Goal: Task Accomplishment & Management: Manage account settings

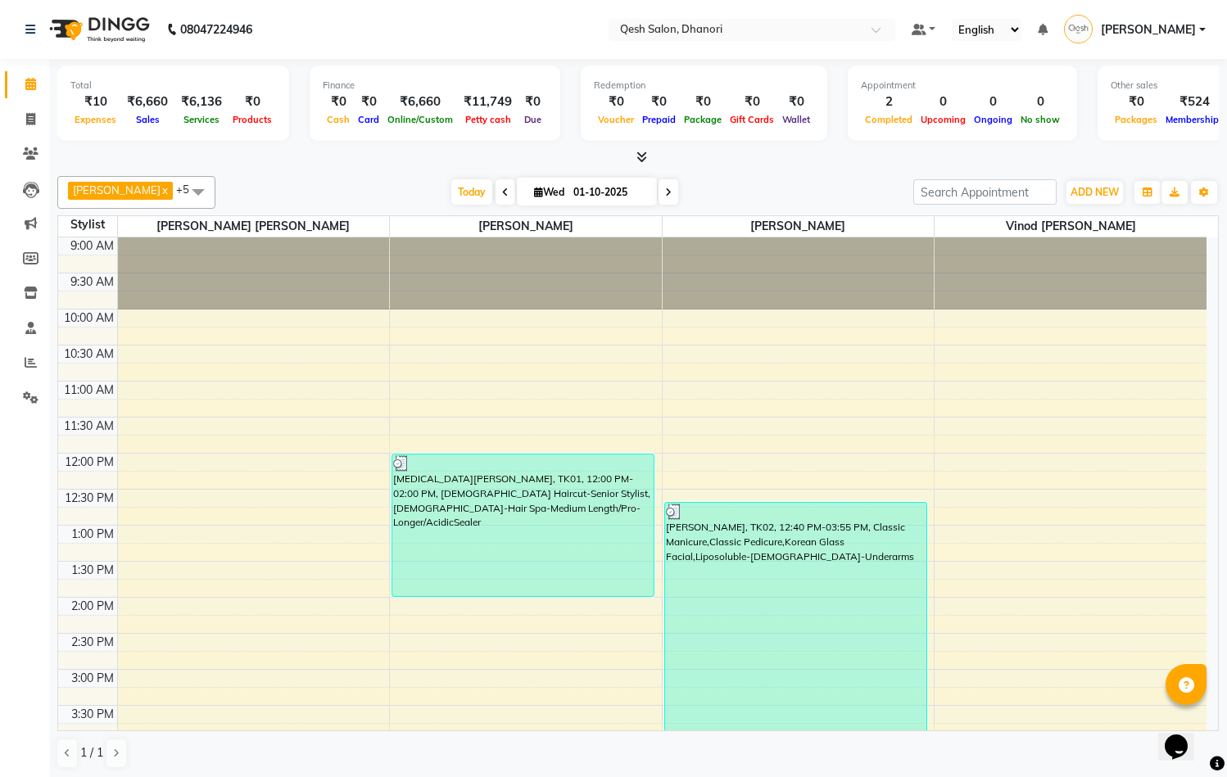
scroll to position [485, 0]
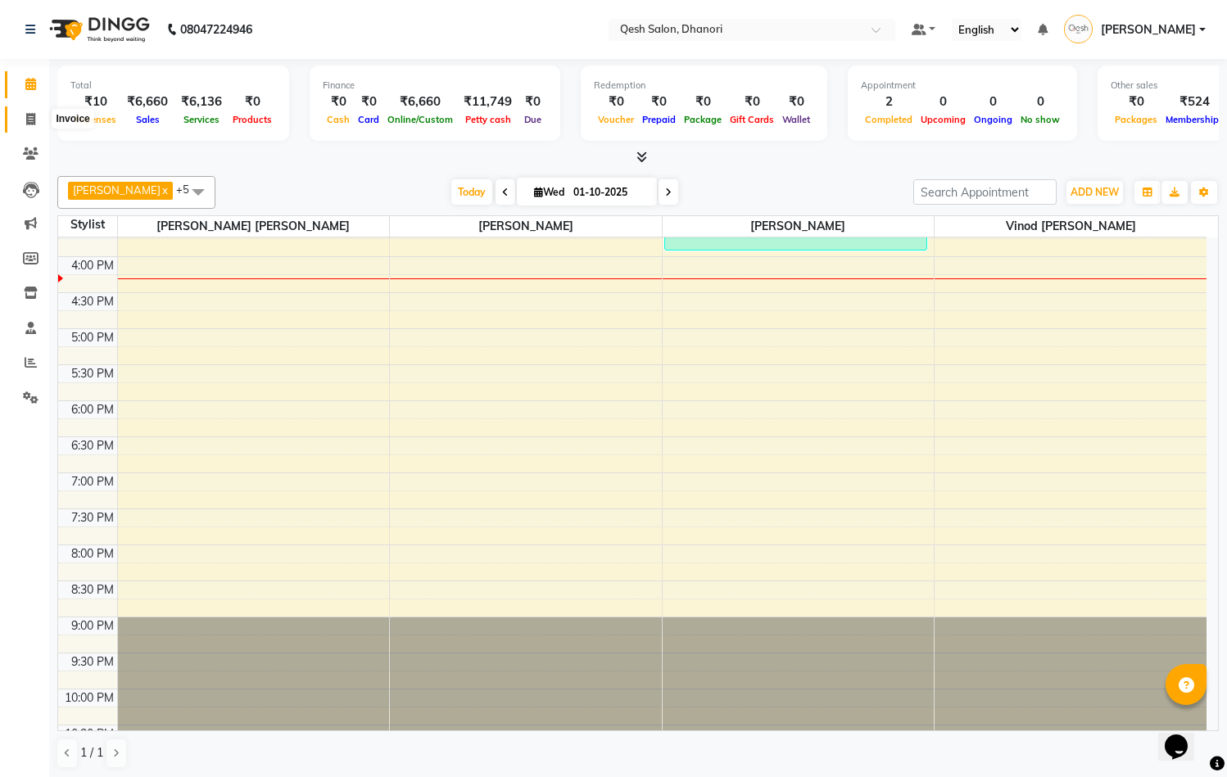
click at [34, 116] on icon at bounding box center [30, 119] width 9 height 12
select select "service"
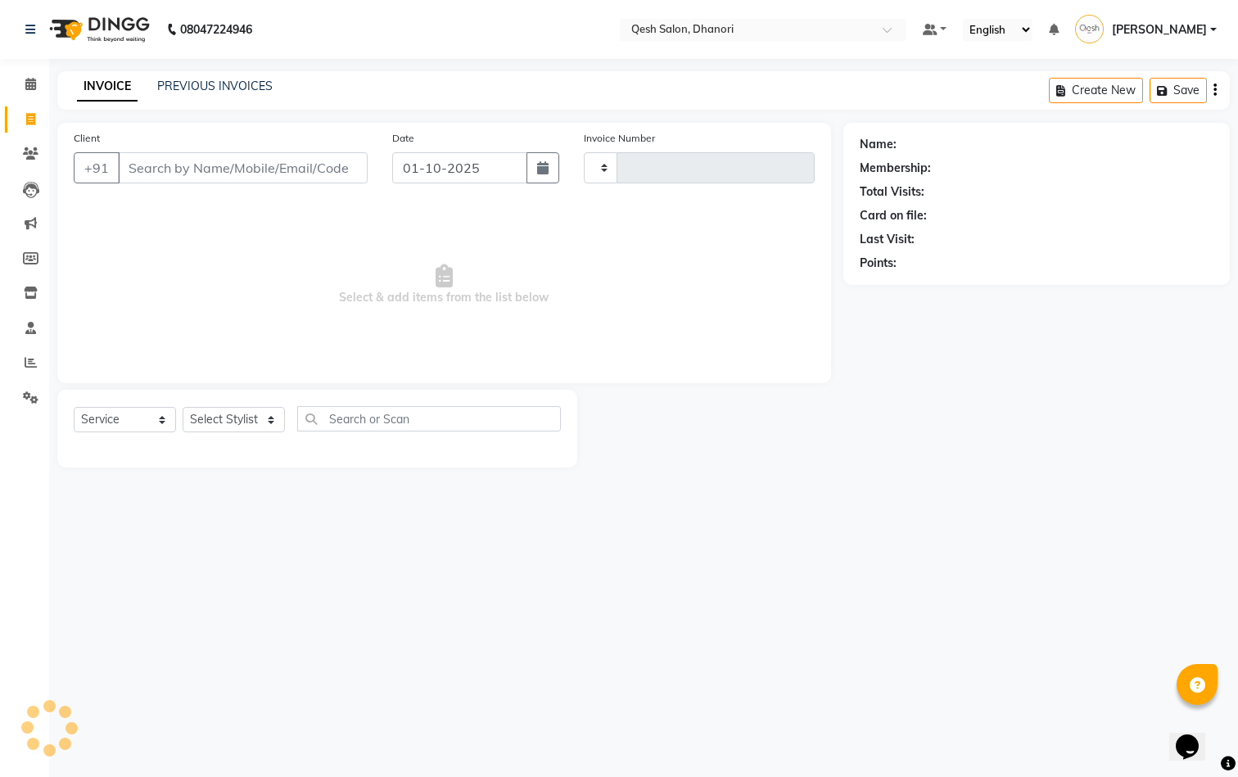
type input "0828"
select select "7641"
click at [170, 172] on input "Client" at bounding box center [243, 167] width 250 height 31
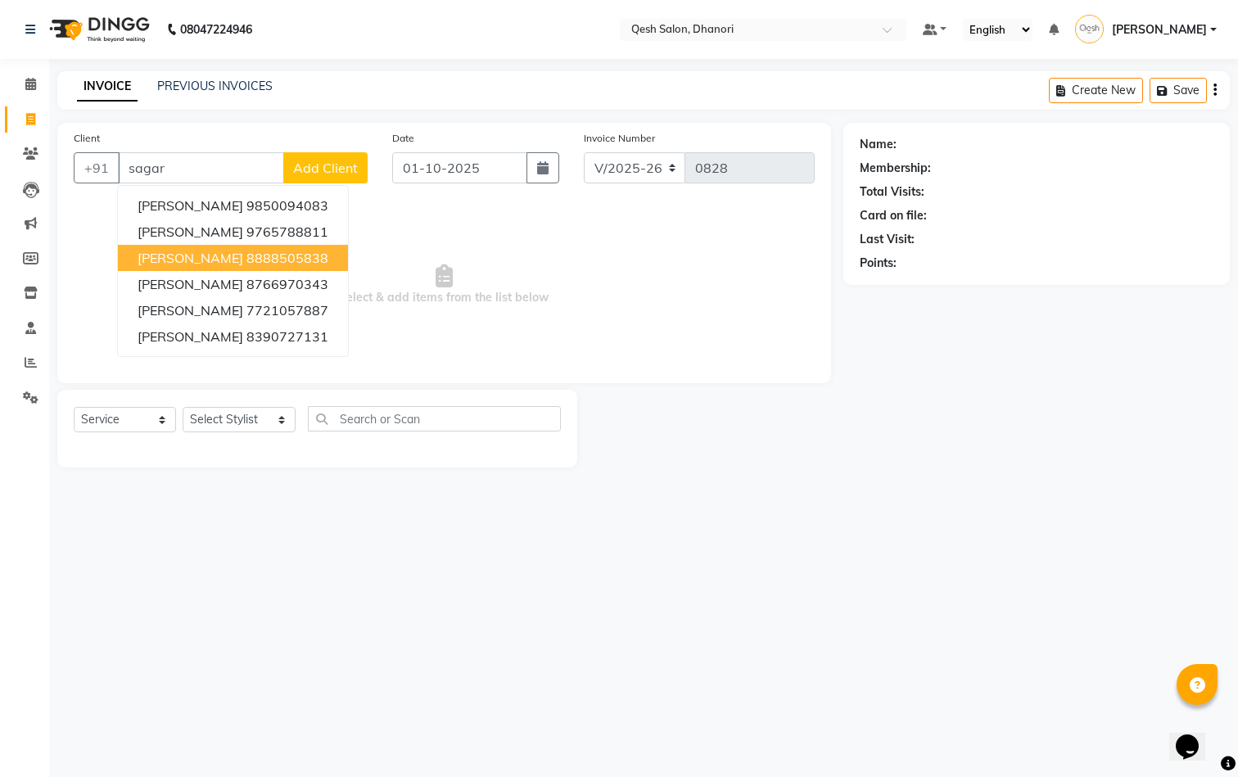
click at [174, 255] on span "[PERSON_NAME]" at bounding box center [191, 258] width 106 height 16
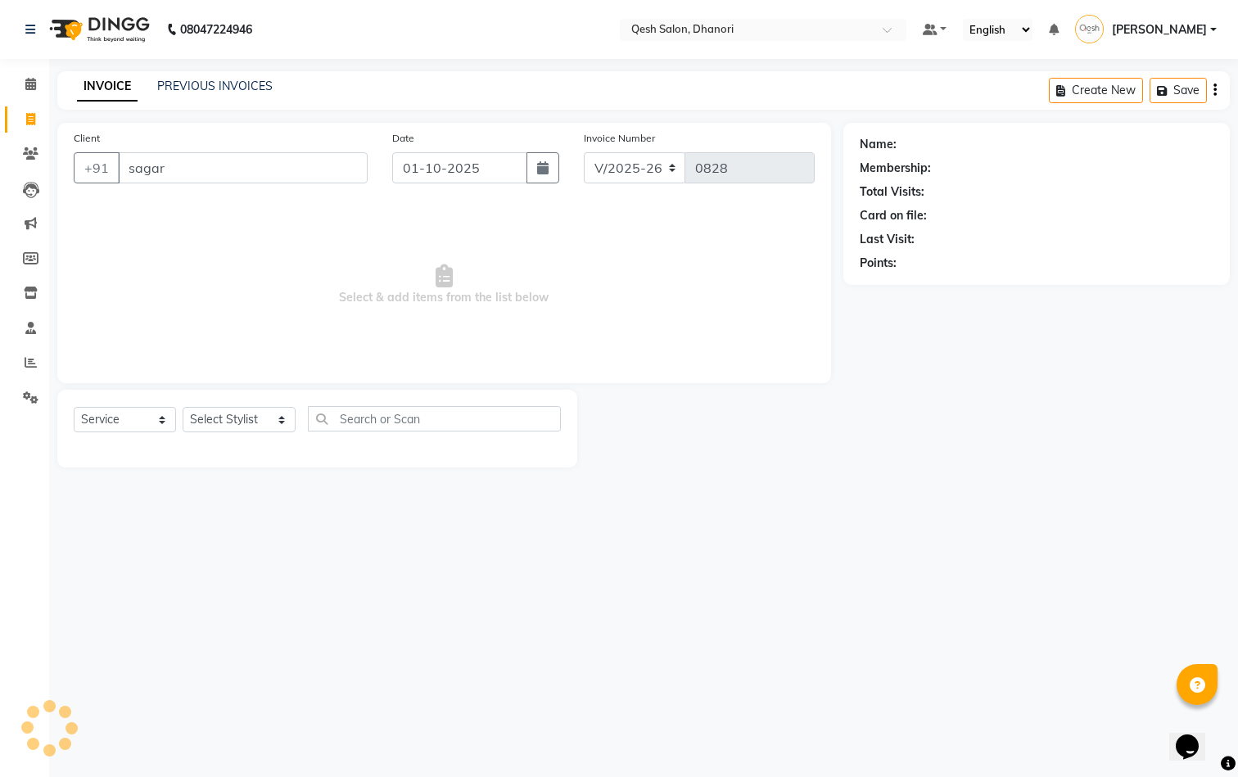
type input "8888505838"
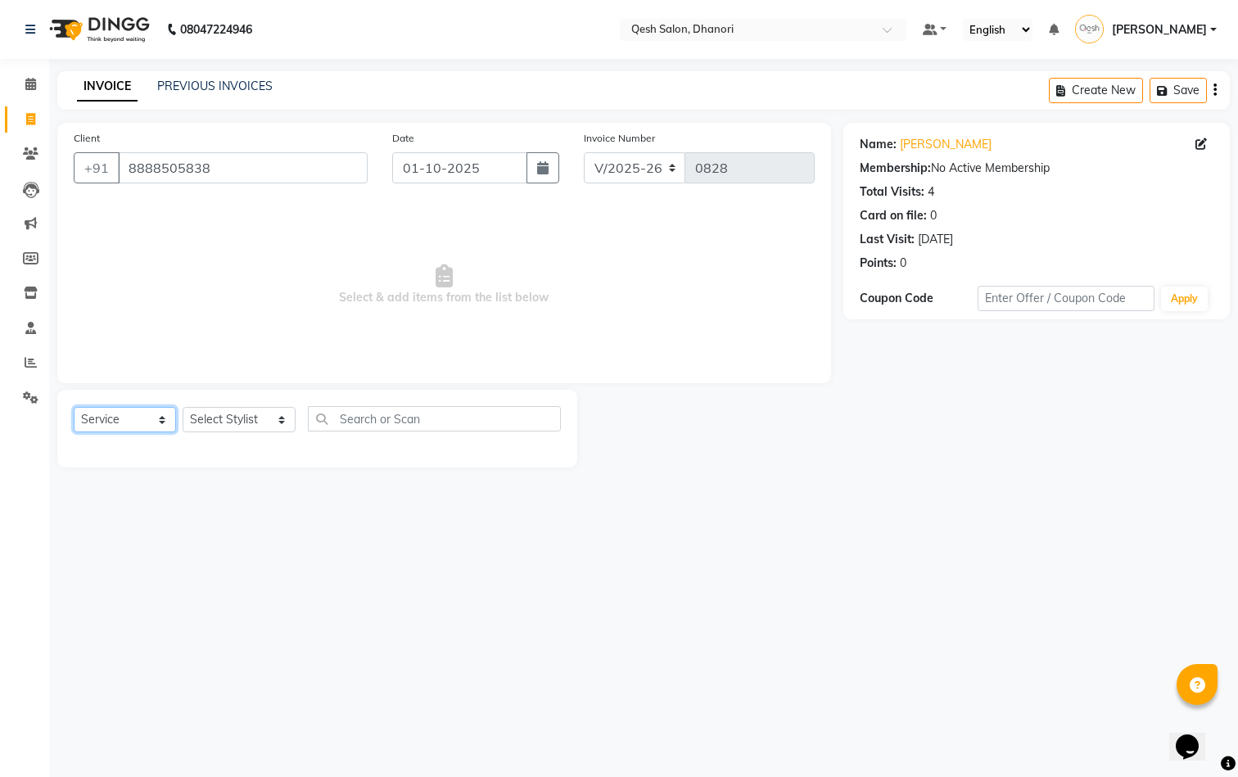
select select "membership"
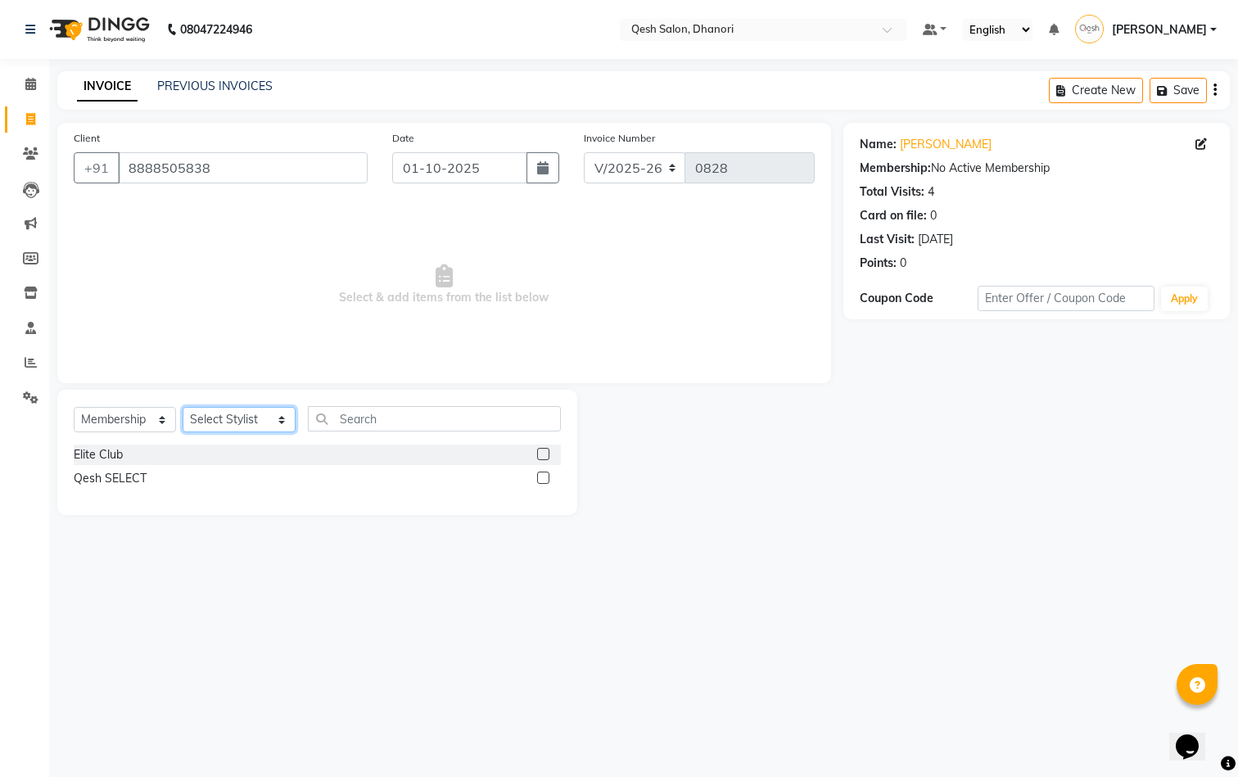
select select "73948"
click at [545, 452] on label at bounding box center [543, 454] width 12 height 12
click at [545, 452] on input "checkbox" at bounding box center [542, 455] width 11 height 11
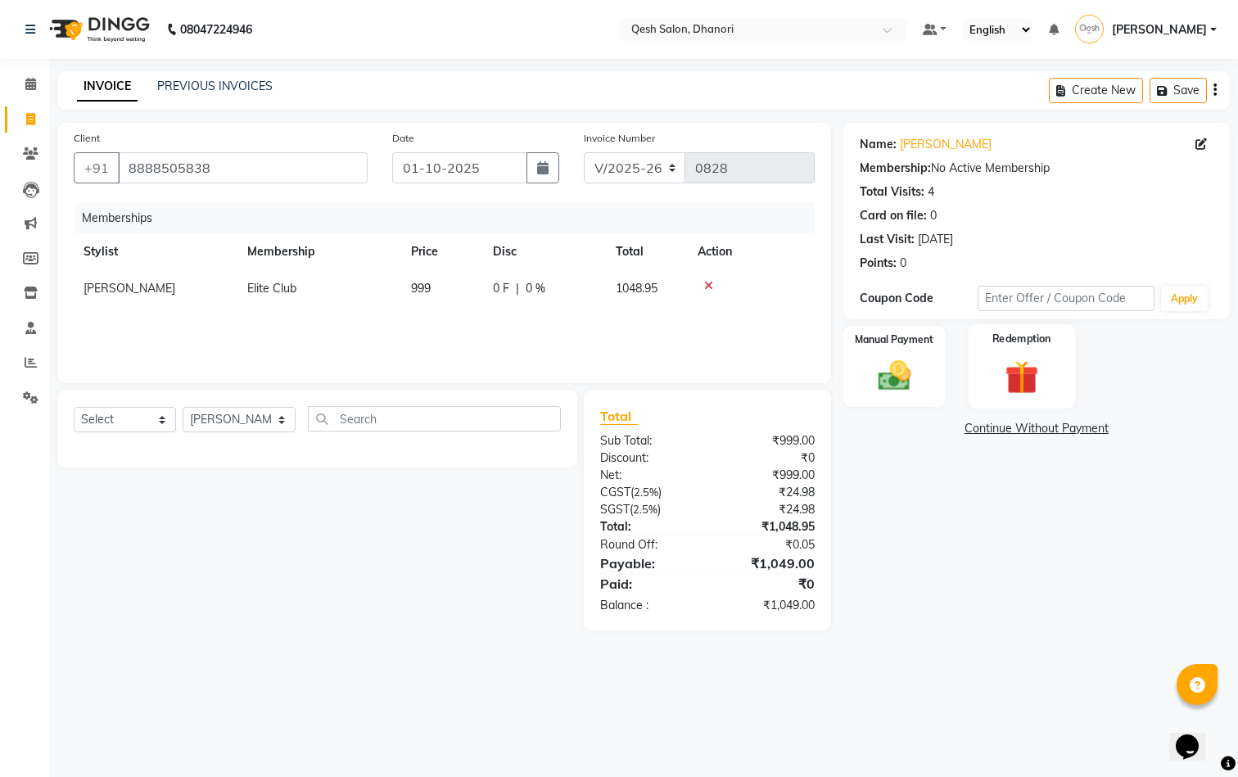
select select "select"
click at [524, 290] on div "0 F | 0 %" at bounding box center [544, 288] width 103 height 17
click at [612, 288] on input "0" at bounding box center [625, 292] width 49 height 25
type input "100"
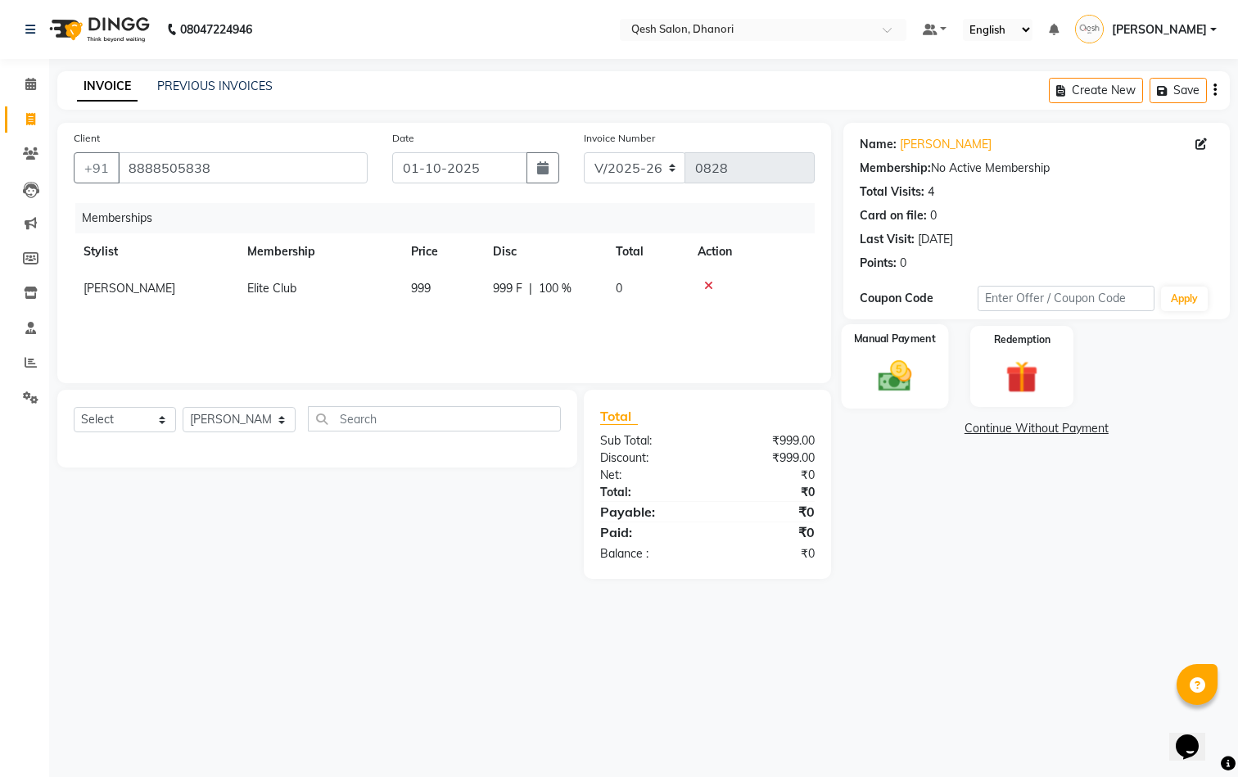
click at [921, 360] on img at bounding box center [894, 376] width 55 height 38
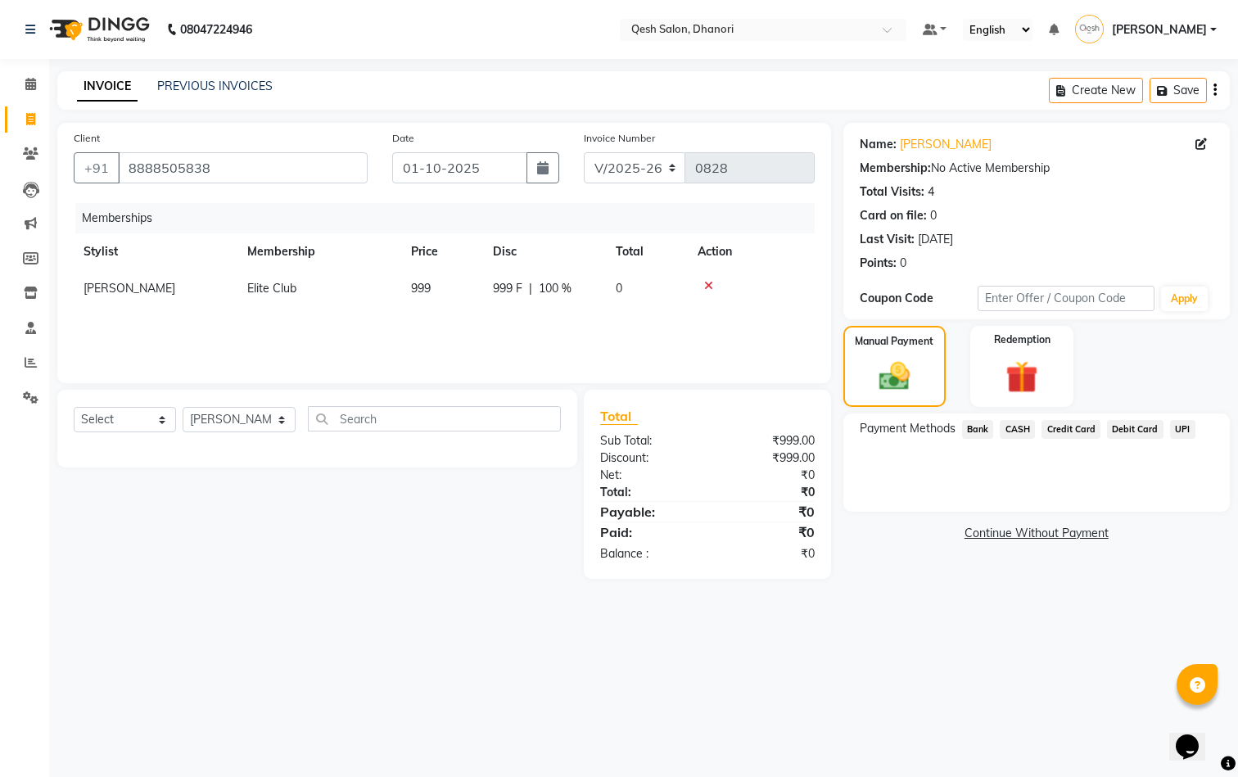
click at [1026, 430] on span "CASH" at bounding box center [1017, 429] width 35 height 19
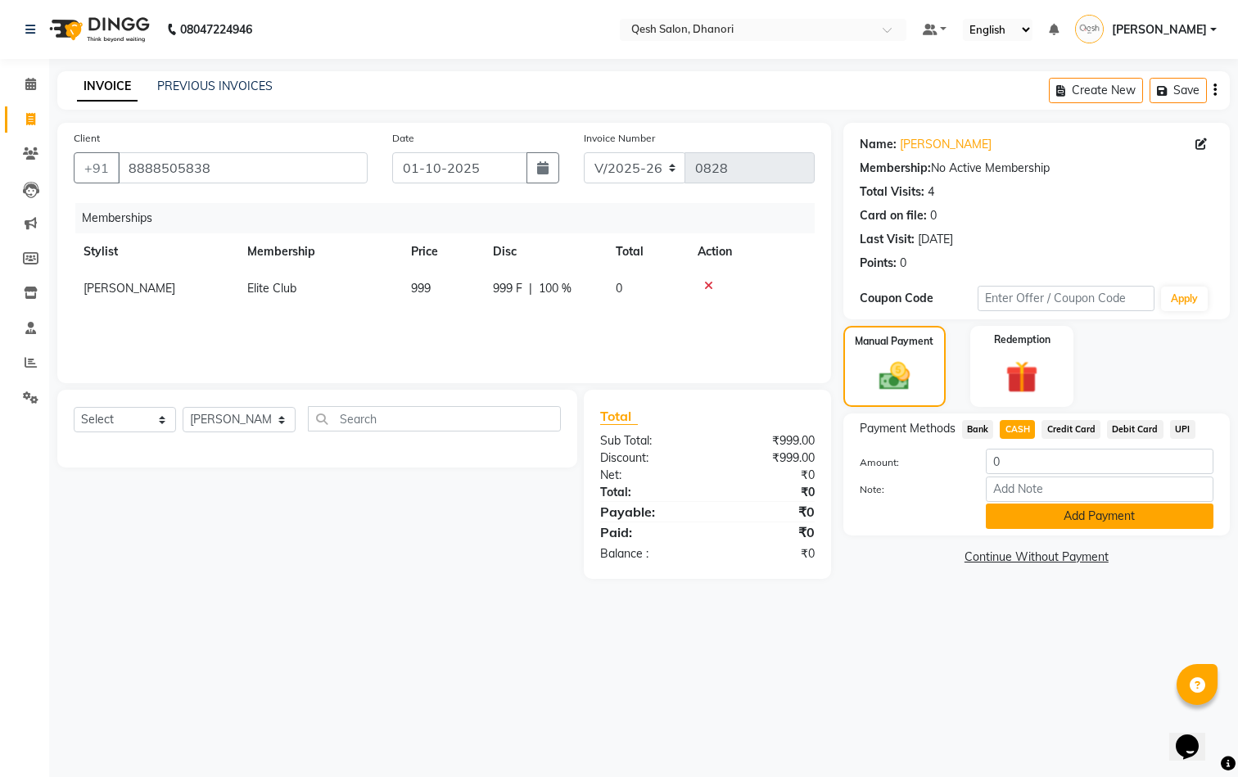
click at [1043, 508] on button "Add Payment" at bounding box center [1100, 516] width 228 height 25
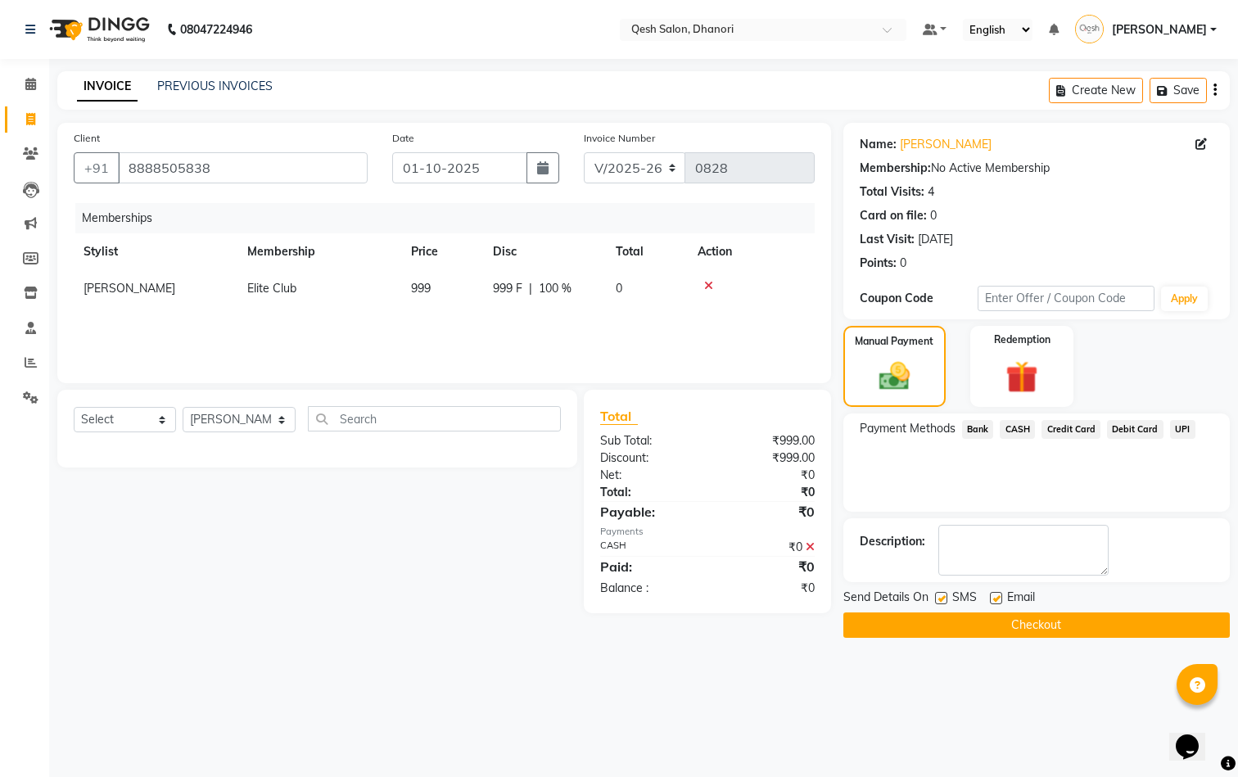
click at [1031, 622] on button "Checkout" at bounding box center [1036, 624] width 386 height 25
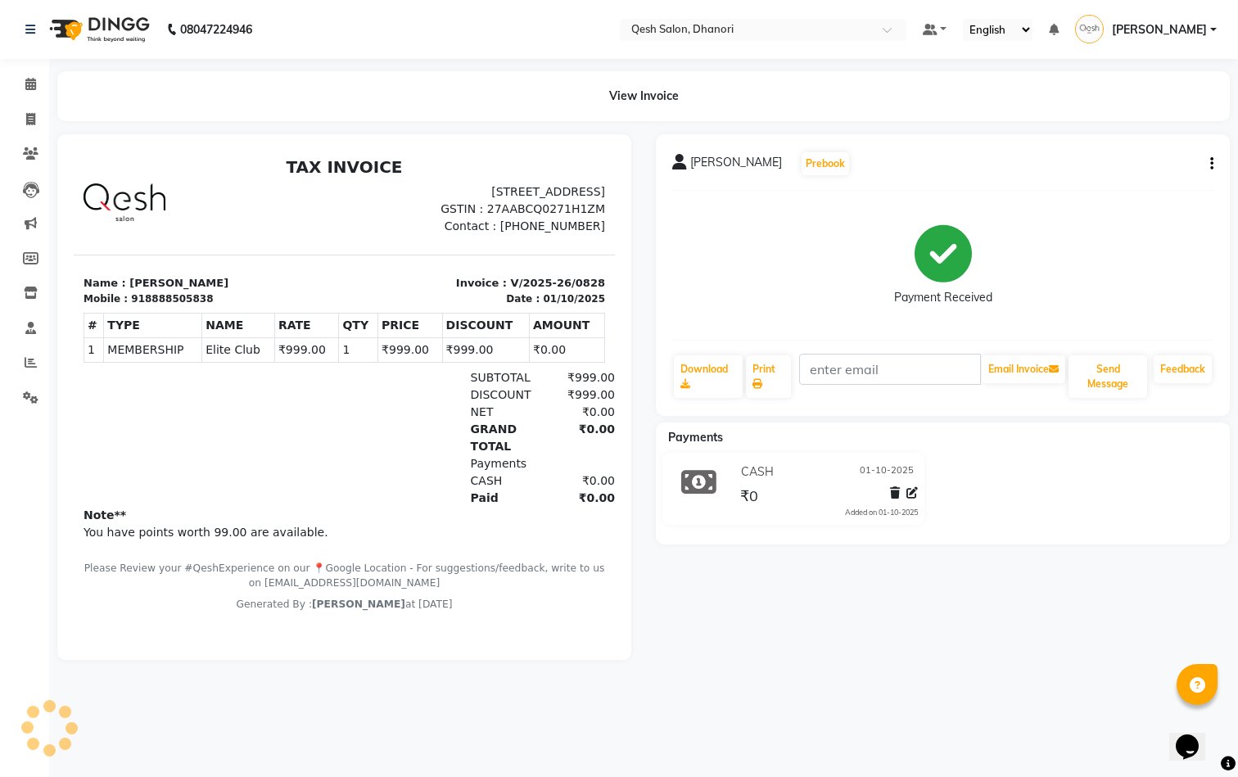
click at [1214, 156] on div "Sagar Gaikwad Prebook Payment Received Download Print Email Invoice Send Messag…" at bounding box center [943, 275] width 574 height 282
click at [1208, 165] on button "button" at bounding box center [1209, 164] width 10 height 17
click at [1177, 174] on div "Edit Invoice" at bounding box center [1146, 174] width 82 height 20
select select "service"
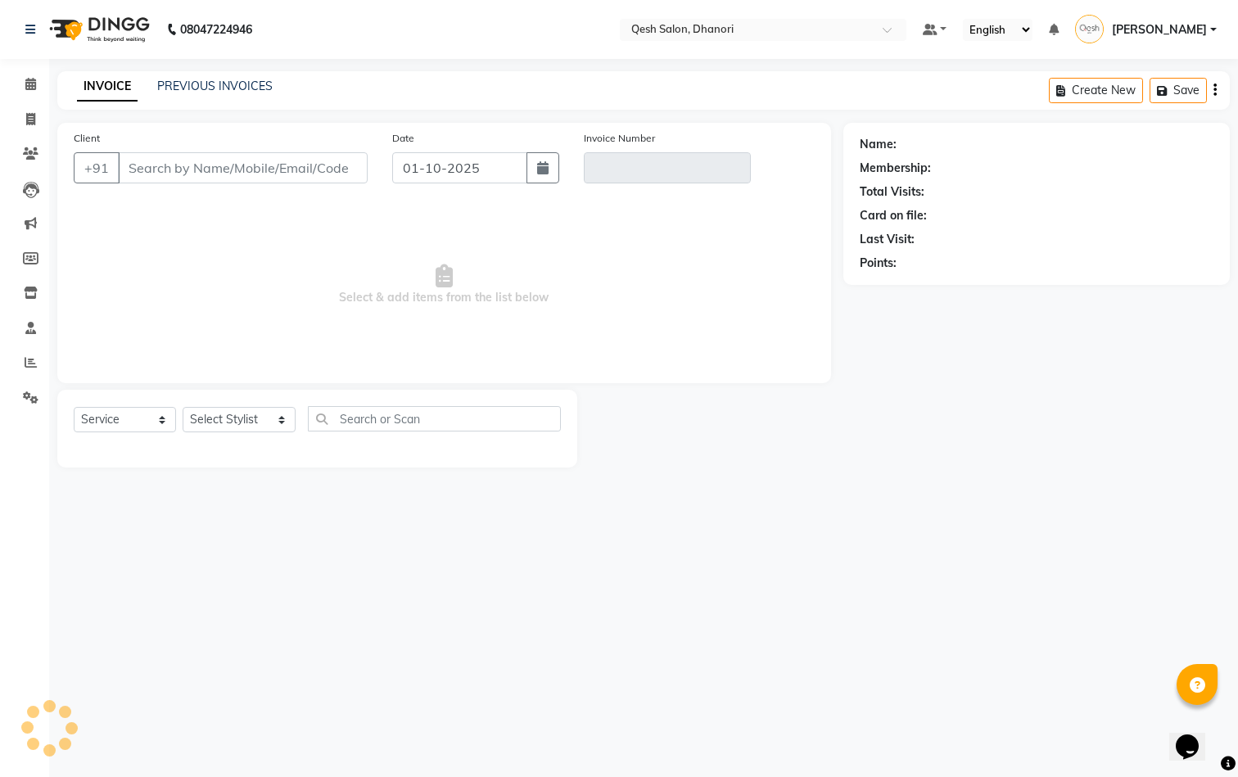
type input "8888505838"
type input "V/2025-26/0828"
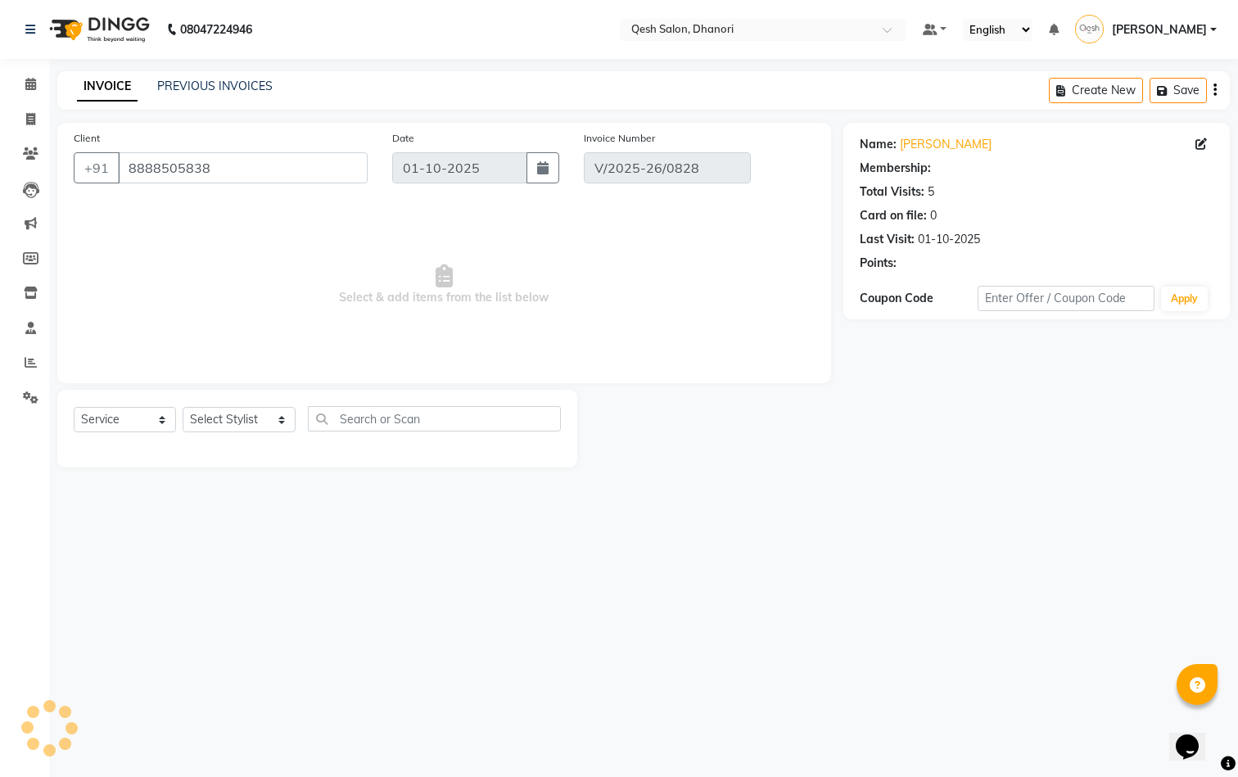
select select "1: Object"
select select "select"
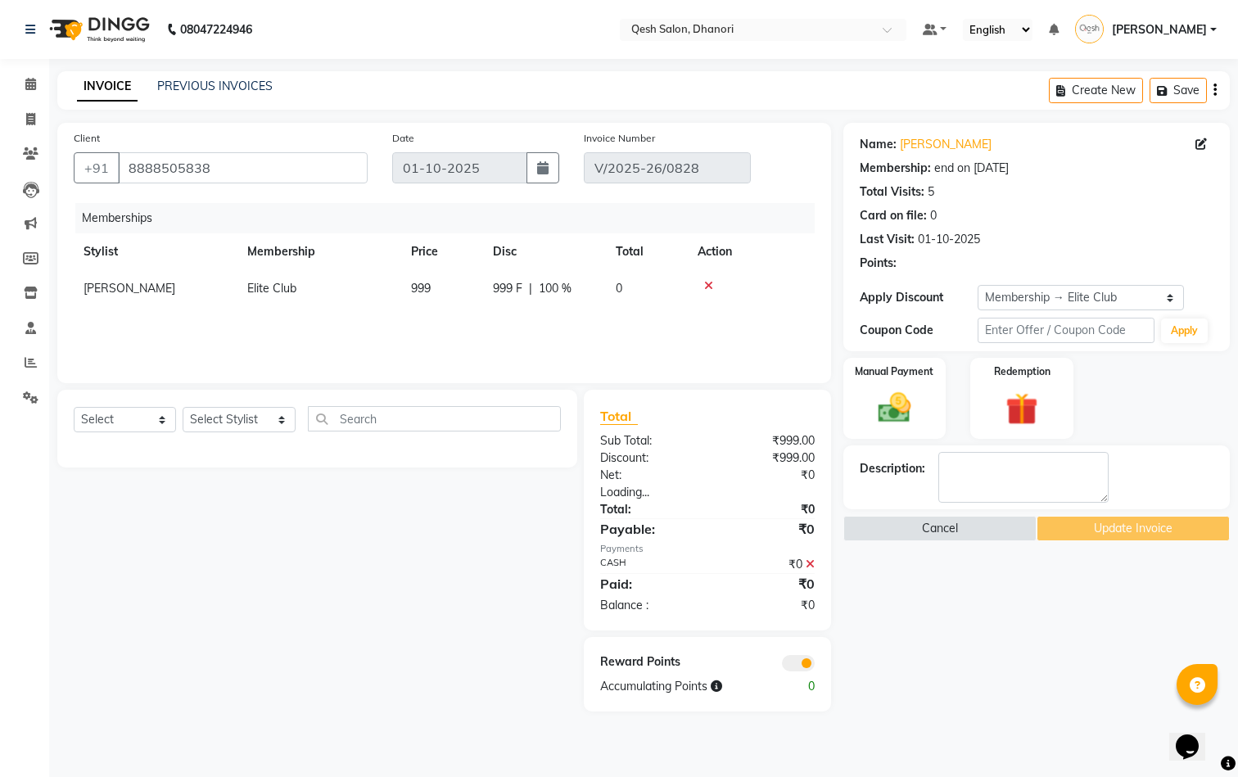
click at [806, 662] on span at bounding box center [798, 663] width 33 height 16
click at [815, 666] on input "checkbox" at bounding box center [815, 666] width 0 height 0
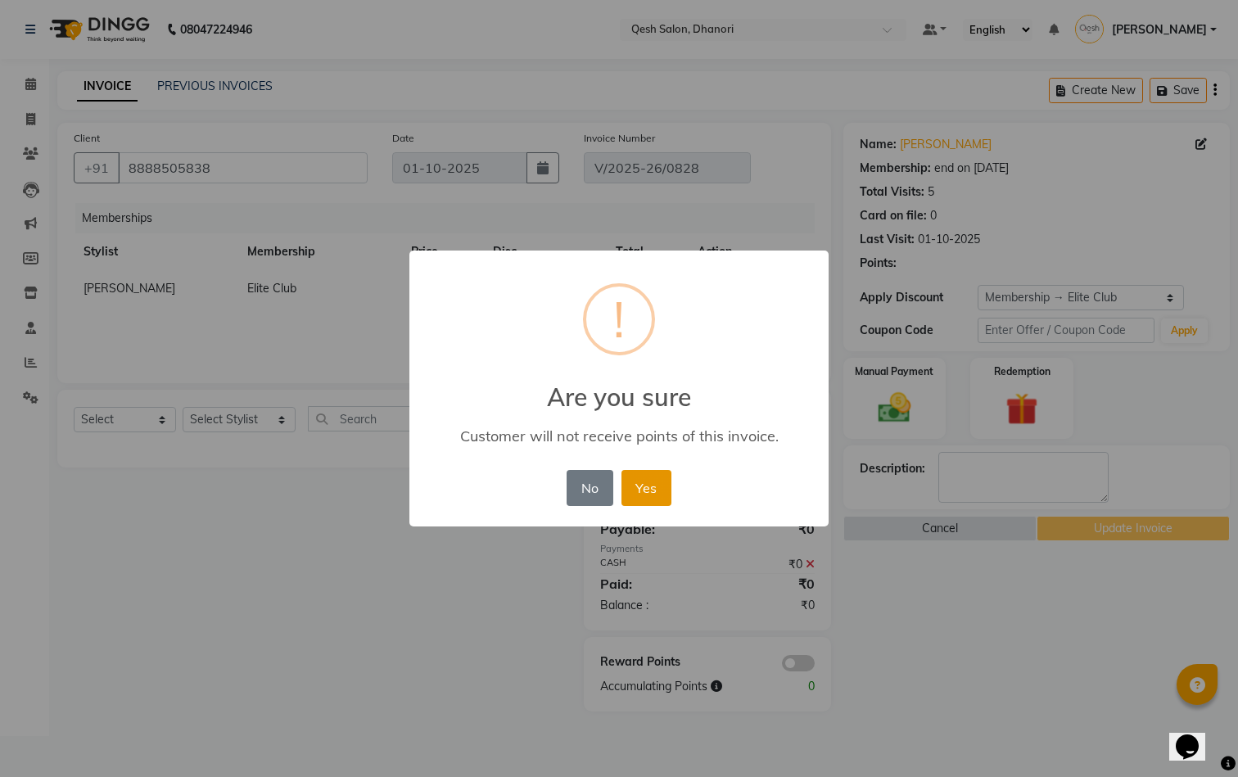
click at [651, 492] on button "Yes" at bounding box center [646, 488] width 50 height 36
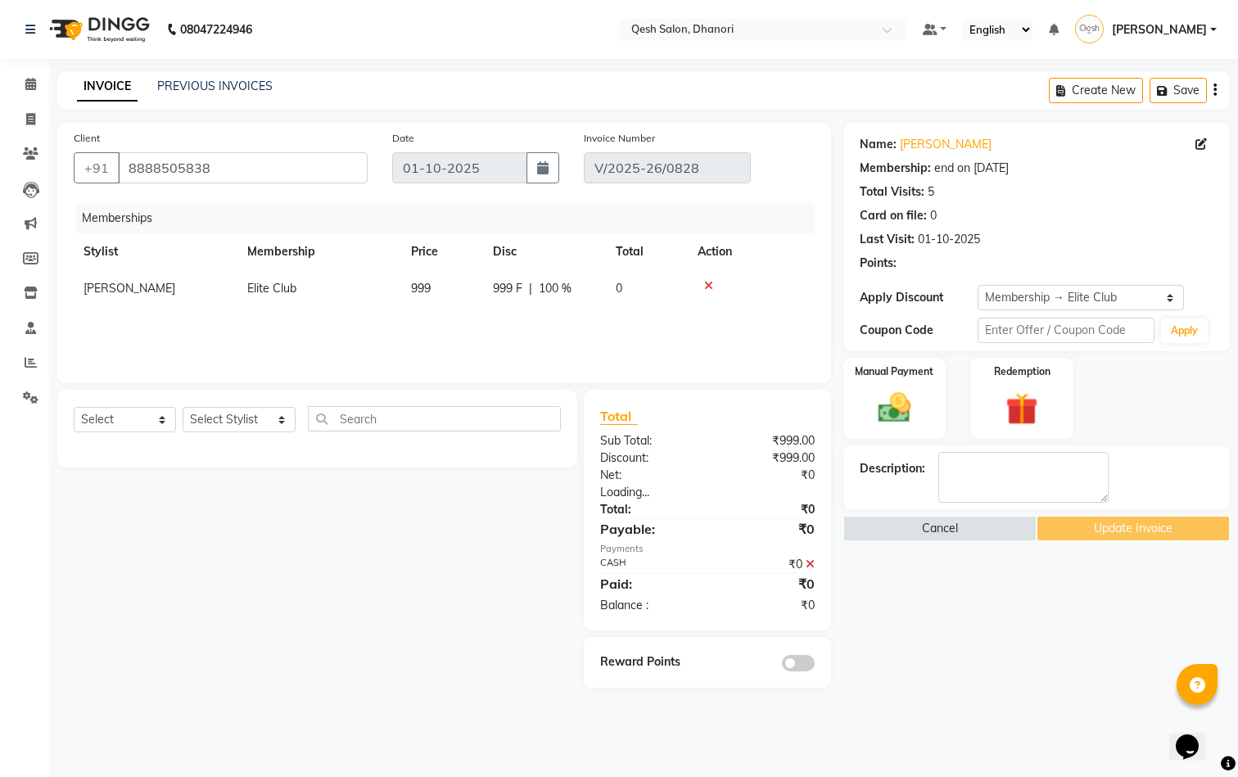
click at [1103, 523] on div "Cancel Update Invoice" at bounding box center [1036, 528] width 386 height 25
click at [1037, 590] on div "Name: [PERSON_NAME] Membership: end on [DATE] Total Visits: 5 Card on file: 0 L…" at bounding box center [1042, 405] width 399 height 565
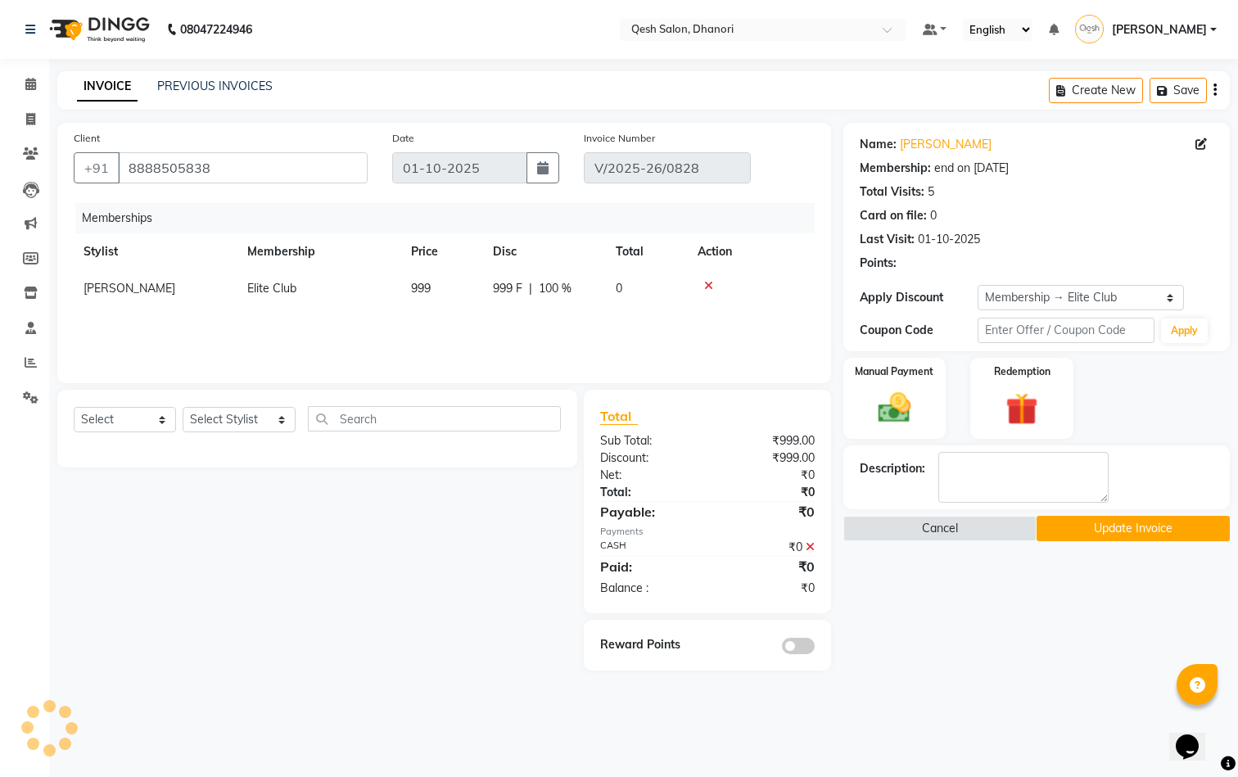
click at [1122, 532] on button "Update Invoice" at bounding box center [1133, 528] width 193 height 25
click at [1087, 527] on button "Update Invoice" at bounding box center [1133, 528] width 193 height 25
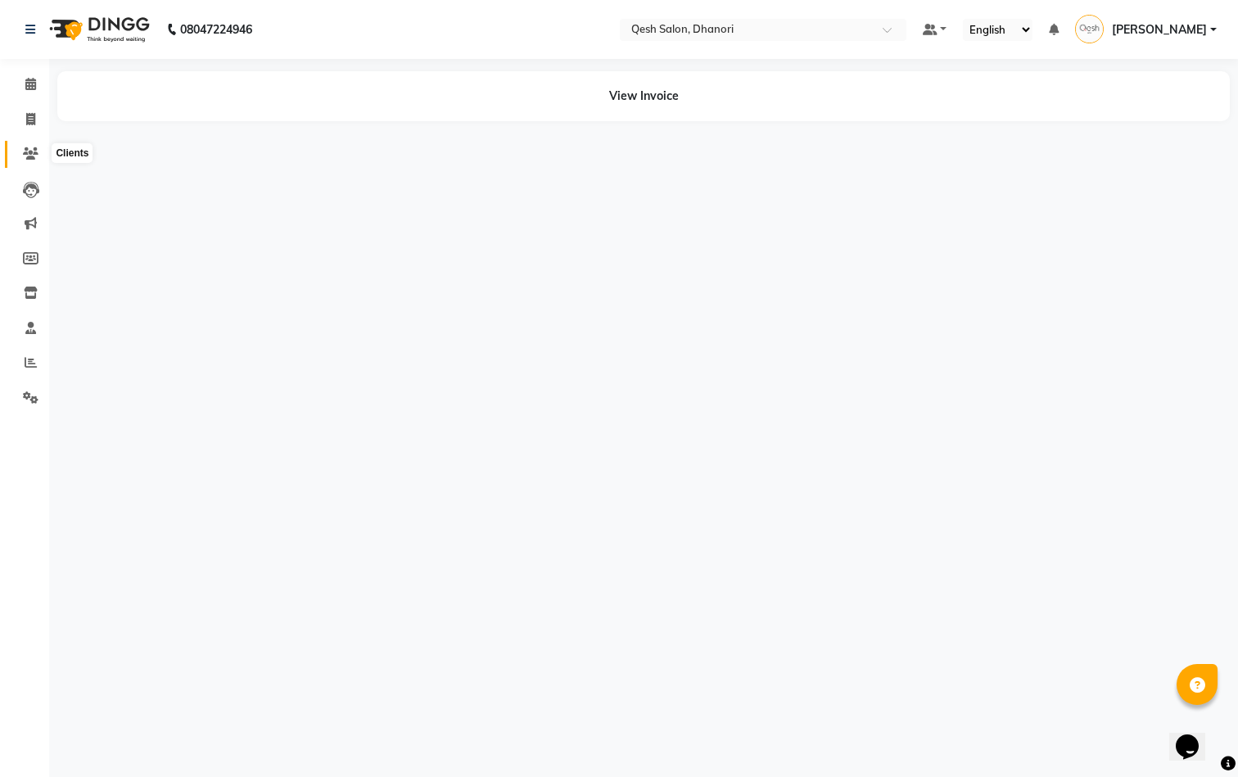
click at [30, 148] on icon at bounding box center [31, 153] width 16 height 12
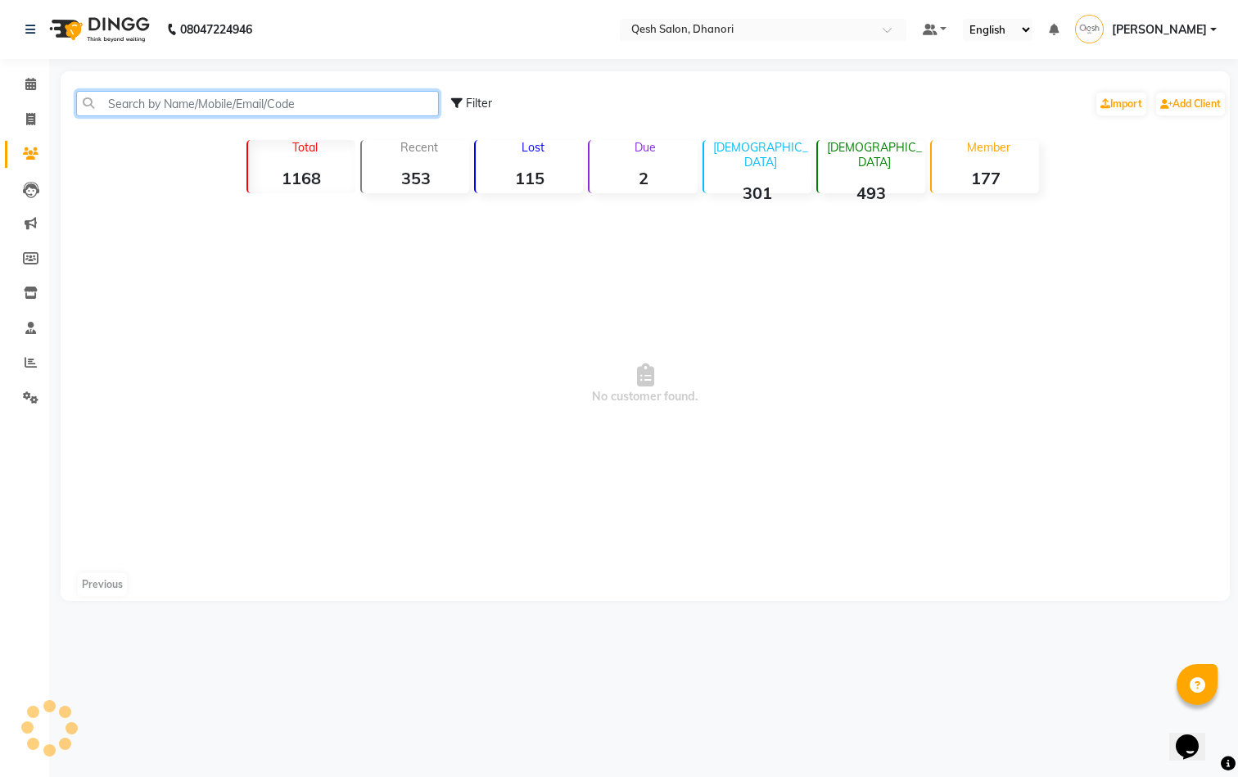
click at [134, 99] on input "text" at bounding box center [257, 103] width 363 height 25
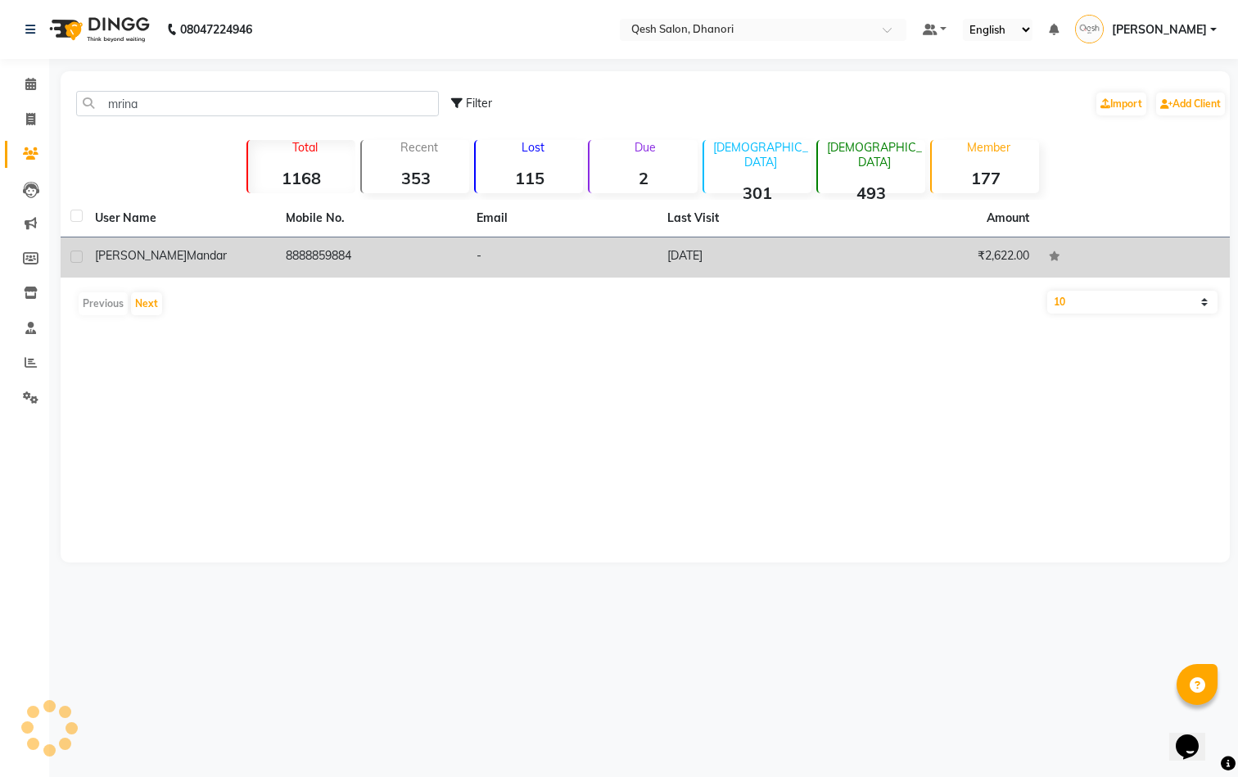
click at [116, 251] on span "[PERSON_NAME]" at bounding box center [141, 255] width 92 height 15
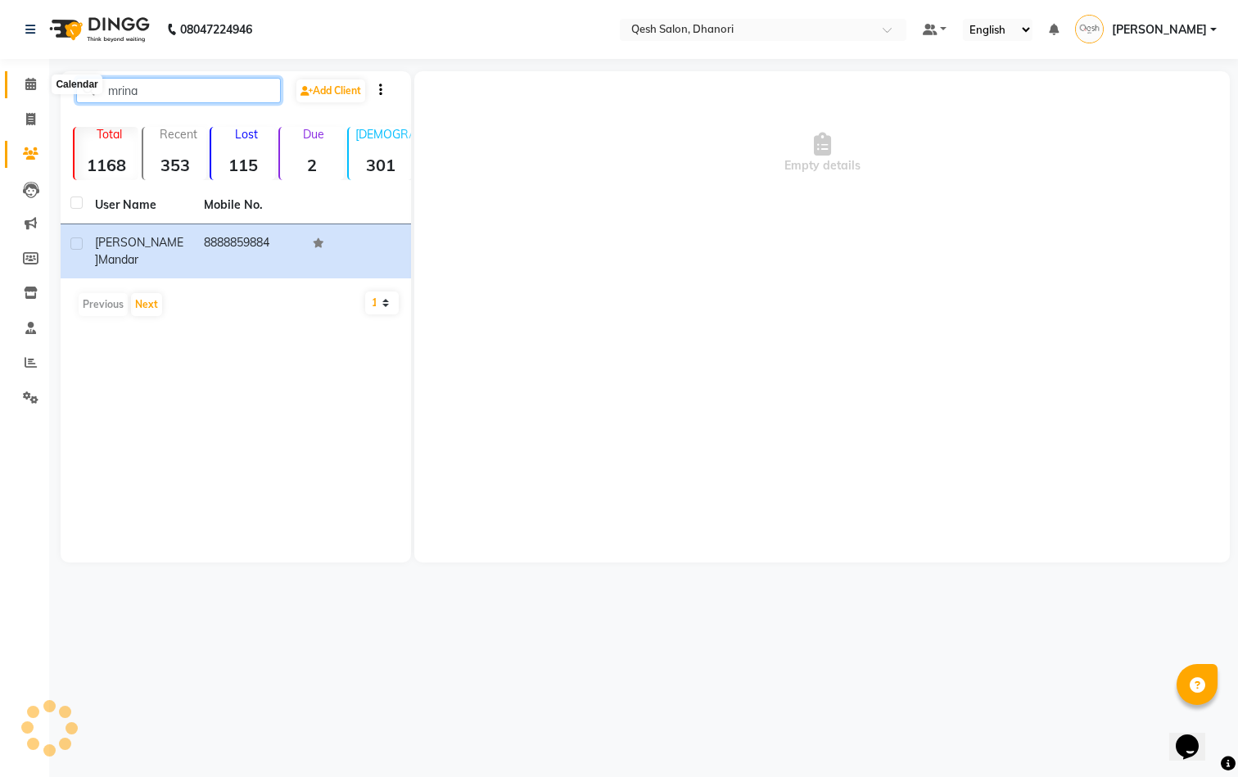
drag, startPoint x: 208, startPoint y: 88, endPoint x: 25, endPoint y: 86, distance: 182.6
click at [25, 86] on app-home "08047224946 Select Location × Qesh Salon, Dhanori Default Panel My Panel Englis…" at bounding box center [619, 293] width 1238 height 587
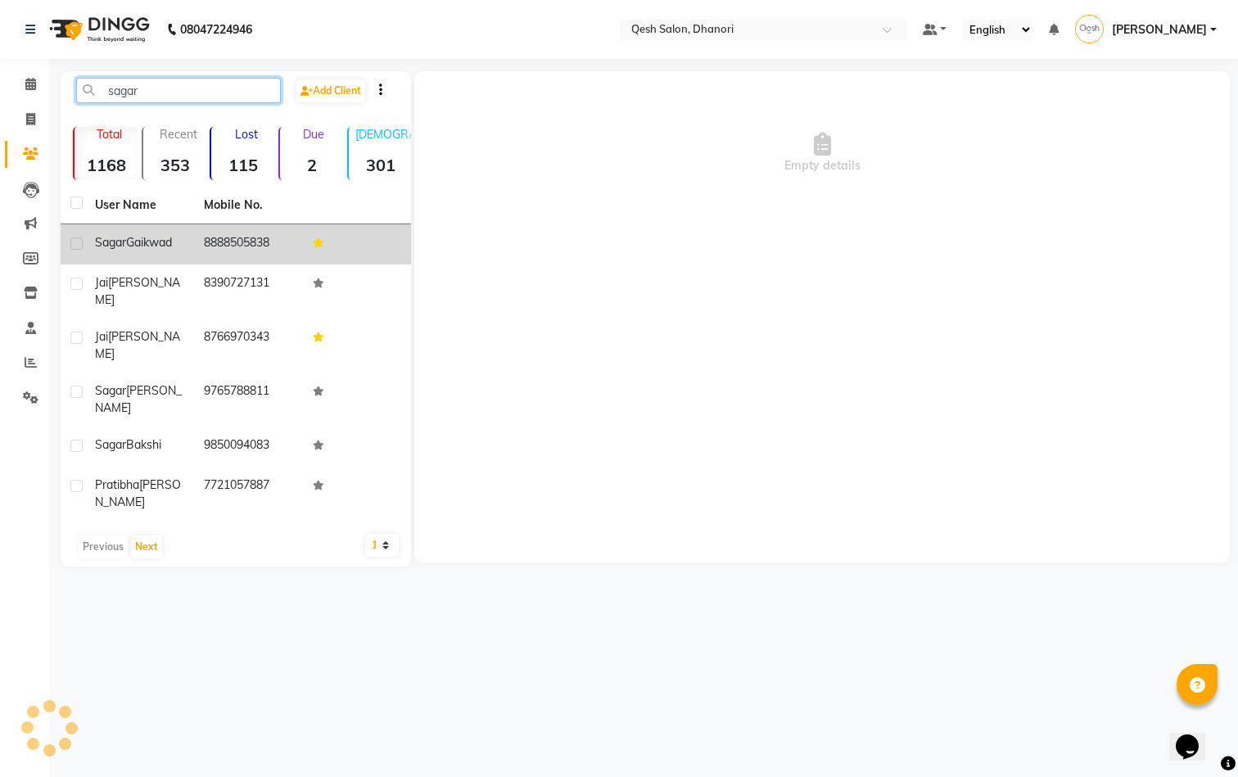
type input "sagar"
click at [138, 247] on span "Gaikwad" at bounding box center [149, 242] width 46 height 15
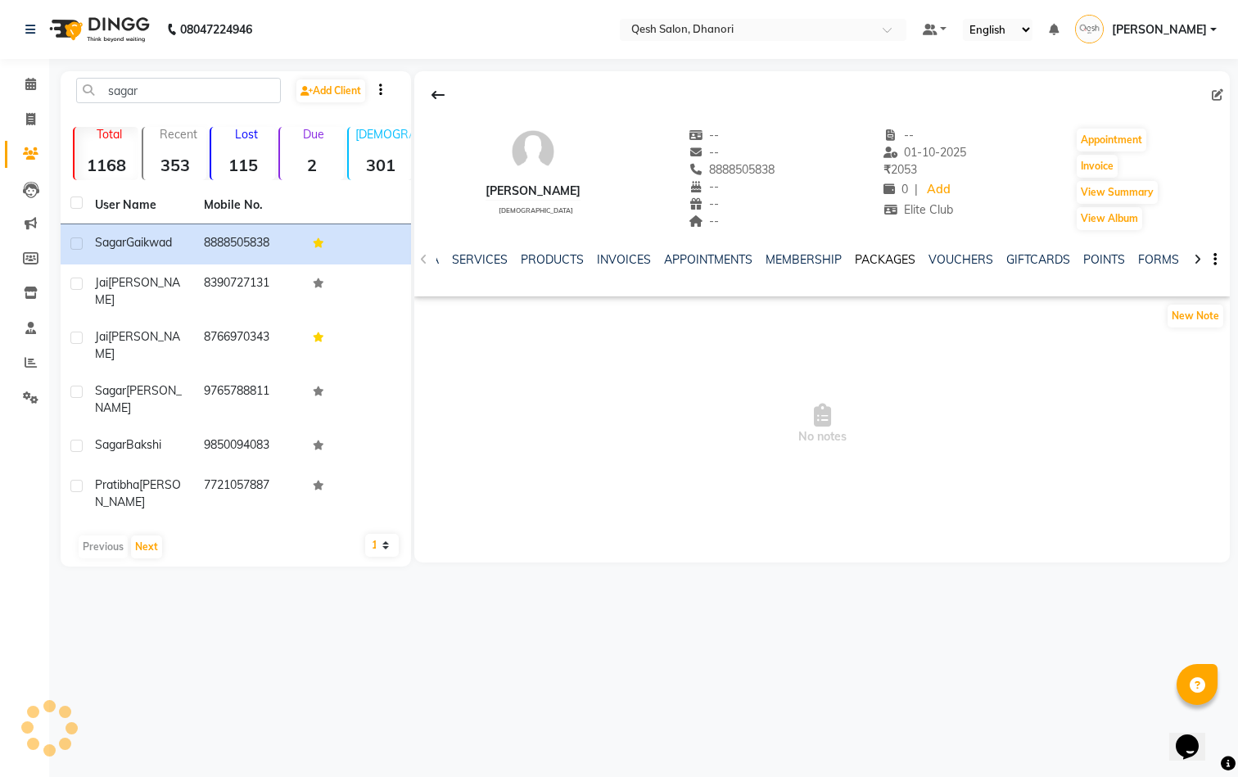
scroll to position [0, 145]
click at [1070, 255] on link "POINTS" at bounding box center [1085, 259] width 42 height 15
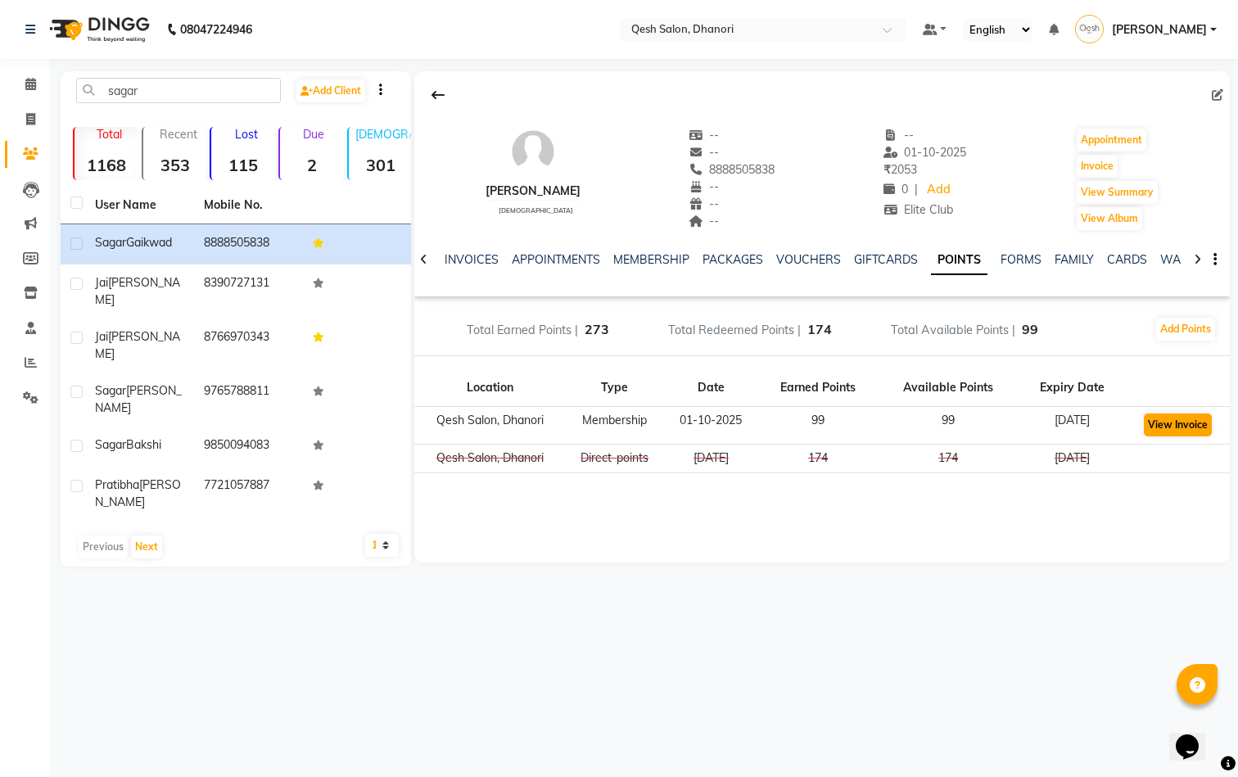
click at [1160, 423] on button "View Invoice" at bounding box center [1178, 425] width 68 height 23
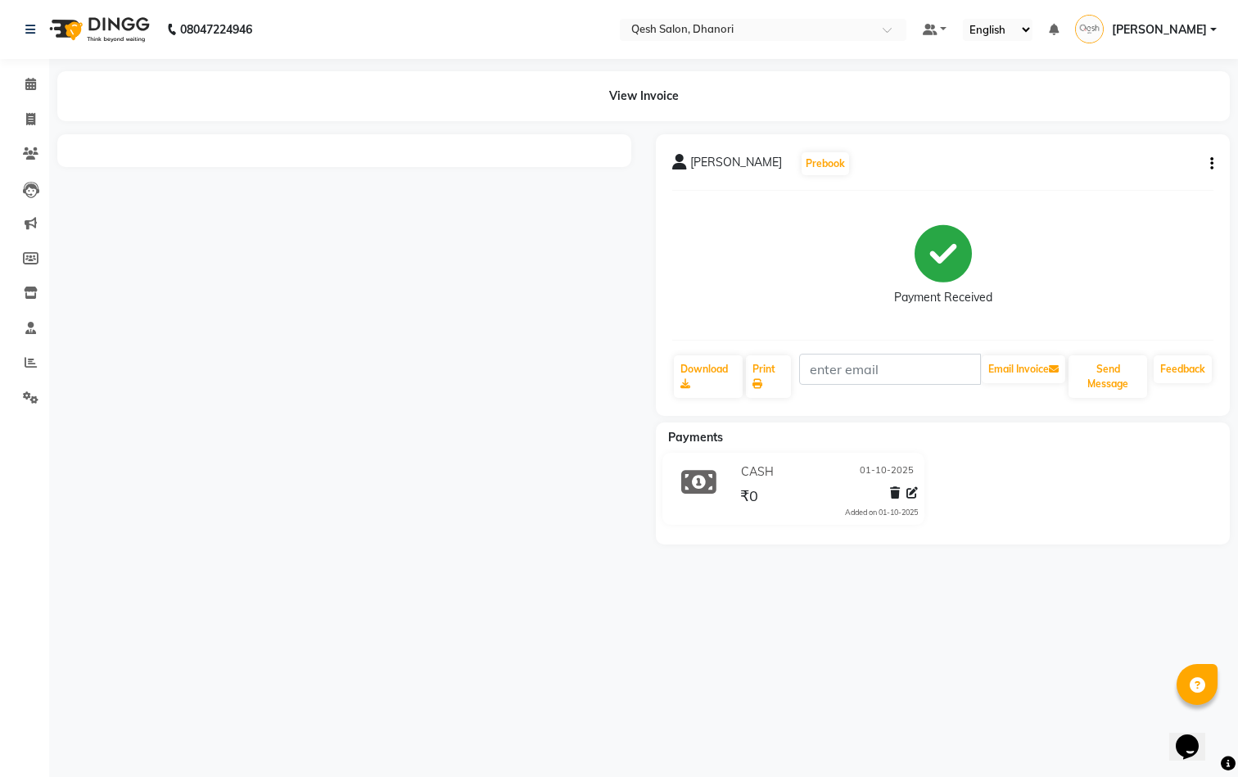
click at [1210, 165] on icon "button" at bounding box center [1211, 164] width 3 height 1
click at [1171, 174] on div "Edit Invoice" at bounding box center [1146, 174] width 82 height 20
select select "service"
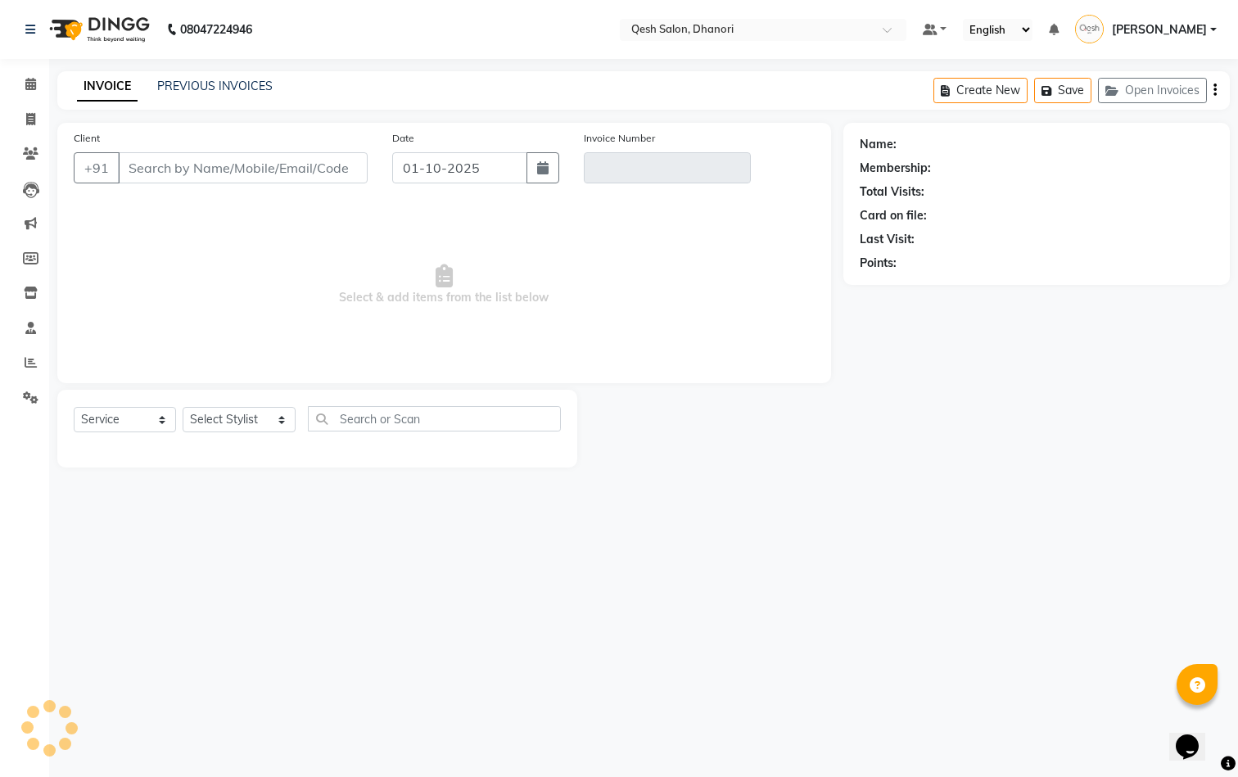
type input "8888505838"
type input "V/2025-26/0828"
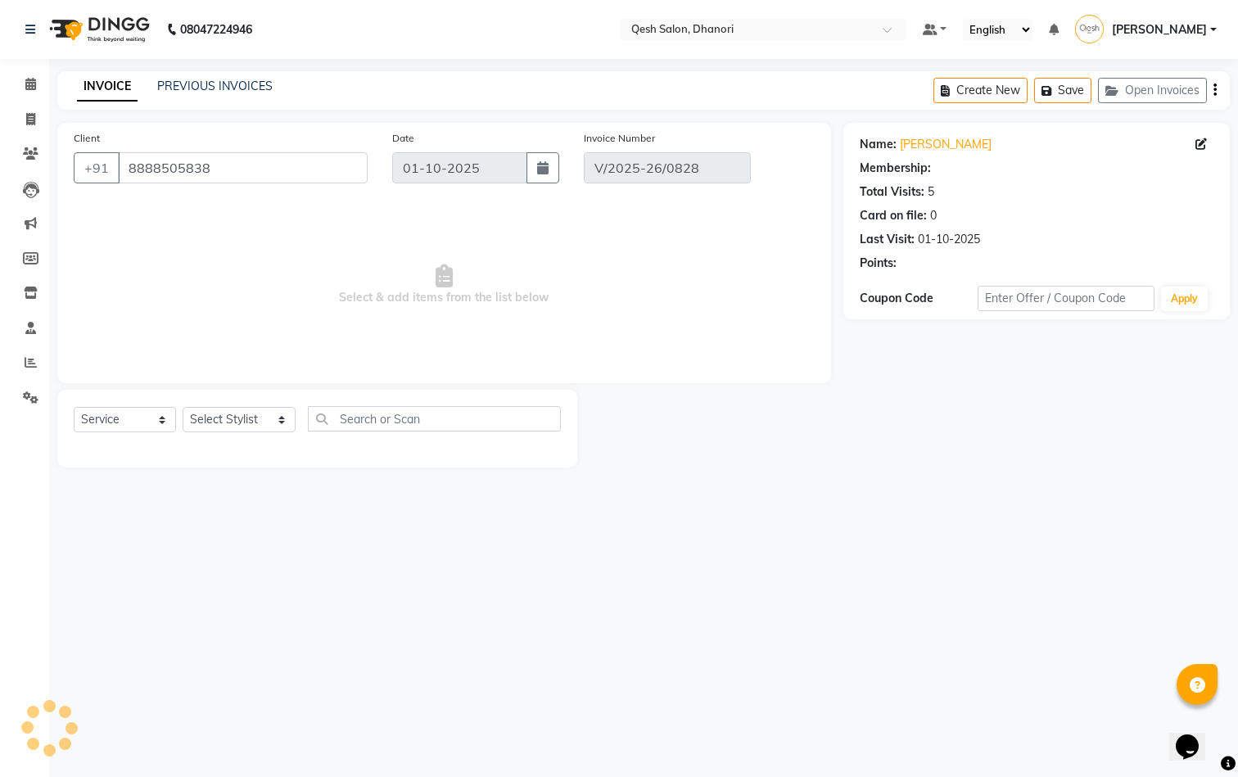
select select "1: Object"
select select "select"
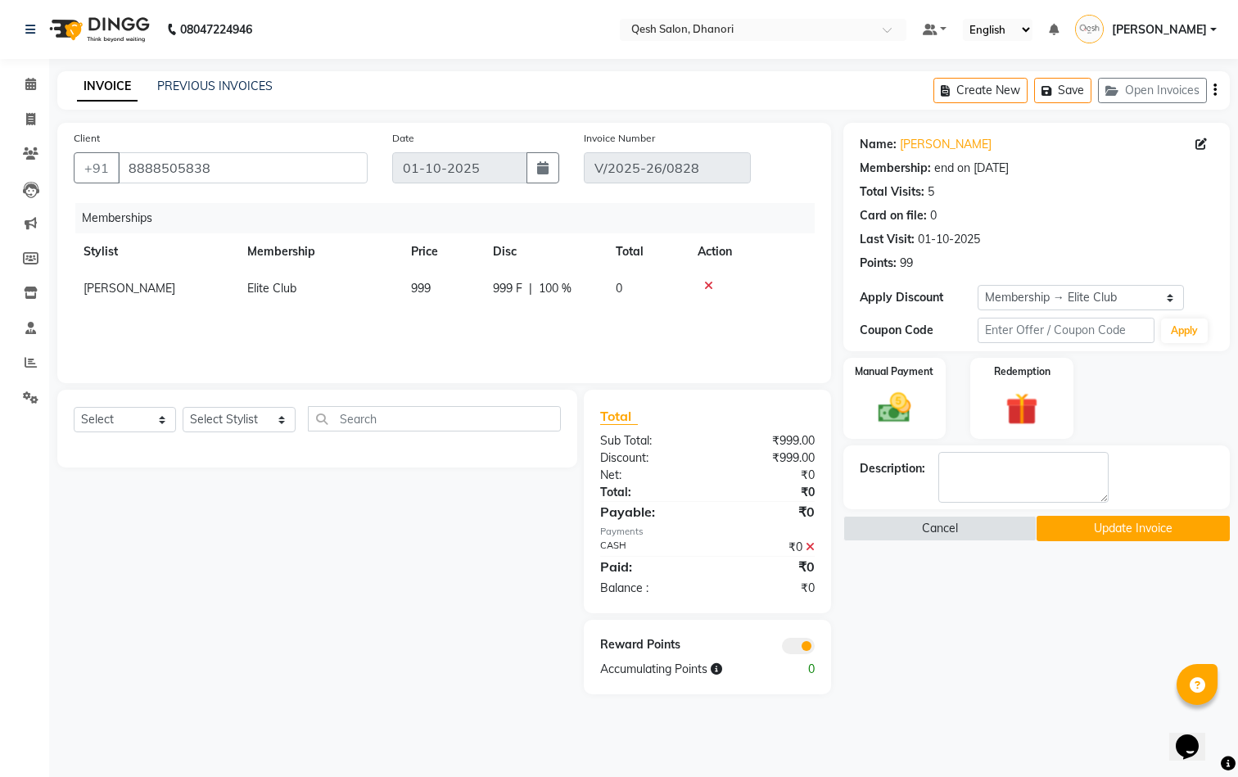
drag, startPoint x: 912, startPoint y: 262, endPoint x: 902, endPoint y: 264, distance: 10.0
click at [902, 264] on div "99" at bounding box center [906, 263] width 13 height 17
click at [805, 647] on span at bounding box center [798, 646] width 33 height 16
click at [815, 649] on input "checkbox" at bounding box center [815, 649] width 0 height 0
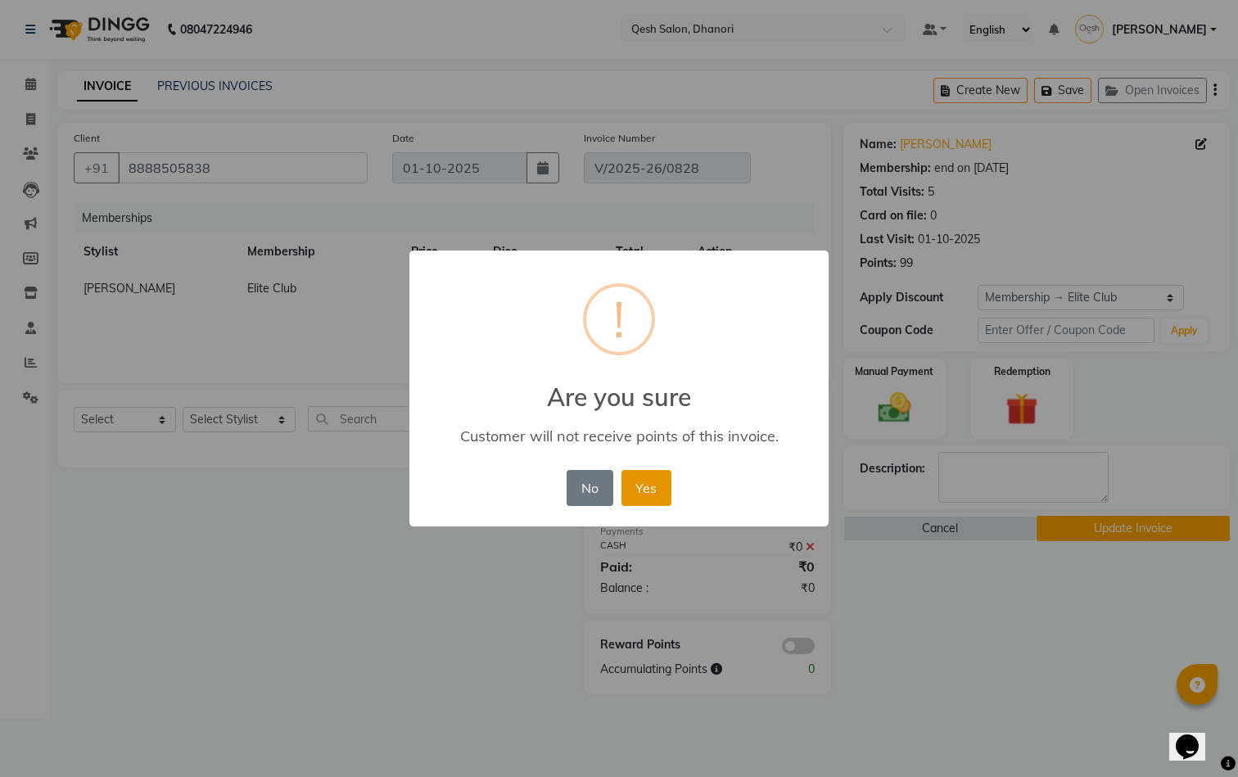
click at [656, 497] on button "Yes" at bounding box center [646, 488] width 50 height 36
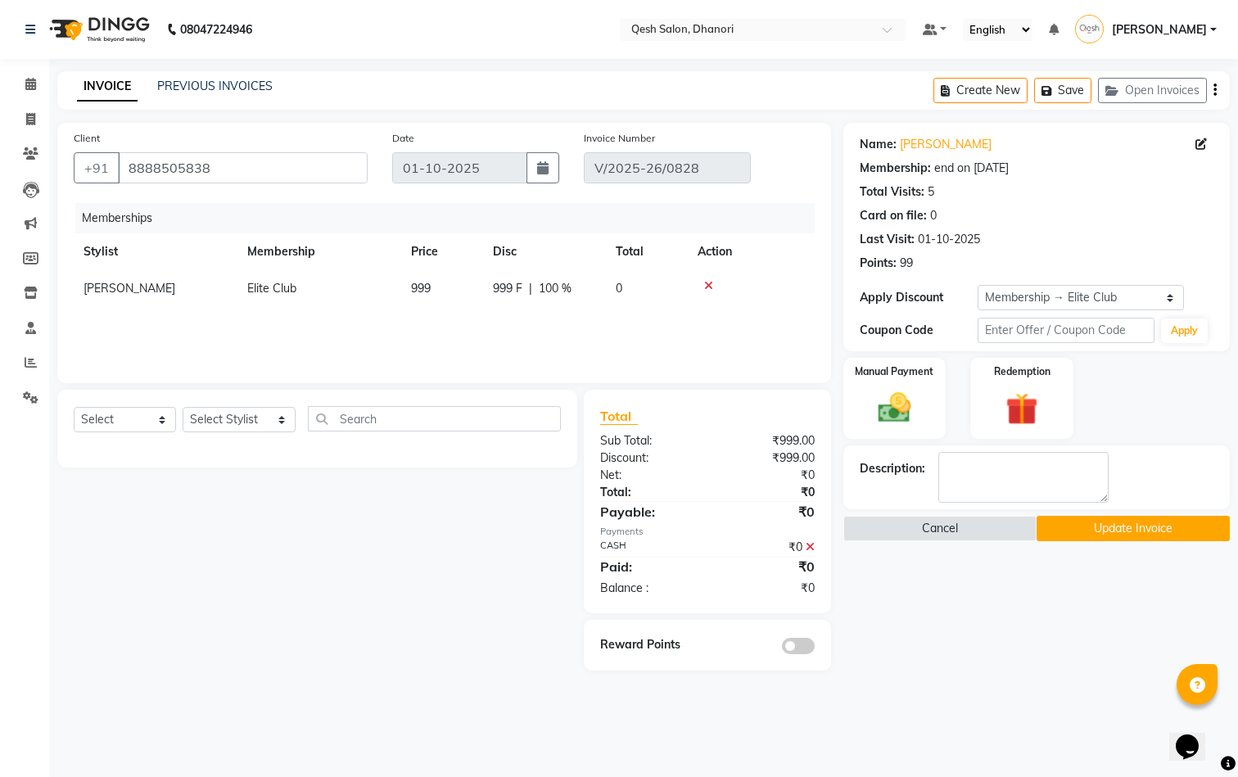
click at [1123, 536] on button "Update Invoice" at bounding box center [1133, 528] width 193 height 25
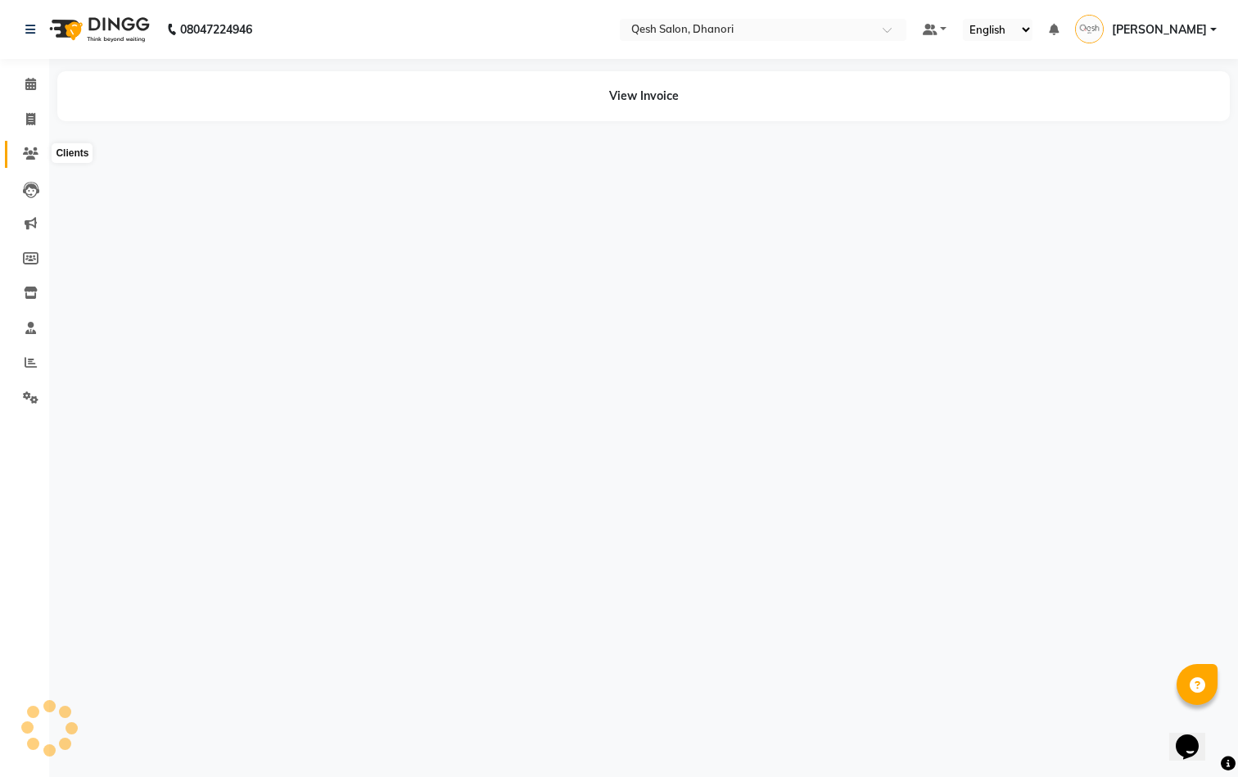
click at [30, 145] on span at bounding box center [30, 154] width 29 height 19
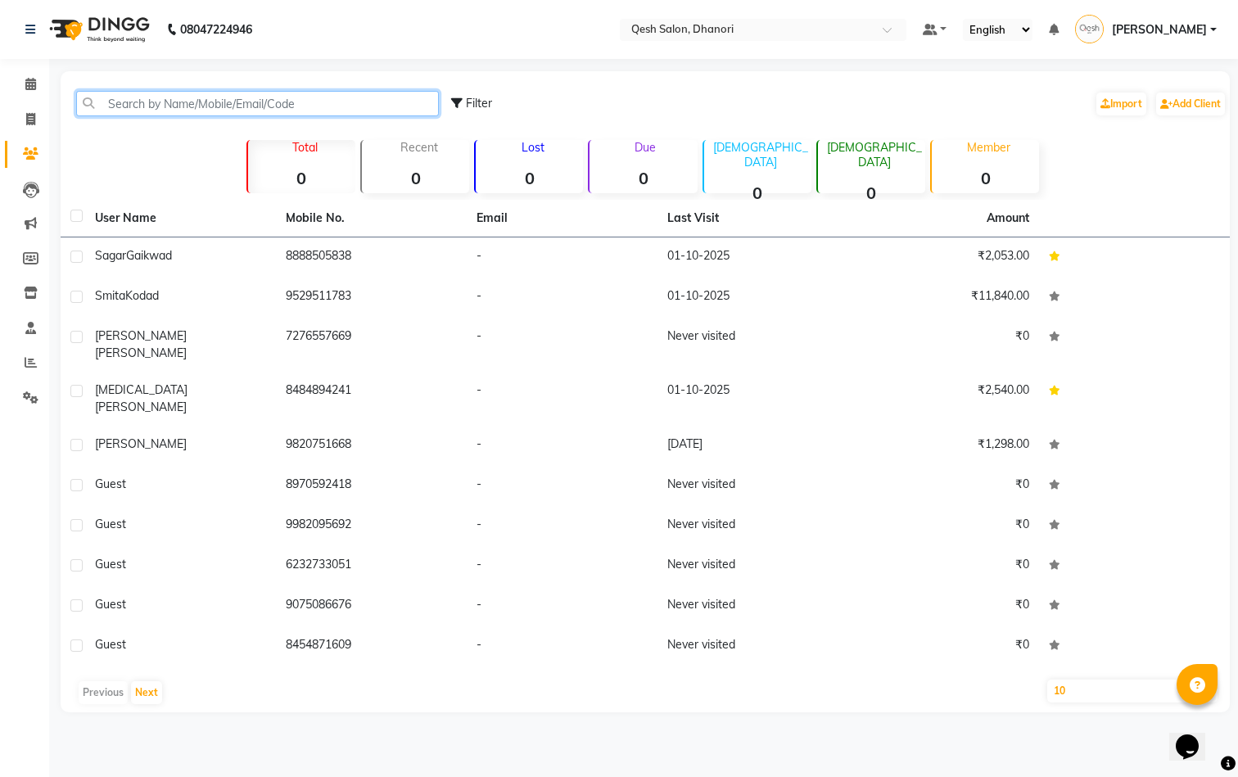
click at [183, 108] on input "text" at bounding box center [257, 103] width 363 height 25
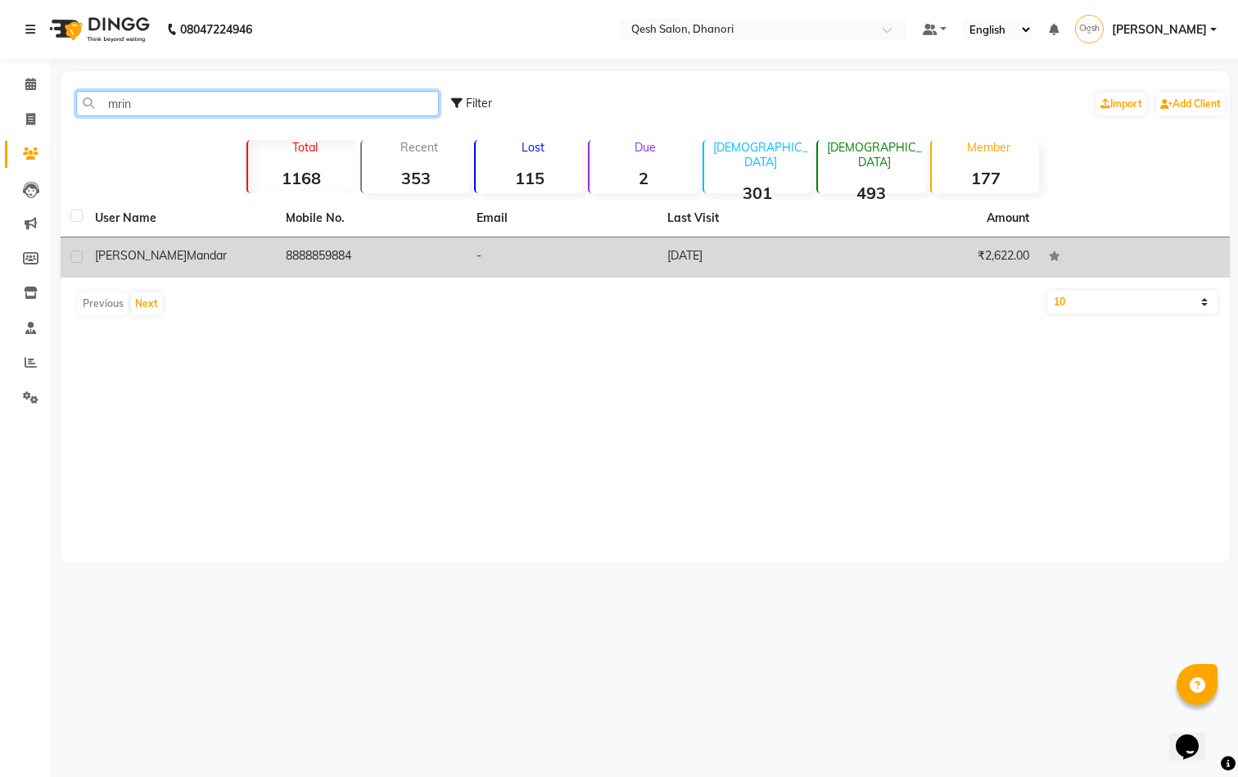
type input "mrin"
click at [111, 257] on span "[PERSON_NAME]" at bounding box center [141, 255] width 92 height 15
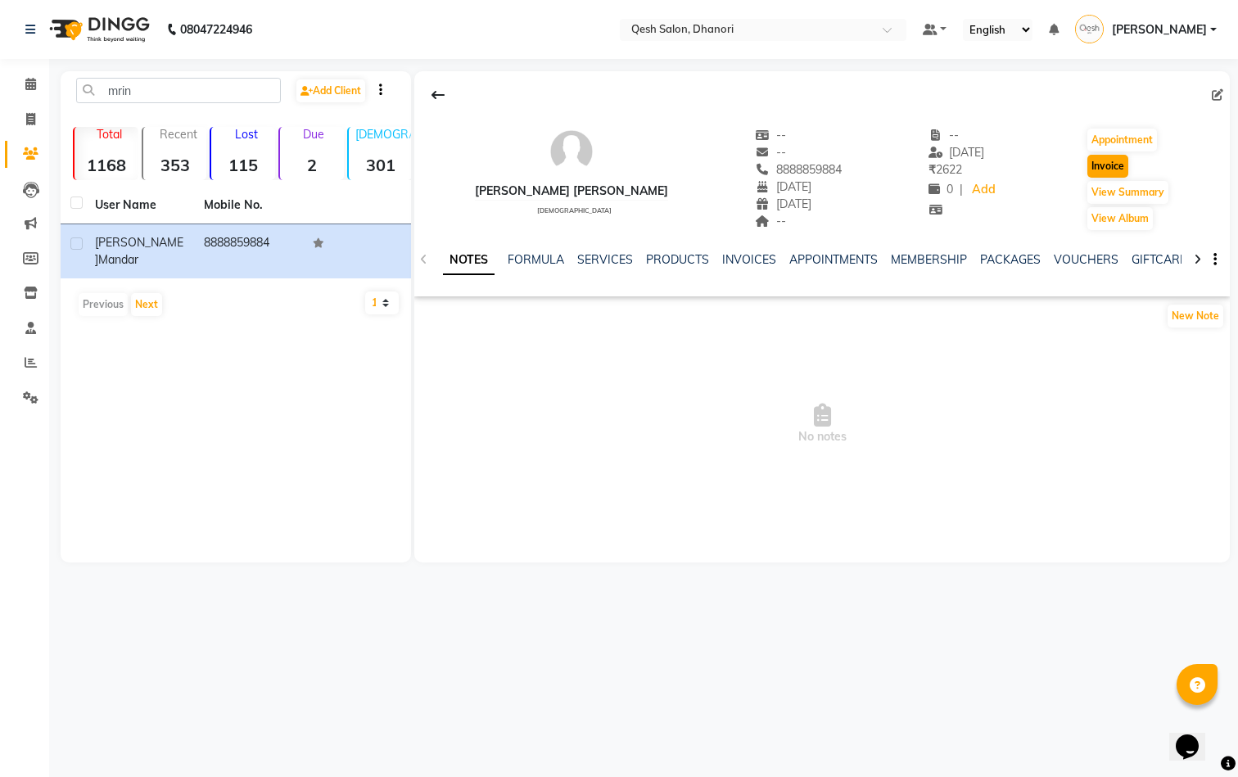
click at [1114, 166] on button "Invoice" at bounding box center [1107, 166] width 41 height 23
select select "service"
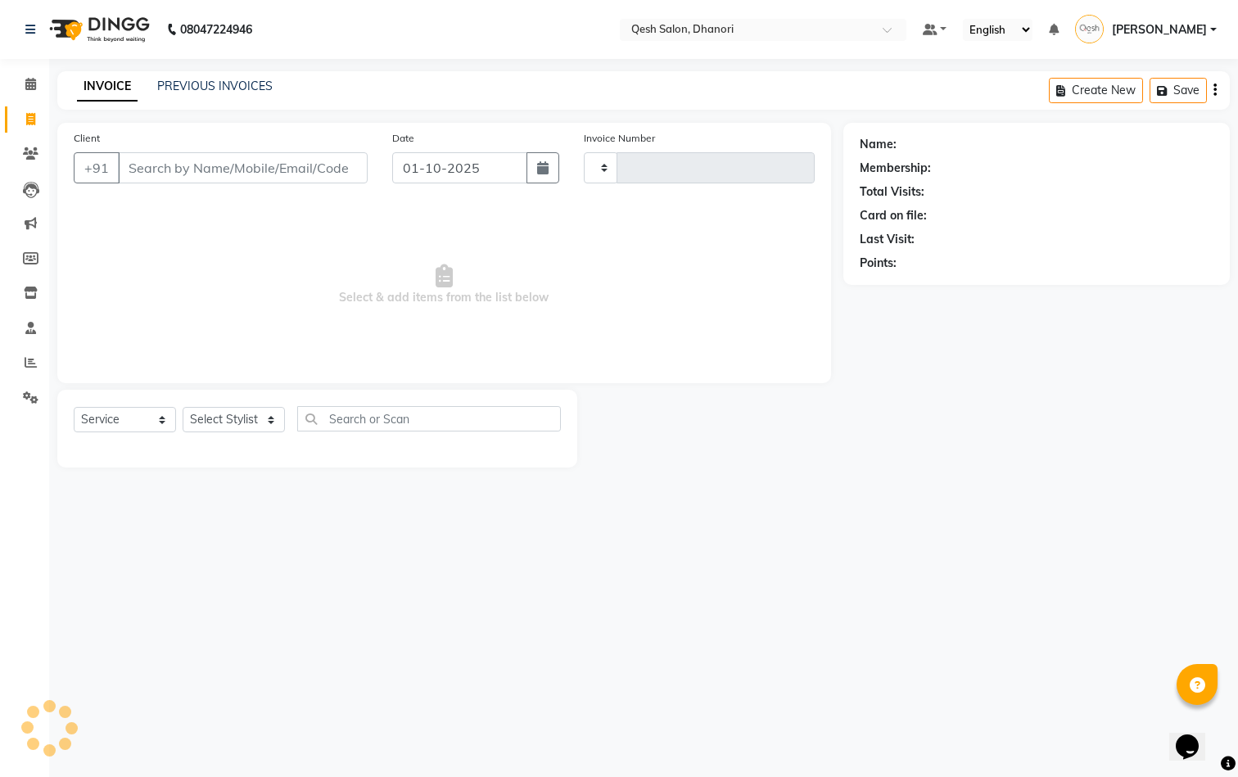
type input "0829"
select select "7641"
type input "8888859884"
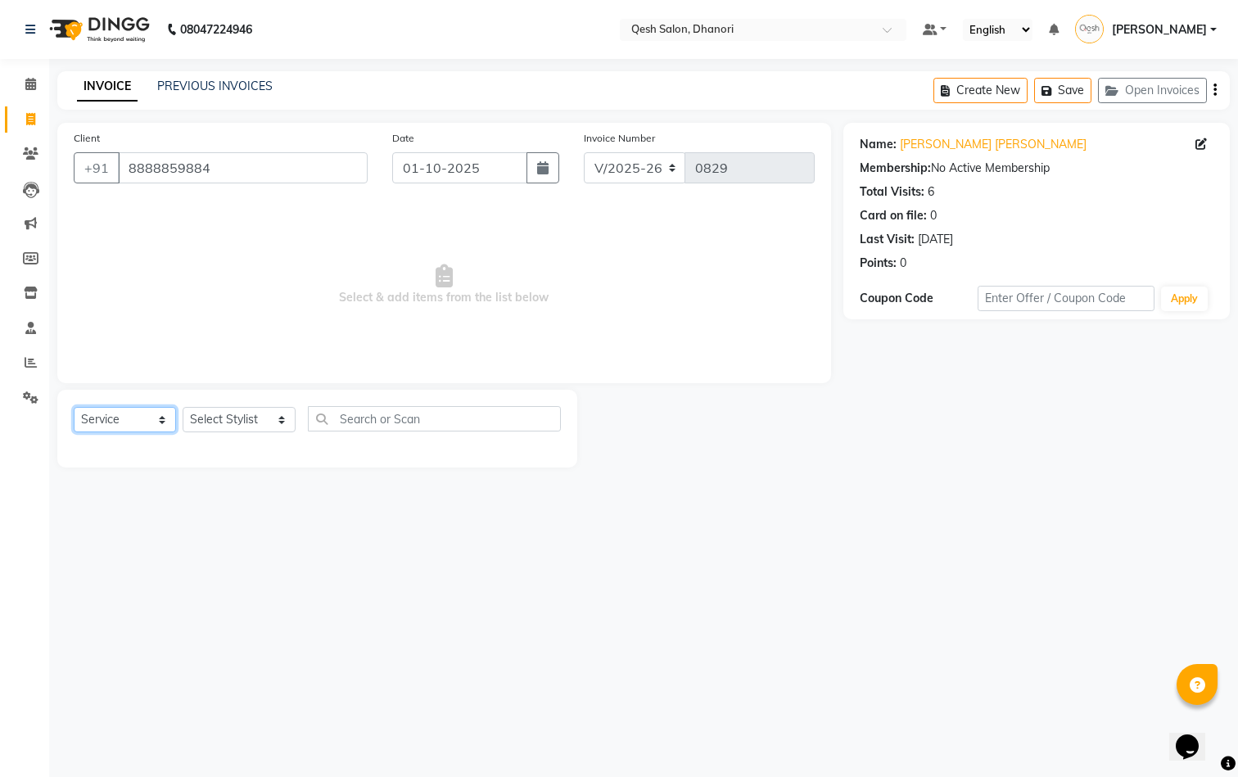
select select "membership"
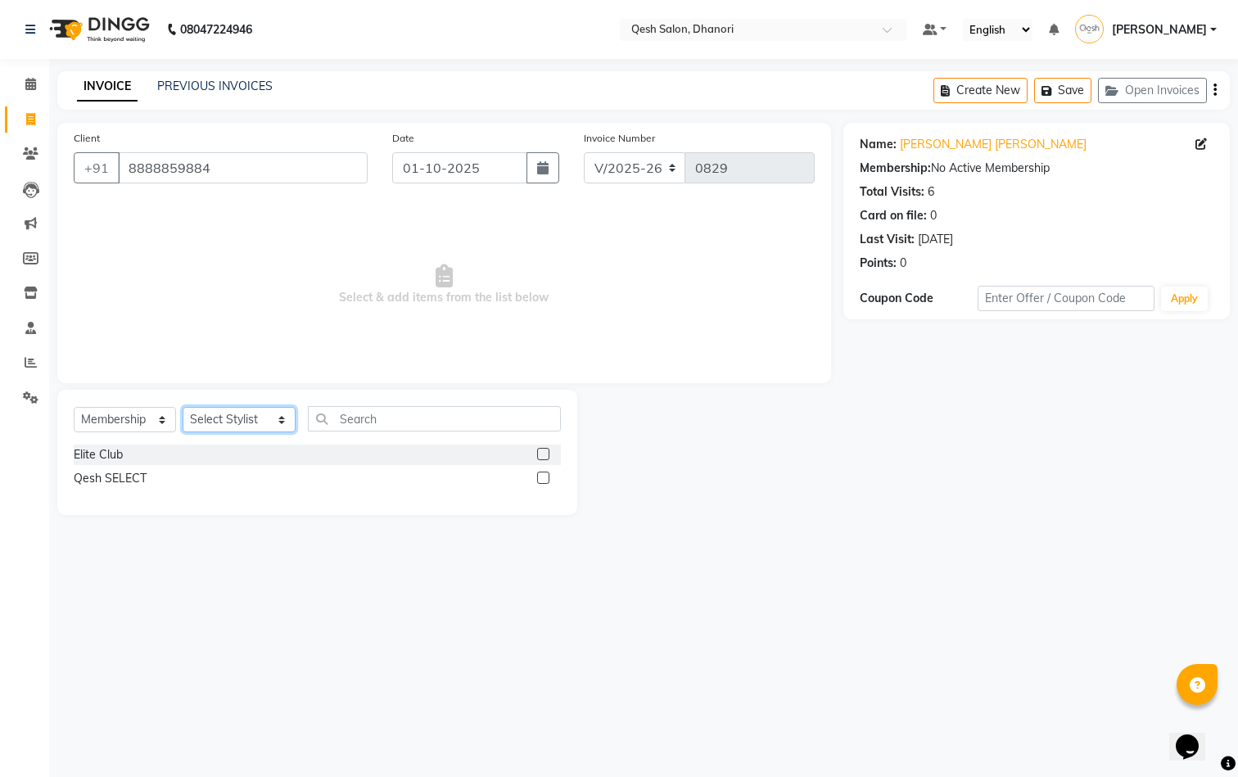
select select "73948"
click at [544, 450] on label at bounding box center [543, 454] width 12 height 12
click at [544, 450] on input "checkbox" at bounding box center [542, 455] width 11 height 11
select select "select"
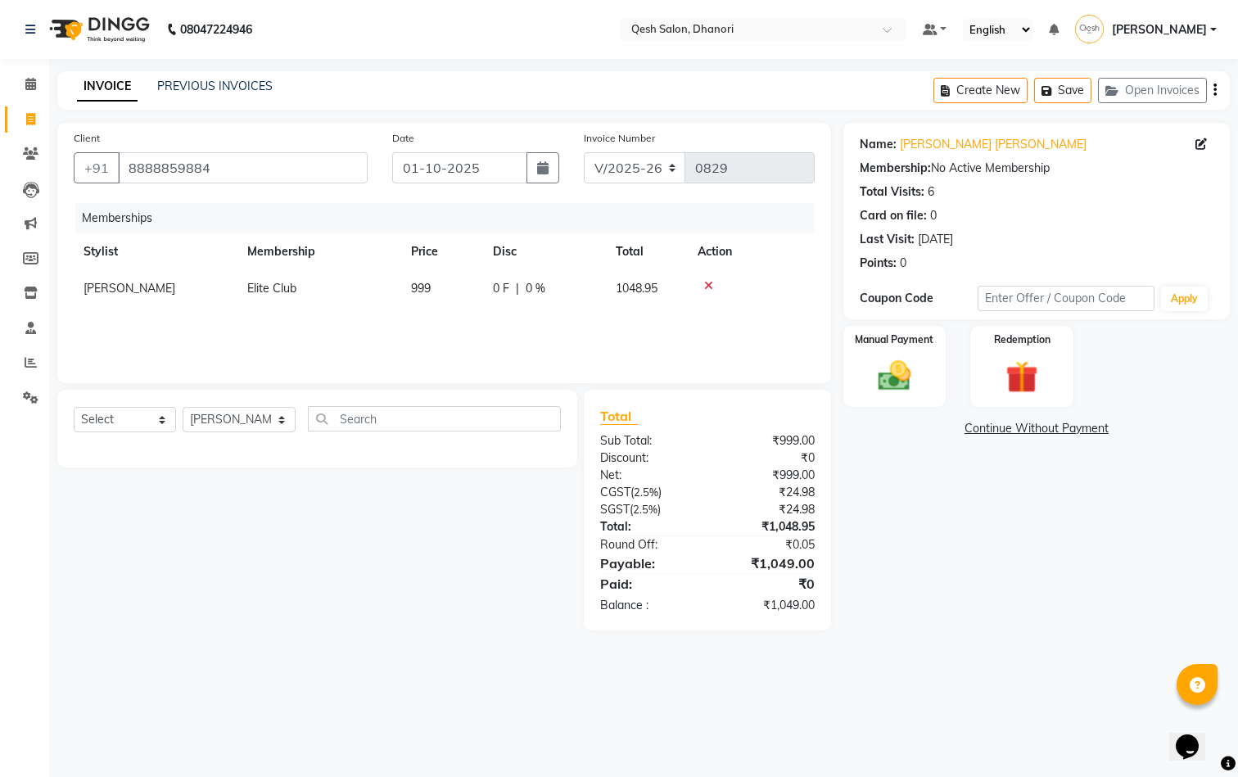
click at [534, 288] on span "0 %" at bounding box center [536, 288] width 20 height 17
click at [607, 294] on input "0" at bounding box center [625, 292] width 49 height 25
type input "100"
click at [934, 371] on div "Manual Payment" at bounding box center [894, 366] width 107 height 84
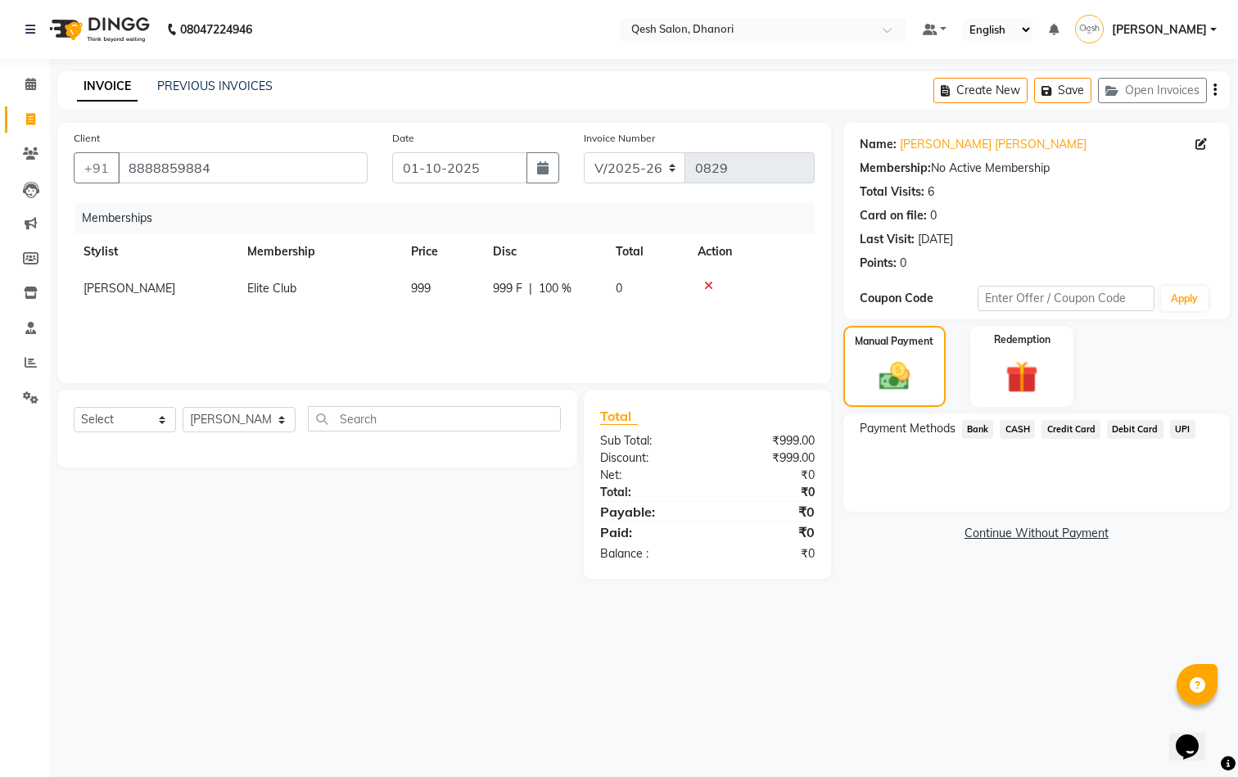
click at [1024, 424] on span "CASH" at bounding box center [1017, 429] width 35 height 19
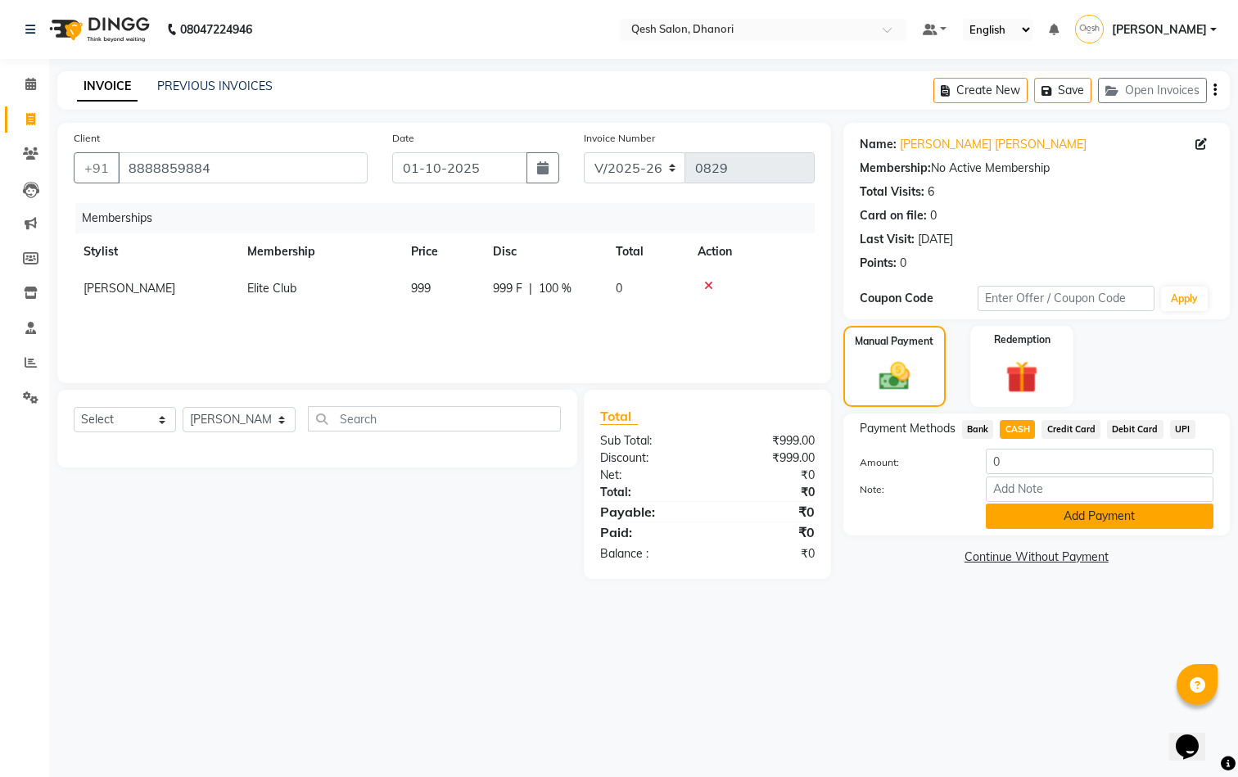
click at [1028, 526] on button "Add Payment" at bounding box center [1100, 516] width 228 height 25
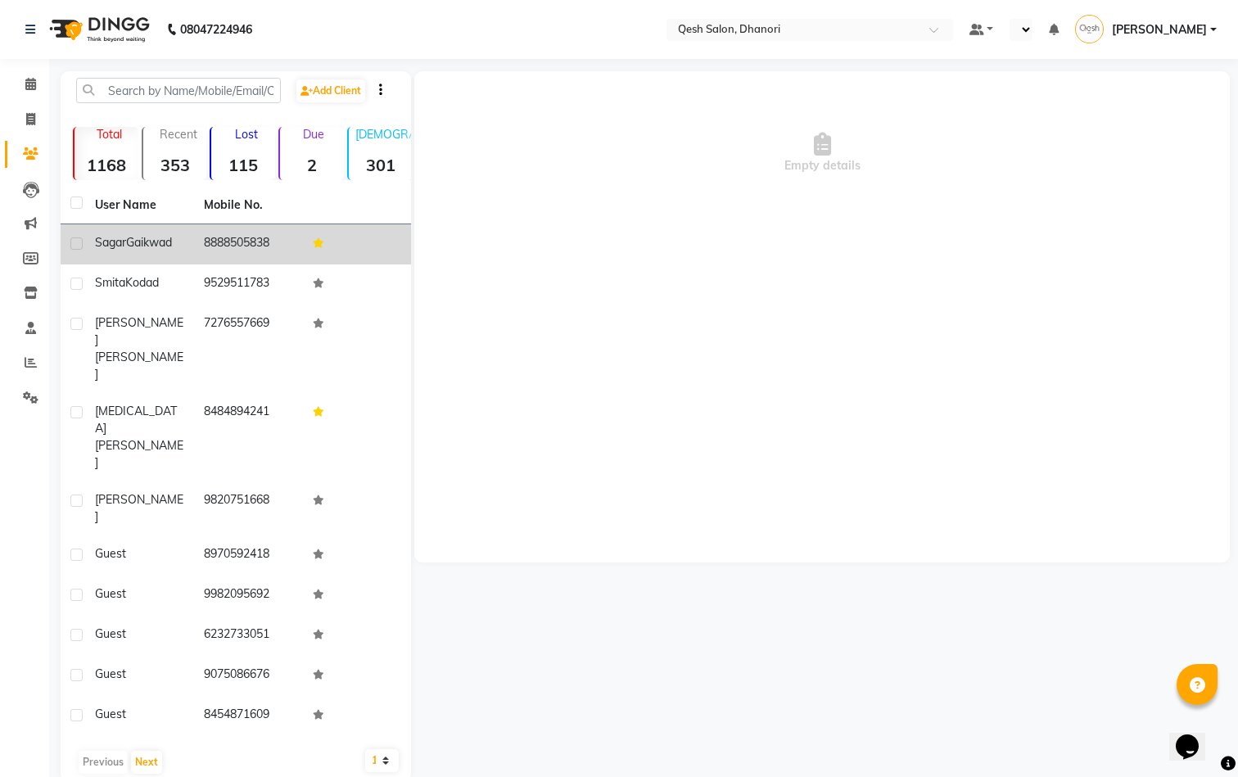
click at [230, 242] on td "8888505838" at bounding box center [248, 244] width 109 height 40
click at [216, 246] on td "8888505838" at bounding box center [248, 244] width 109 height 40
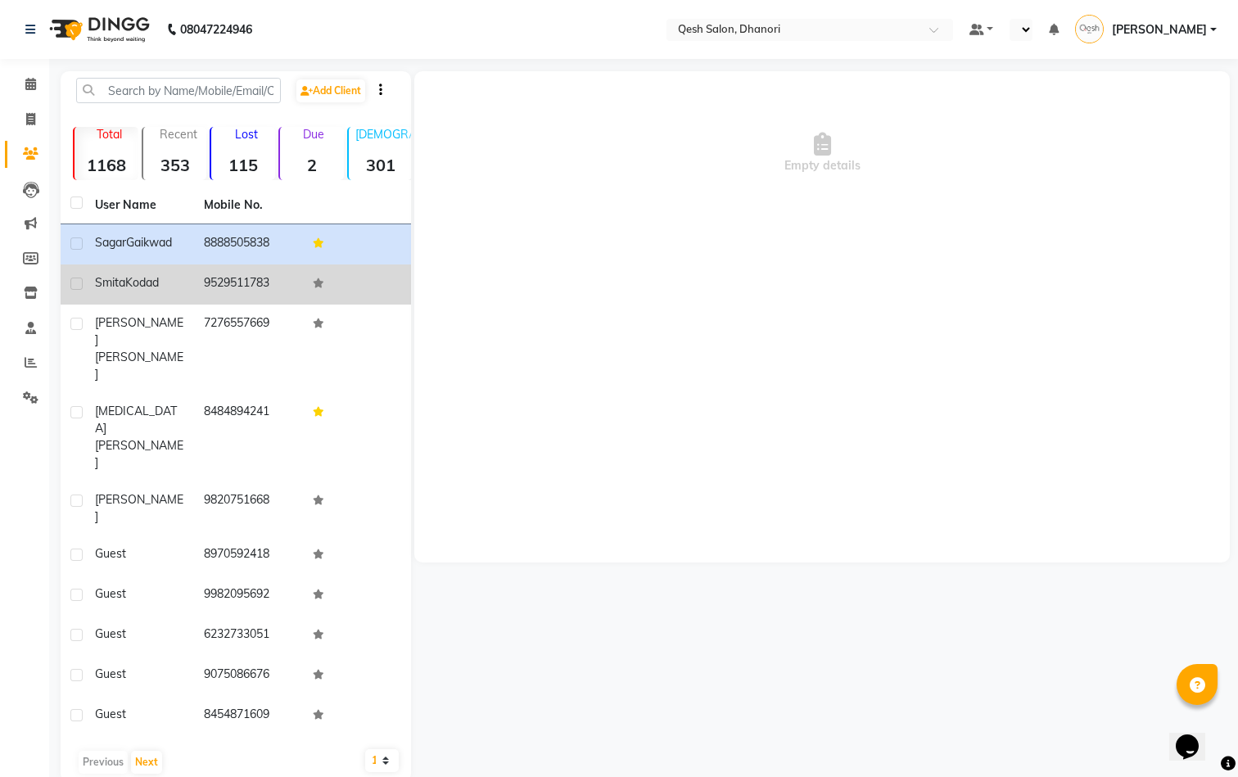
click at [183, 280] on div "Smita Kodad" at bounding box center [139, 282] width 89 height 17
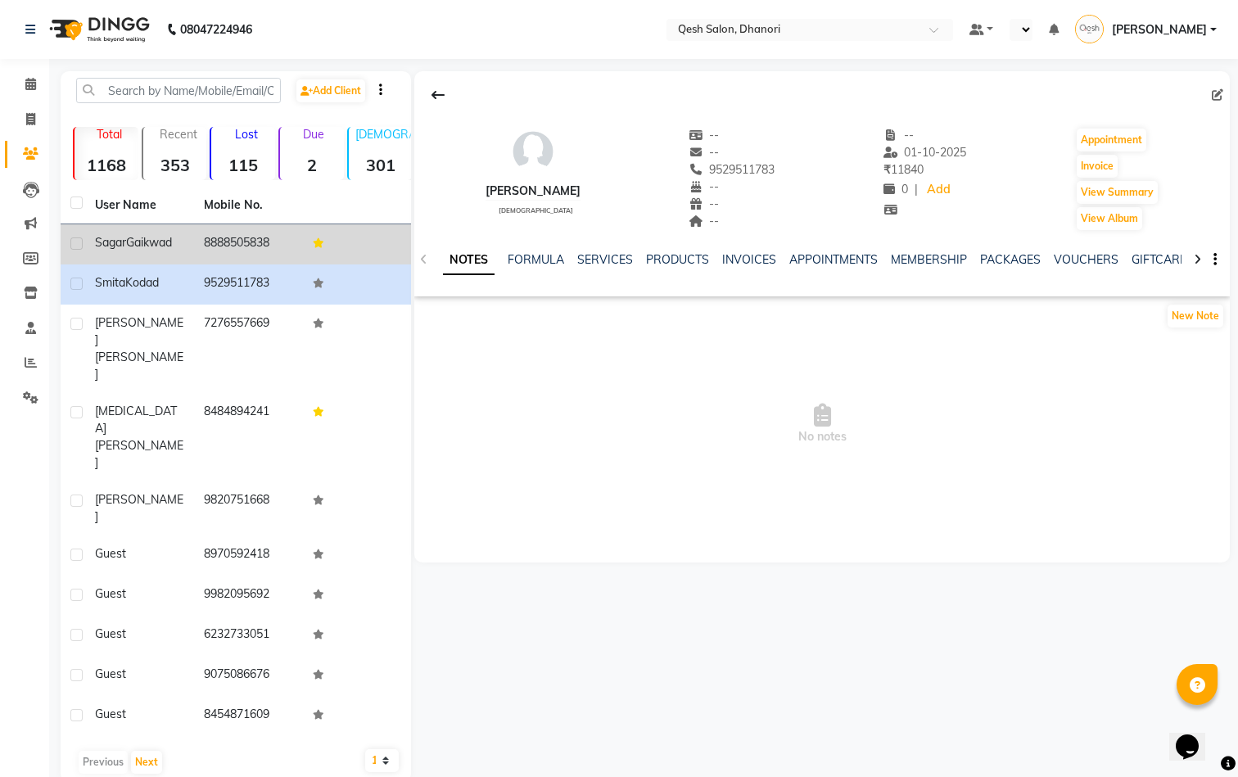
click at [165, 247] on span "Gaikwad" at bounding box center [149, 242] width 46 height 15
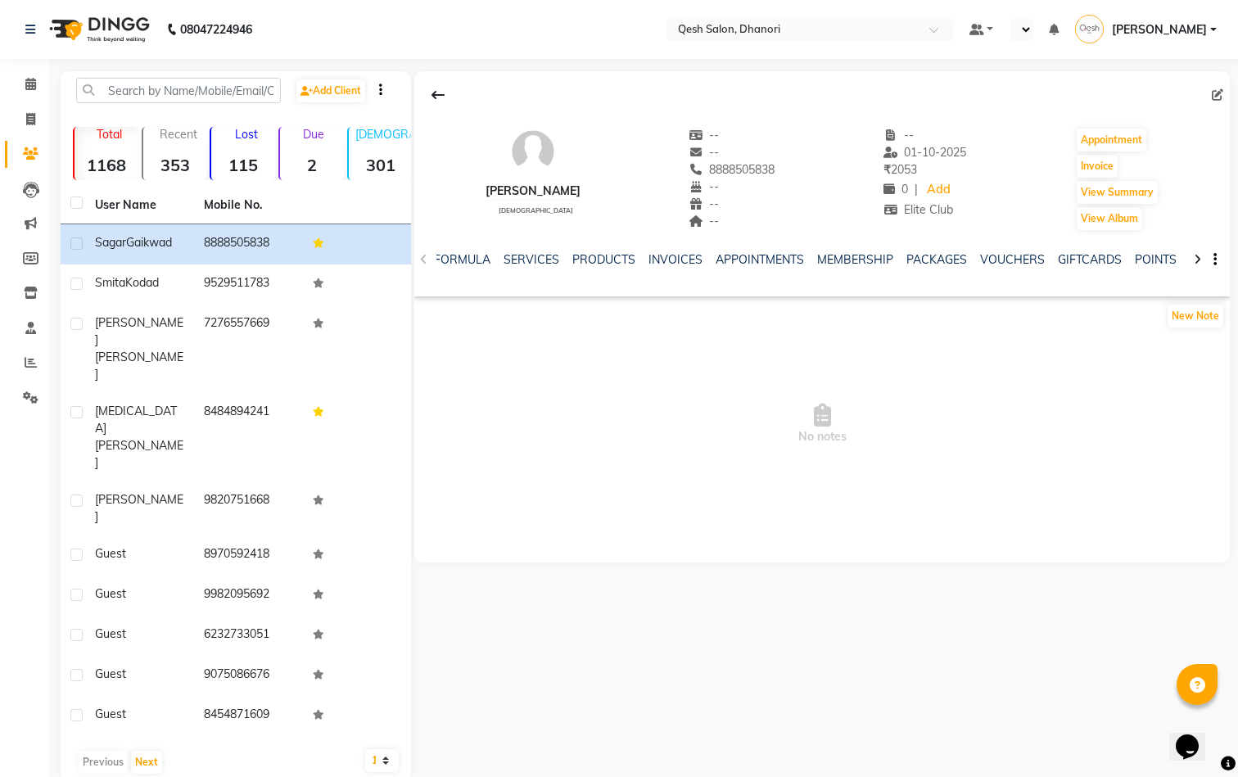
scroll to position [0, 76]
click at [1146, 265] on link "POINTS" at bounding box center [1153, 259] width 42 height 15
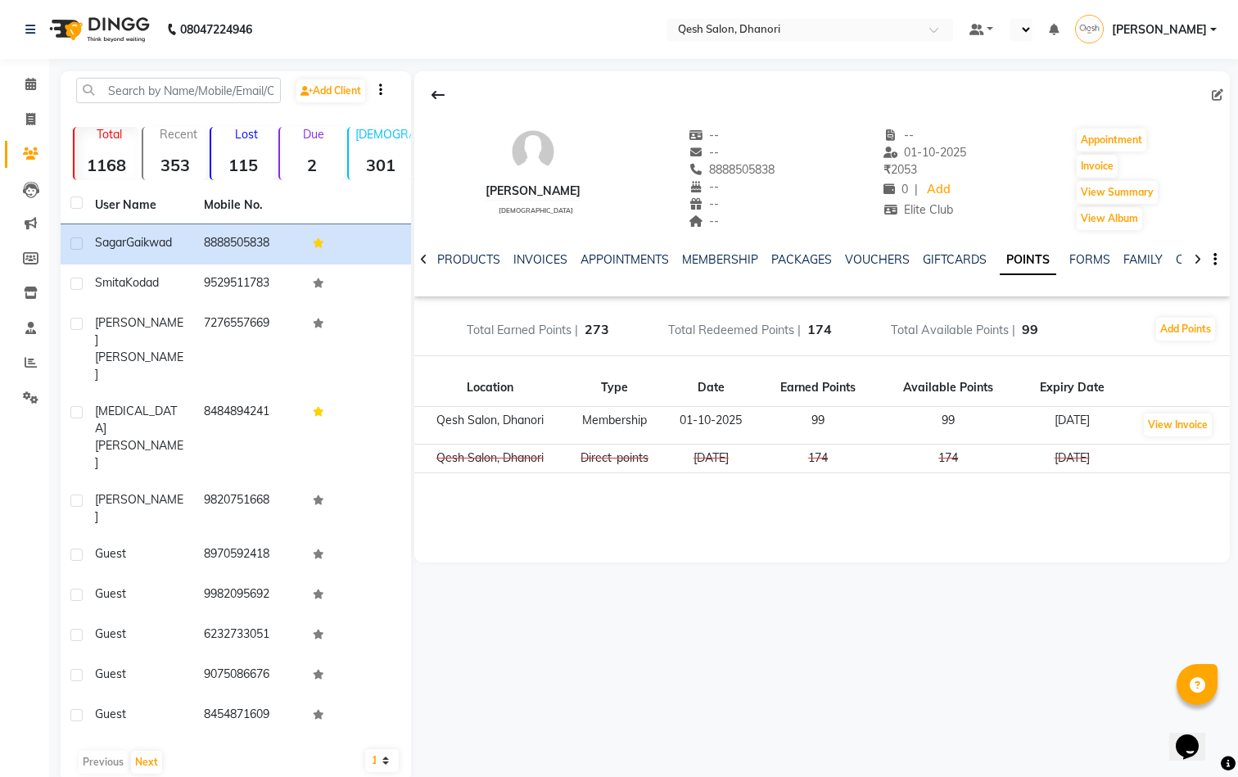
drag, startPoint x: 1033, startPoint y: 326, endPoint x: 1022, endPoint y: 327, distance: 11.5
click at [1022, 327] on span "99" at bounding box center [1030, 329] width 16 height 16
drag, startPoint x: 1037, startPoint y: 328, endPoint x: 1024, endPoint y: 328, distance: 13.9
click at [1024, 328] on span "99" at bounding box center [1030, 329] width 16 height 16
click at [662, 750] on div "08047224946 Select Location × Qesh Salon, Dhanori Default Panel My Panel Notifi…" at bounding box center [619, 403] width 1238 height 807
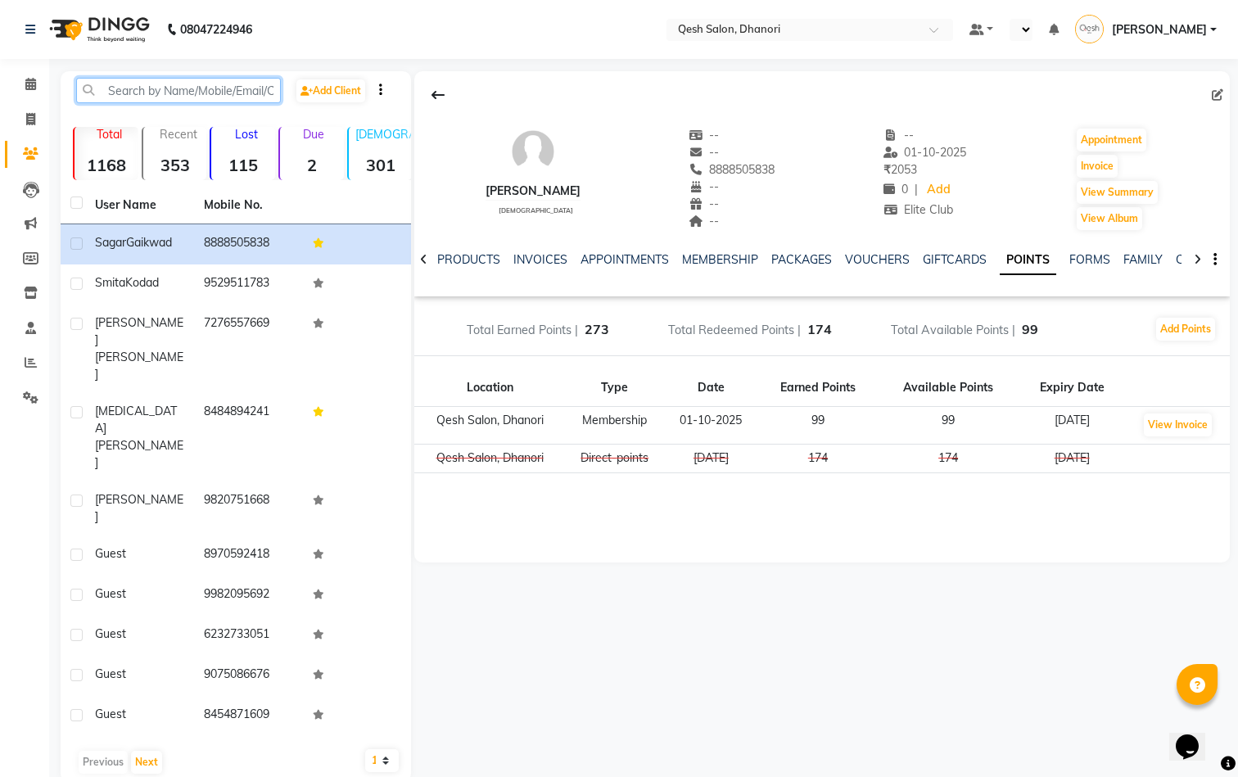
click at [266, 93] on input "text" at bounding box center [178, 90] width 205 height 25
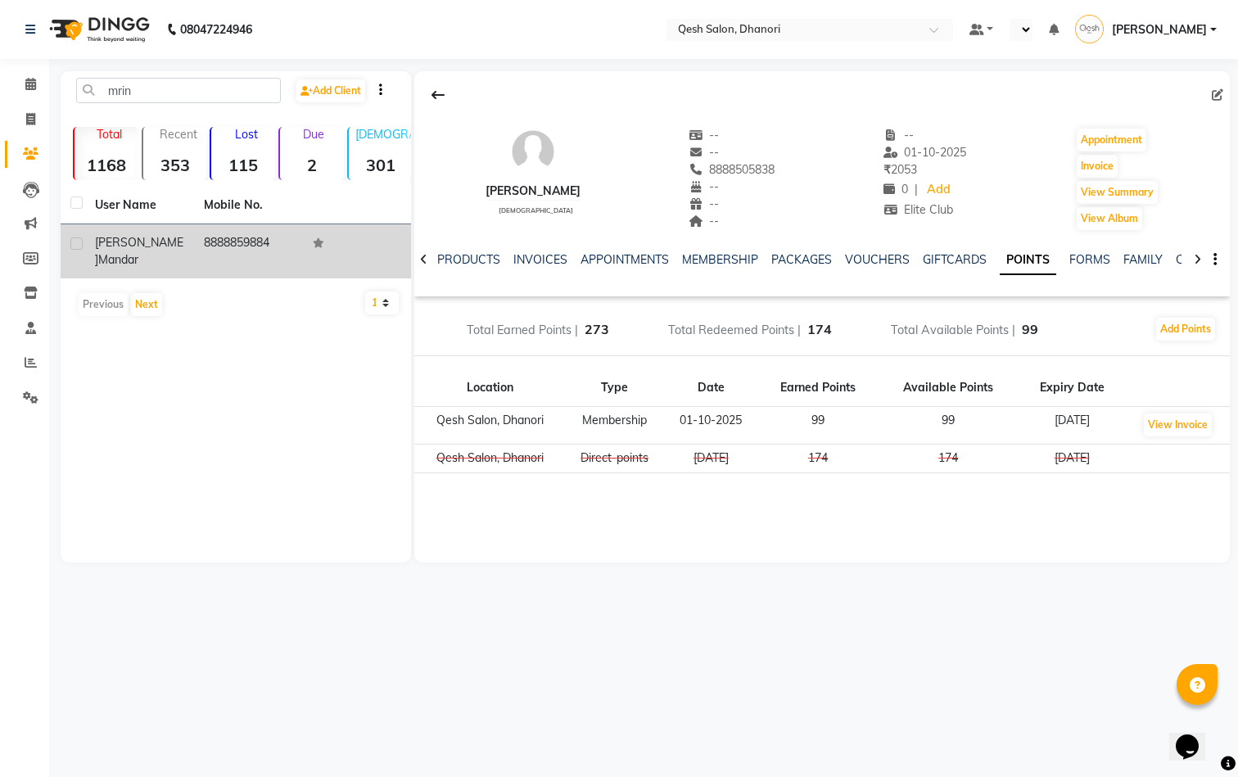
click at [179, 236] on div "Mrinal Mandar" at bounding box center [139, 251] width 89 height 34
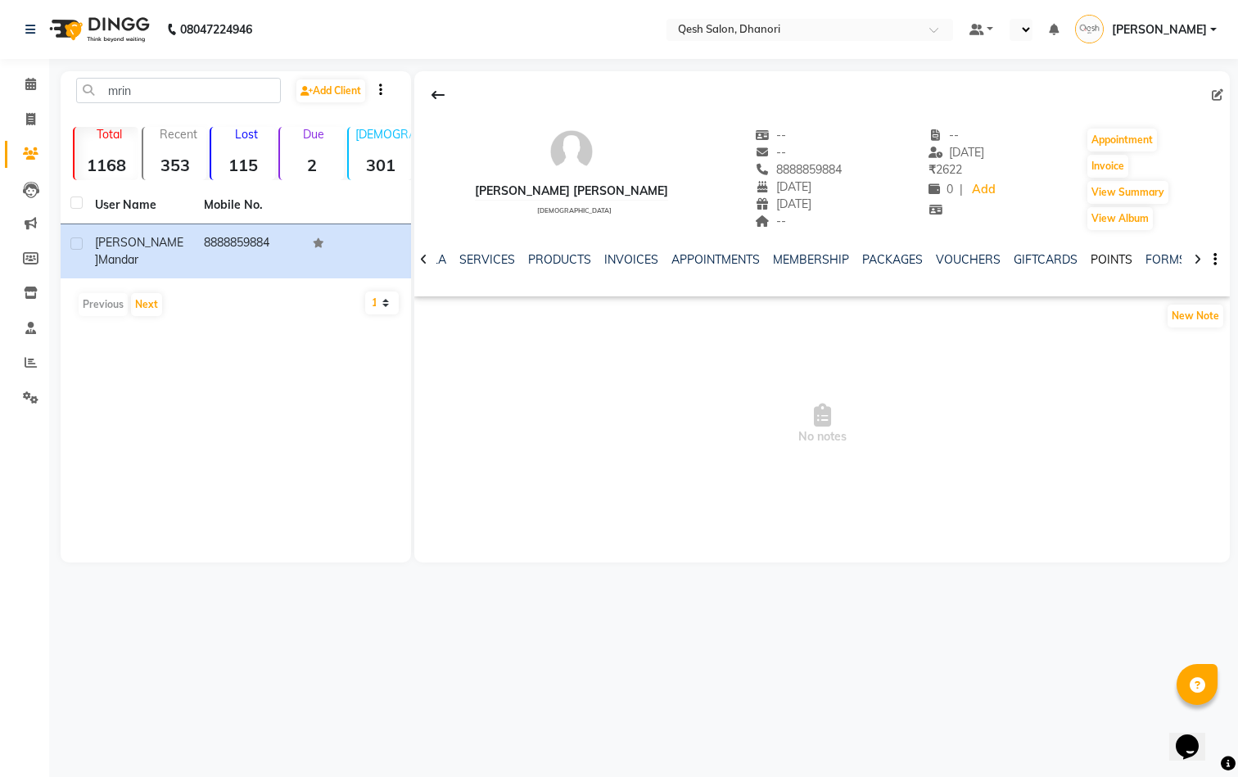
click at [1112, 260] on link "POINTS" at bounding box center [1112, 259] width 42 height 15
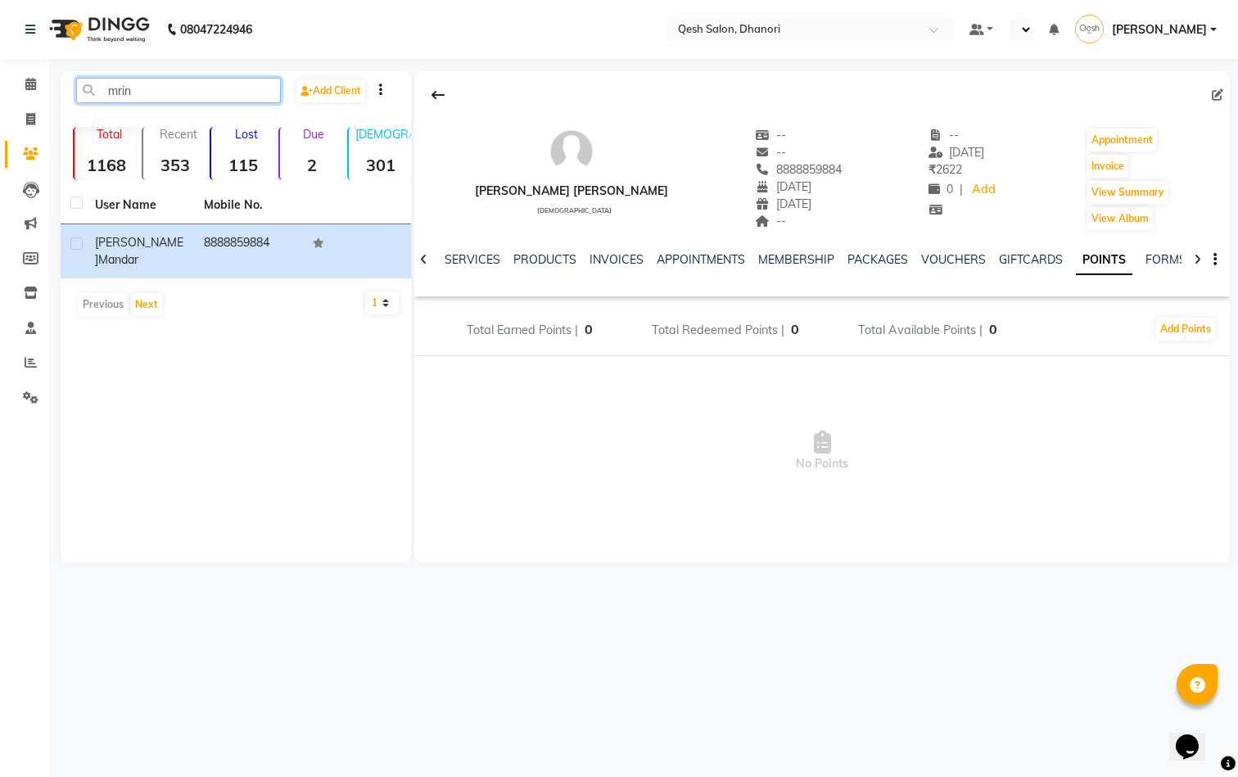
drag, startPoint x: 213, startPoint y: 89, endPoint x: 73, endPoint y: 89, distance: 140.0
click at [73, 89] on div "mrin" at bounding box center [178, 90] width 229 height 25
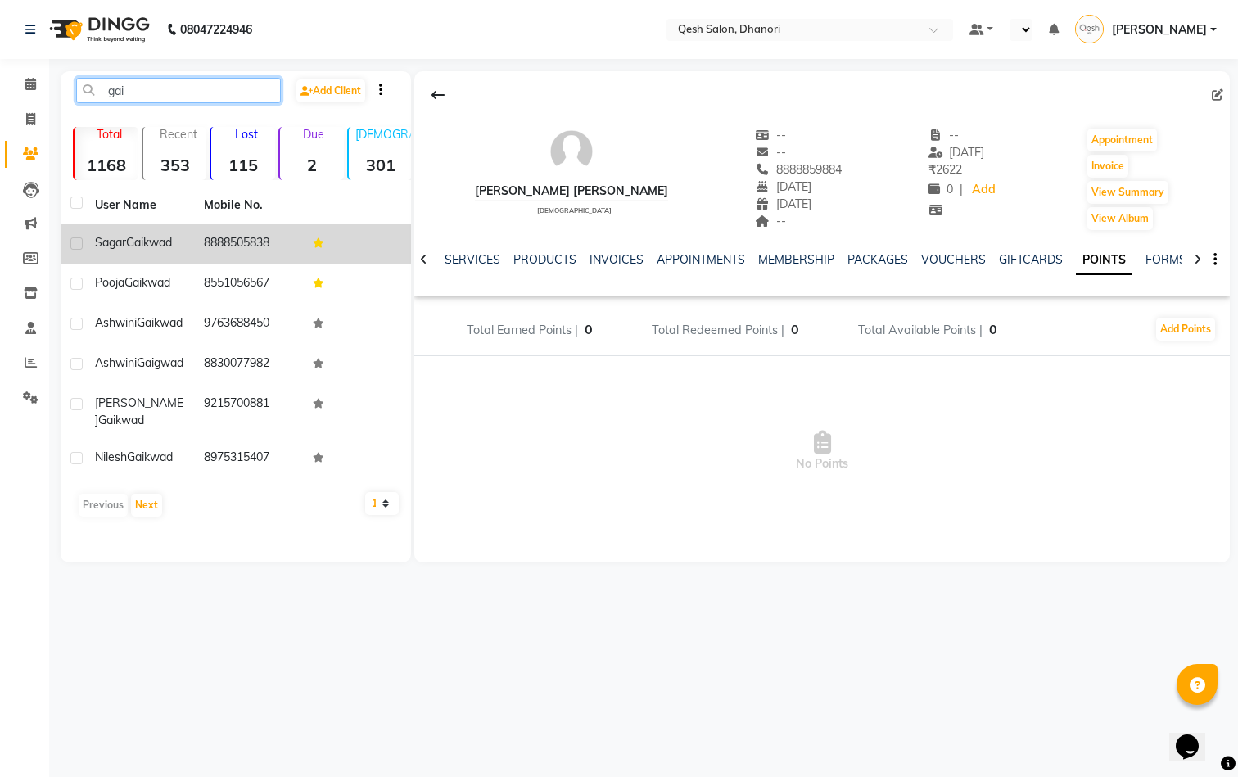
type input "gai"
click at [133, 240] on span "Gaikwad" at bounding box center [149, 242] width 46 height 15
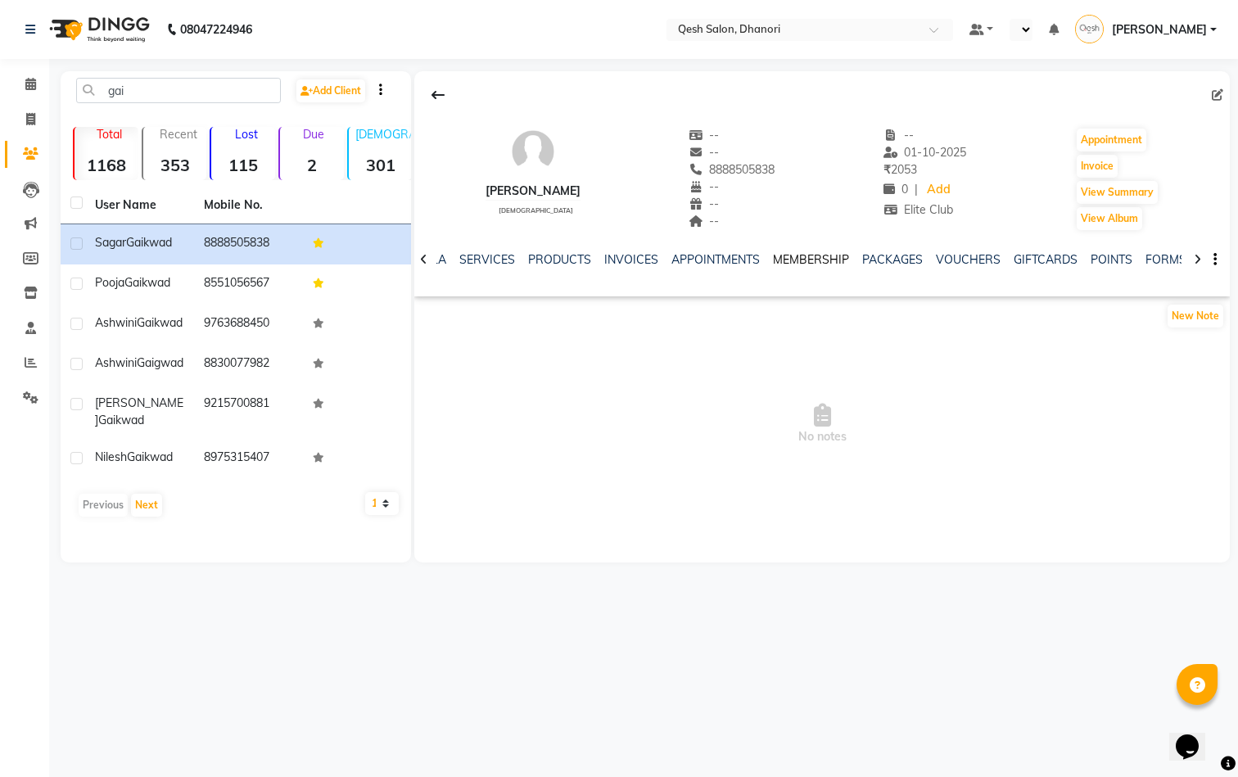
click at [798, 261] on link "MEMBERSHIP" at bounding box center [811, 259] width 76 height 15
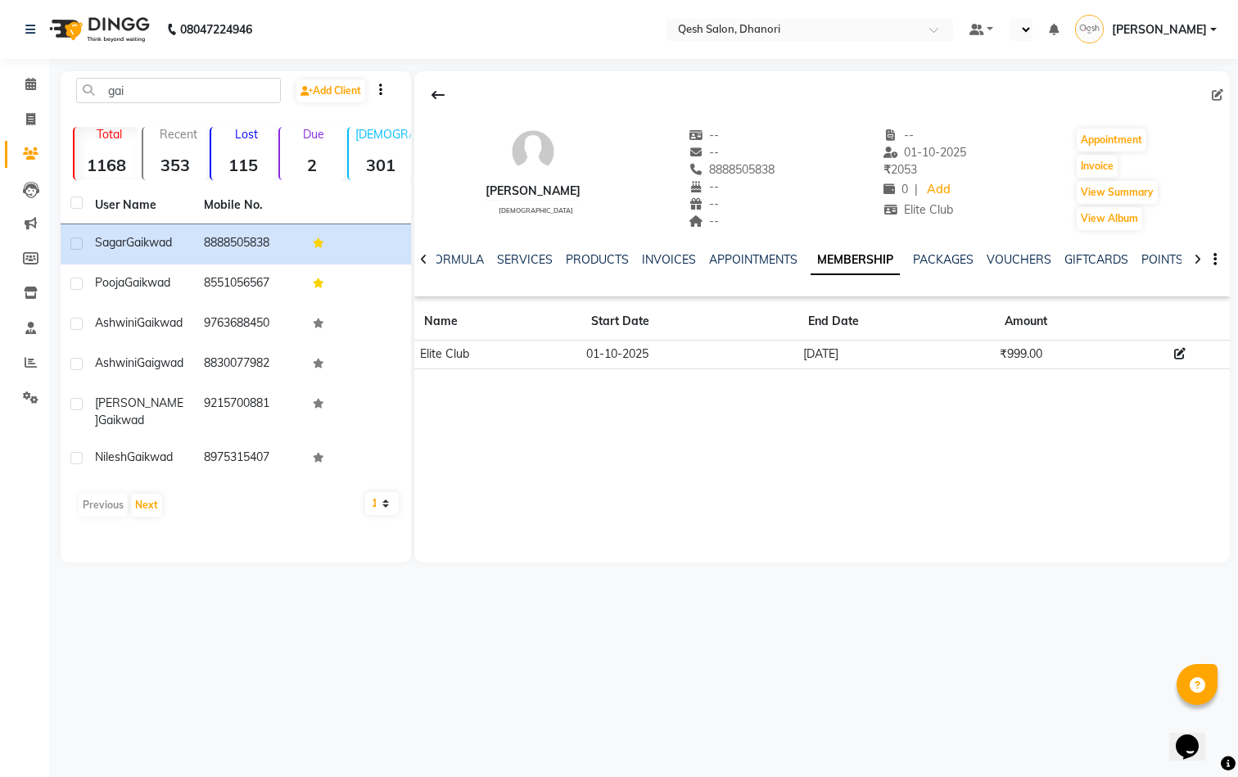
click at [1183, 355] on icon at bounding box center [1179, 353] width 11 height 11
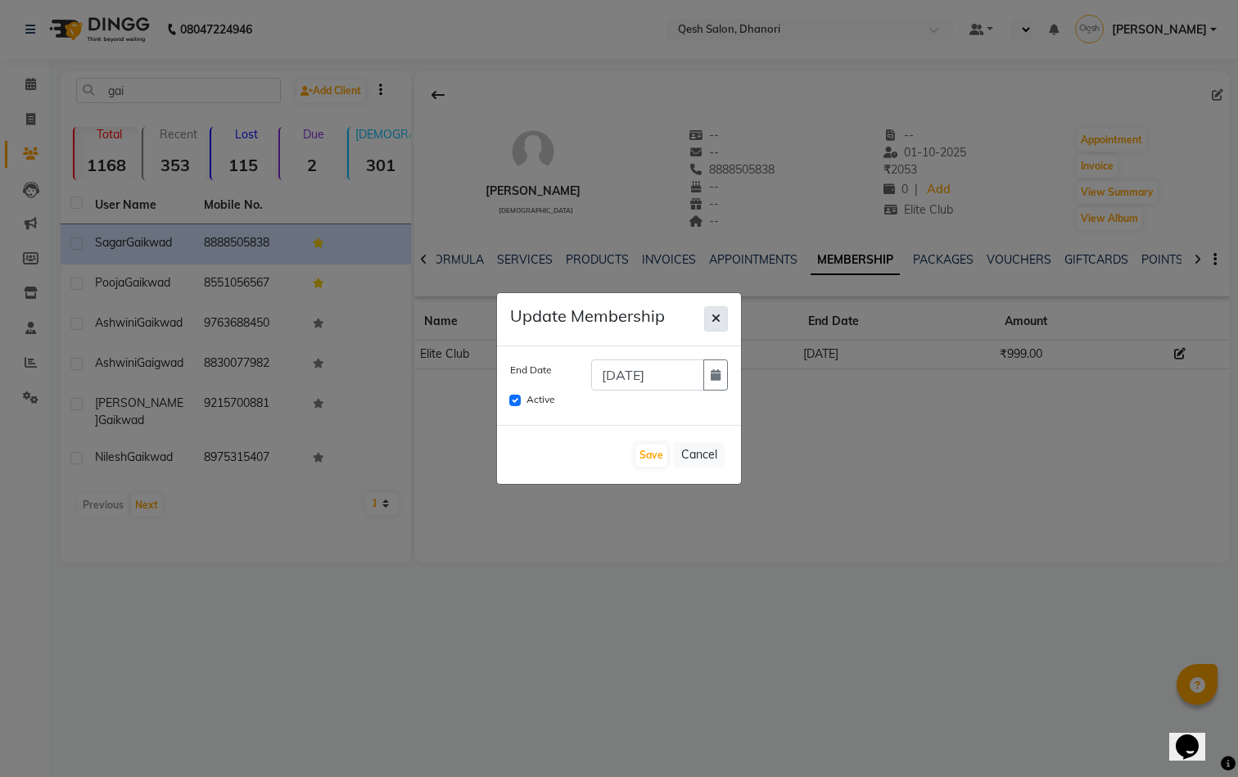
click at [717, 317] on icon "button" at bounding box center [716, 318] width 9 height 11
checkbox input "false"
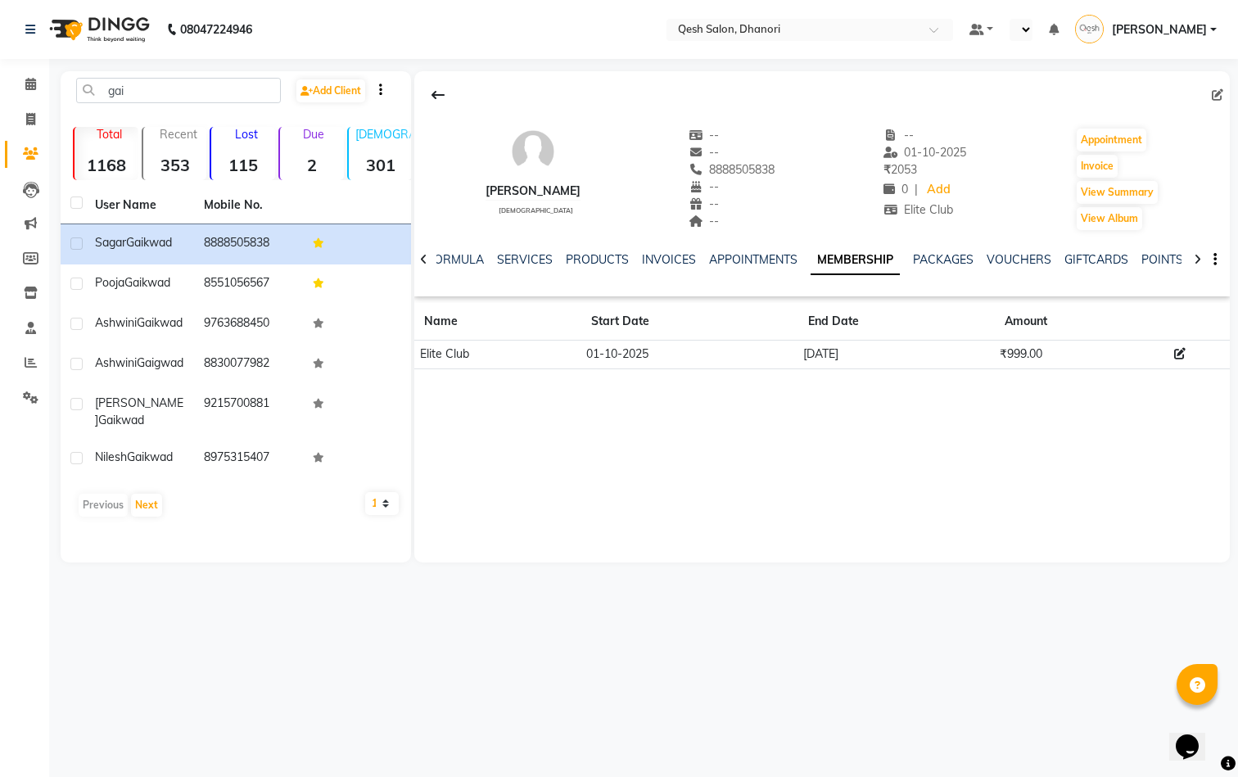
click at [659, 356] on td "01-10-2025" at bounding box center [689, 355] width 217 height 29
click at [658, 257] on link "INVOICES" at bounding box center [669, 259] width 54 height 15
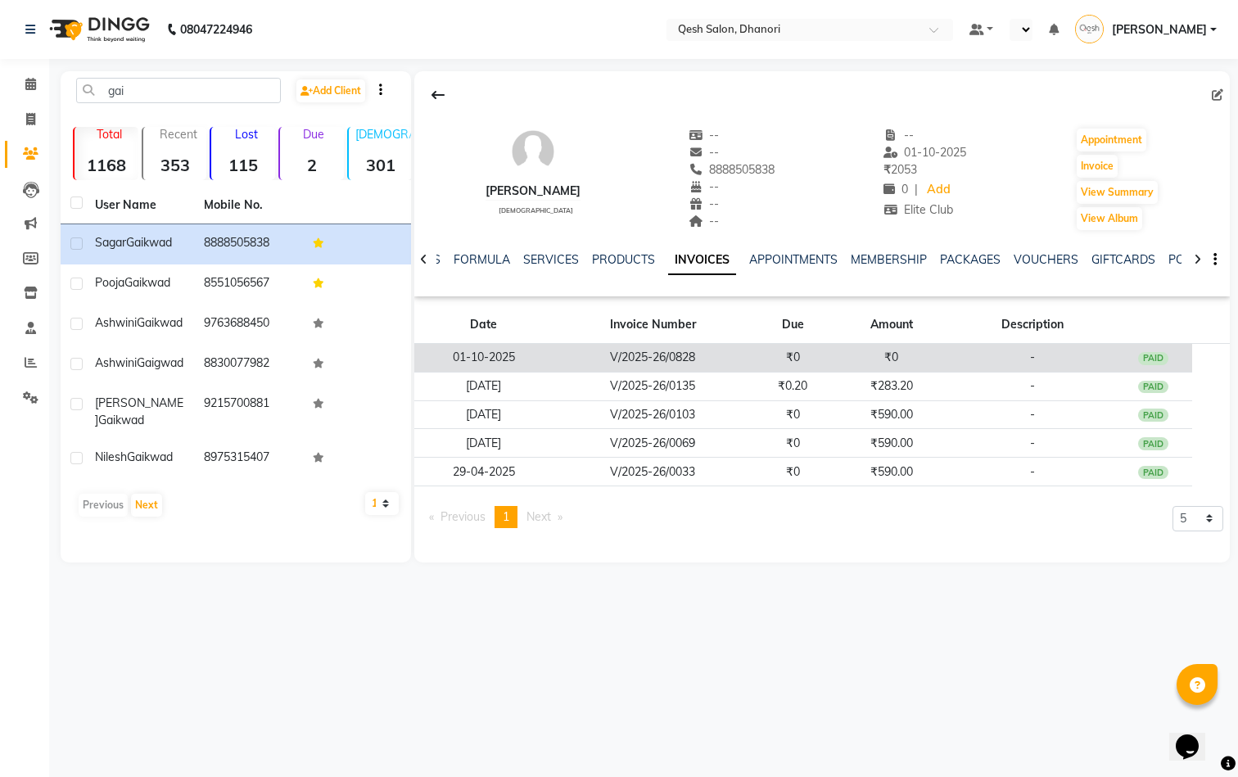
click at [707, 356] on td "V/2025-26/0828" at bounding box center [653, 358] width 201 height 29
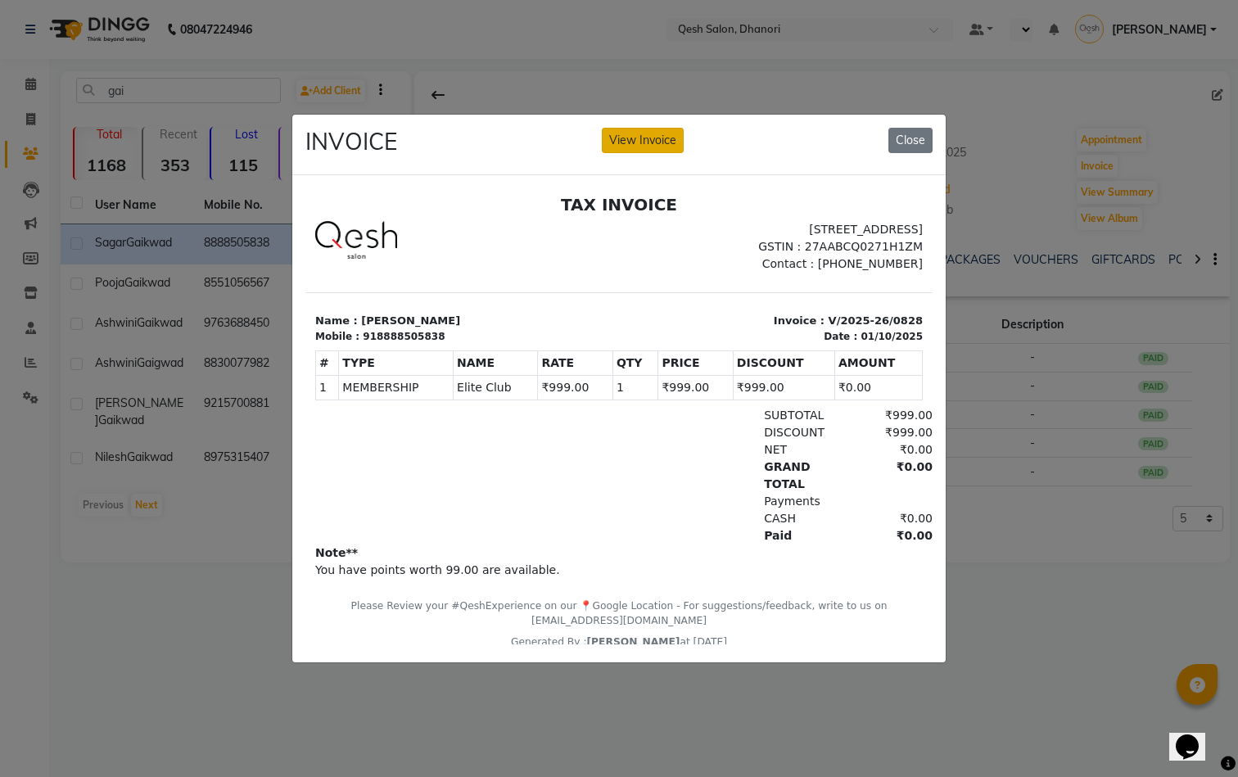
click at [662, 135] on button "View Invoice" at bounding box center [643, 140] width 82 height 25
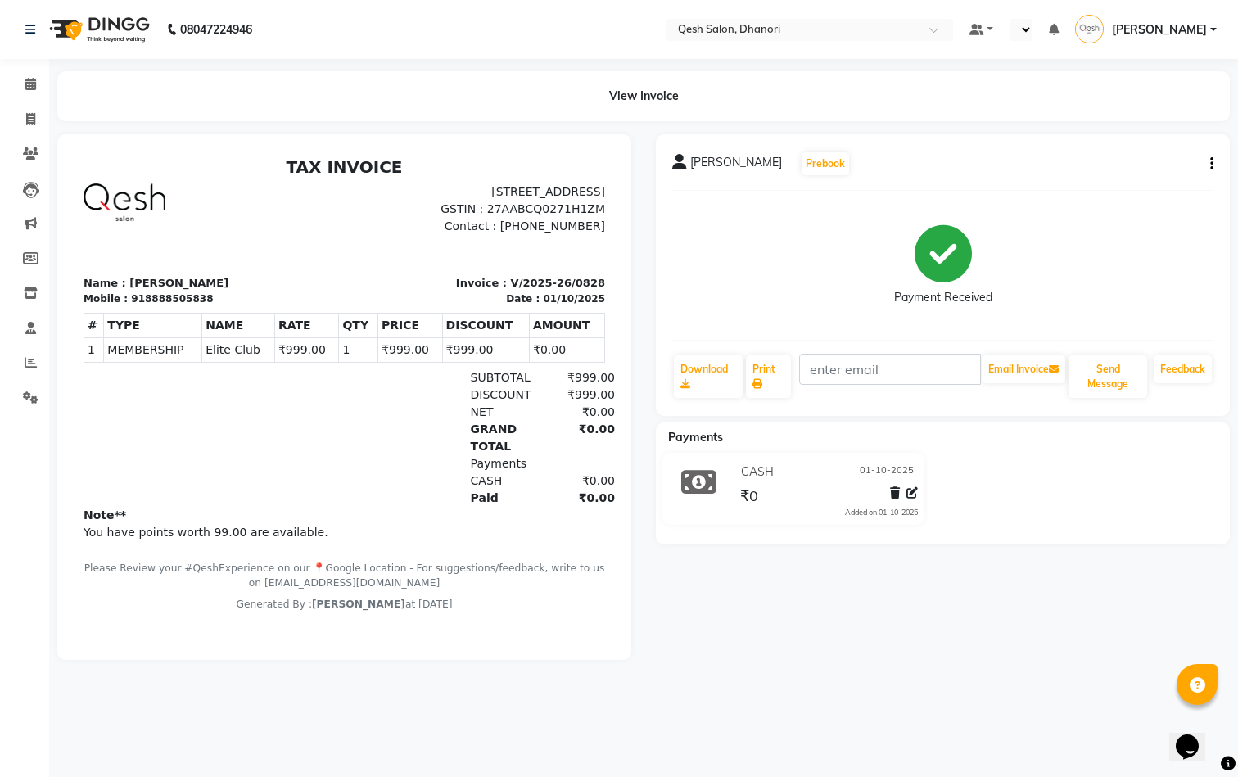
scroll to position [13, 0]
click at [1211, 164] on icon "button" at bounding box center [1211, 164] width 3 height 1
click at [1173, 171] on div "Edit Invoice" at bounding box center [1146, 174] width 82 height 20
select select "service"
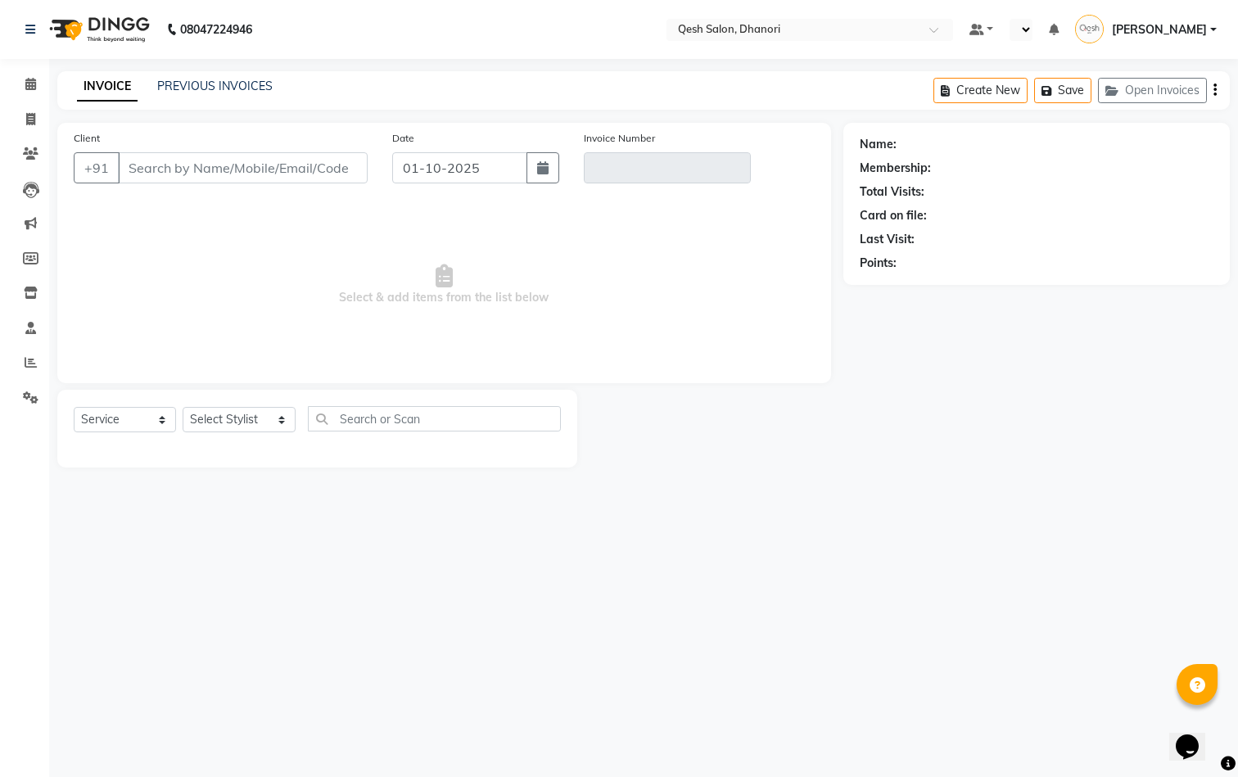
type input "8888505838"
type input "V/2025-26/0828"
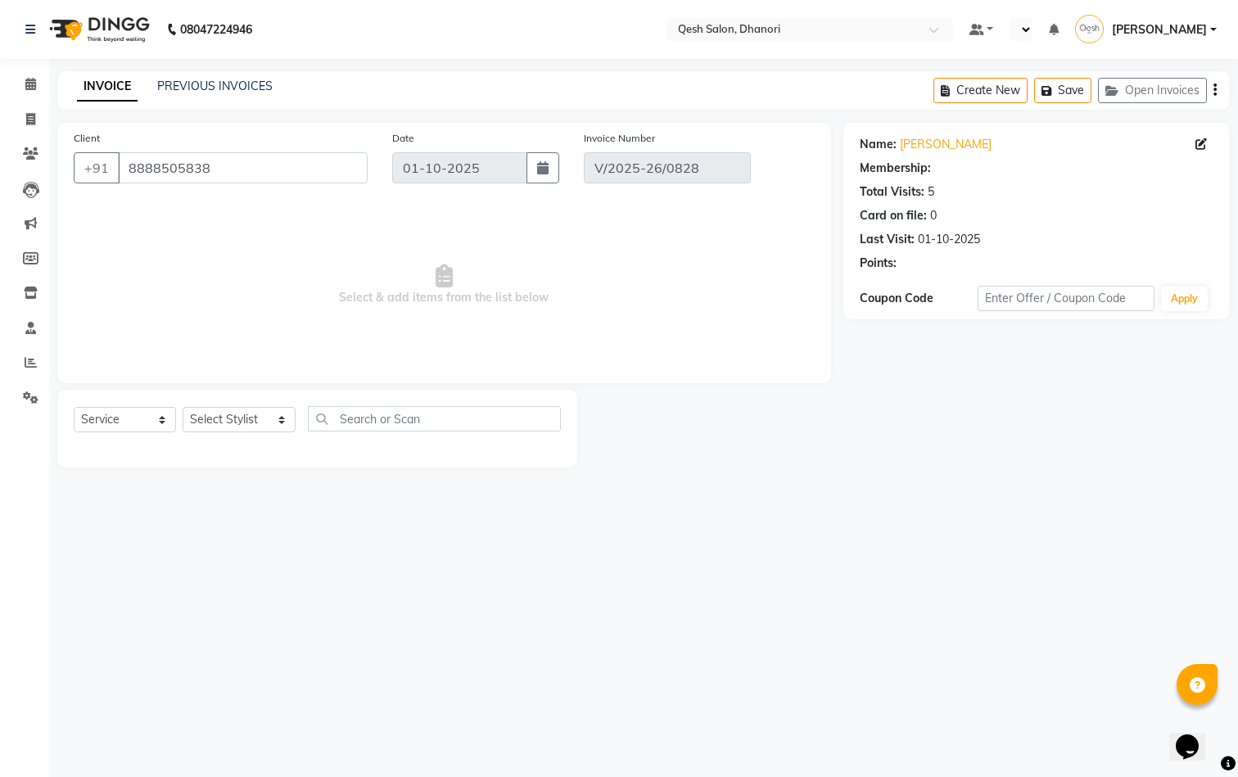
select select "1: Object"
select select "select"
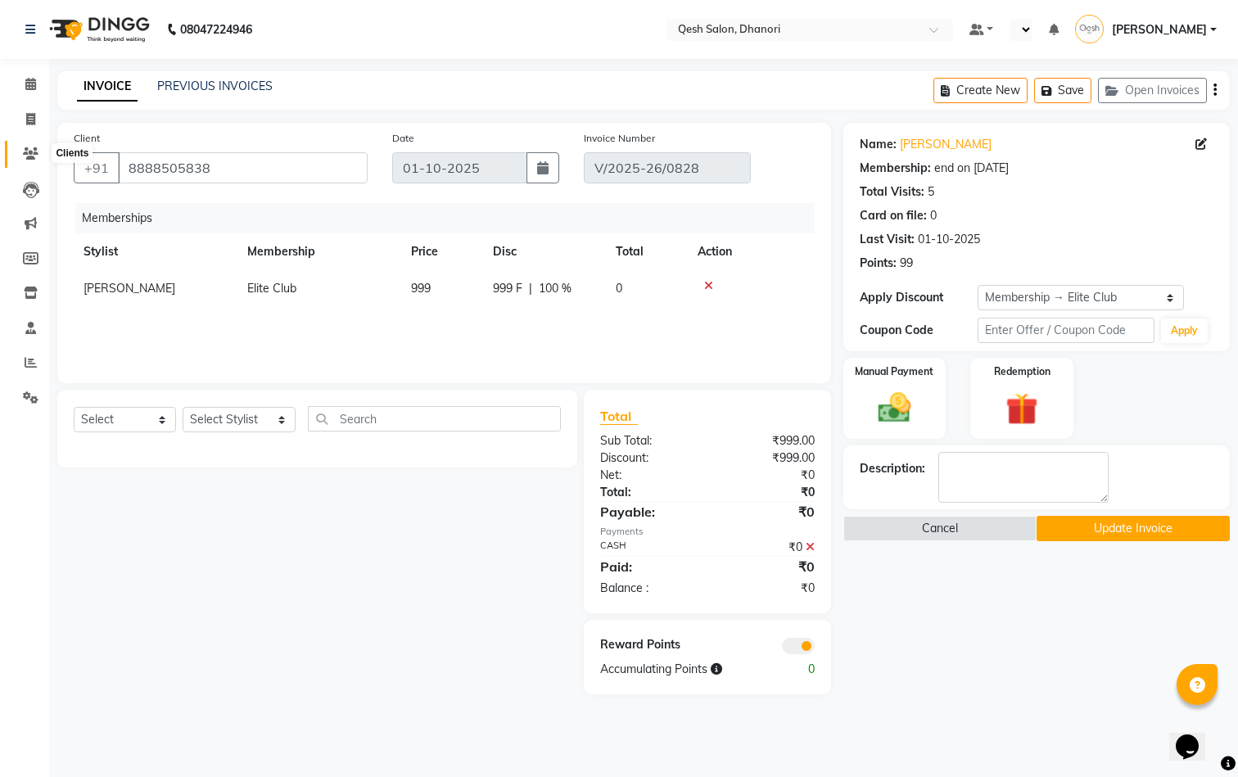
click at [26, 156] on icon at bounding box center [31, 153] width 16 height 12
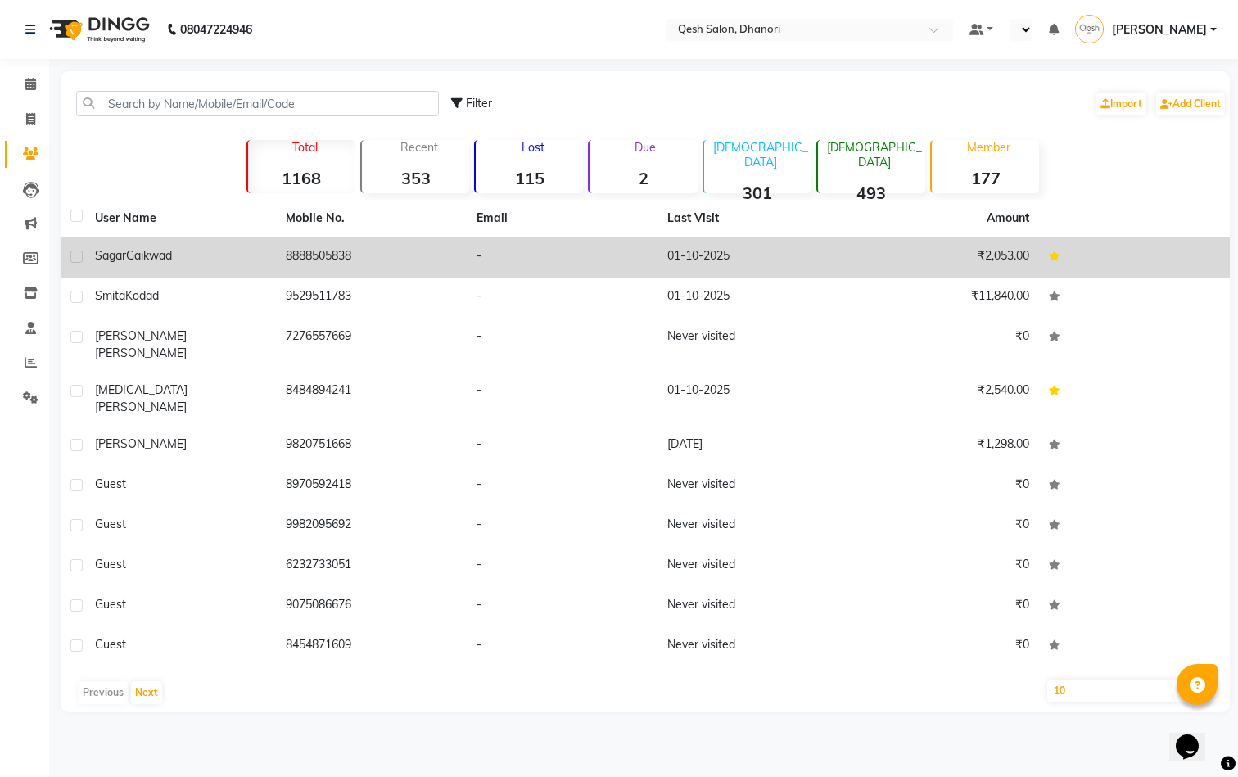
click at [127, 244] on td "Sagar Gaikwad" at bounding box center [180, 257] width 191 height 40
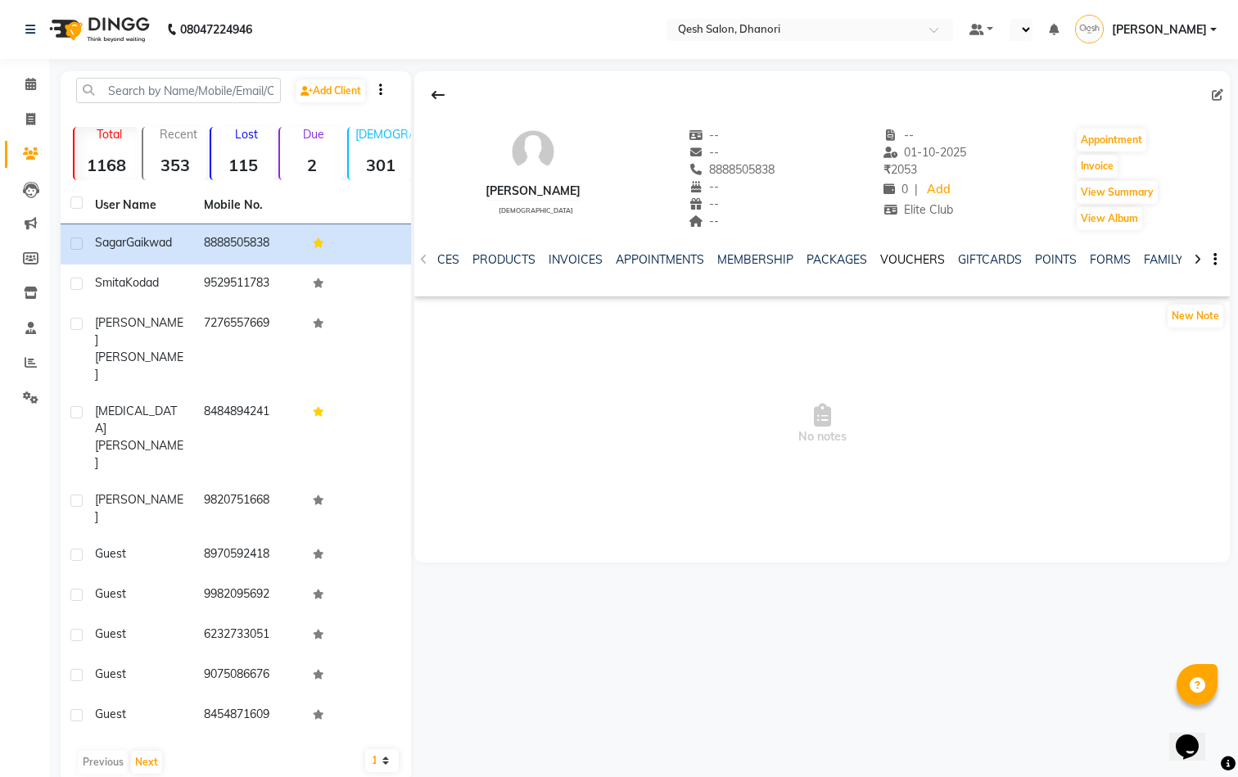
scroll to position [0, 292]
click at [936, 260] on link "POINTS" at bounding box center [937, 259] width 42 height 15
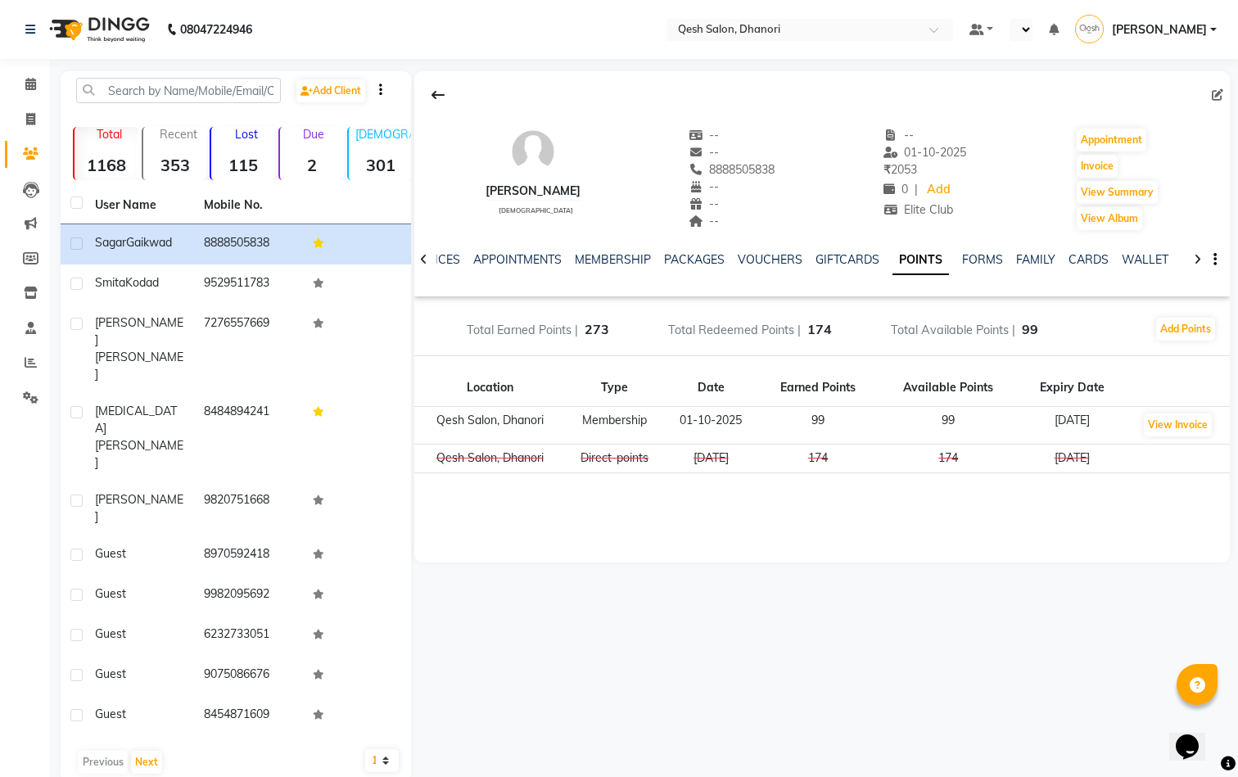
scroll to position [0, 197]
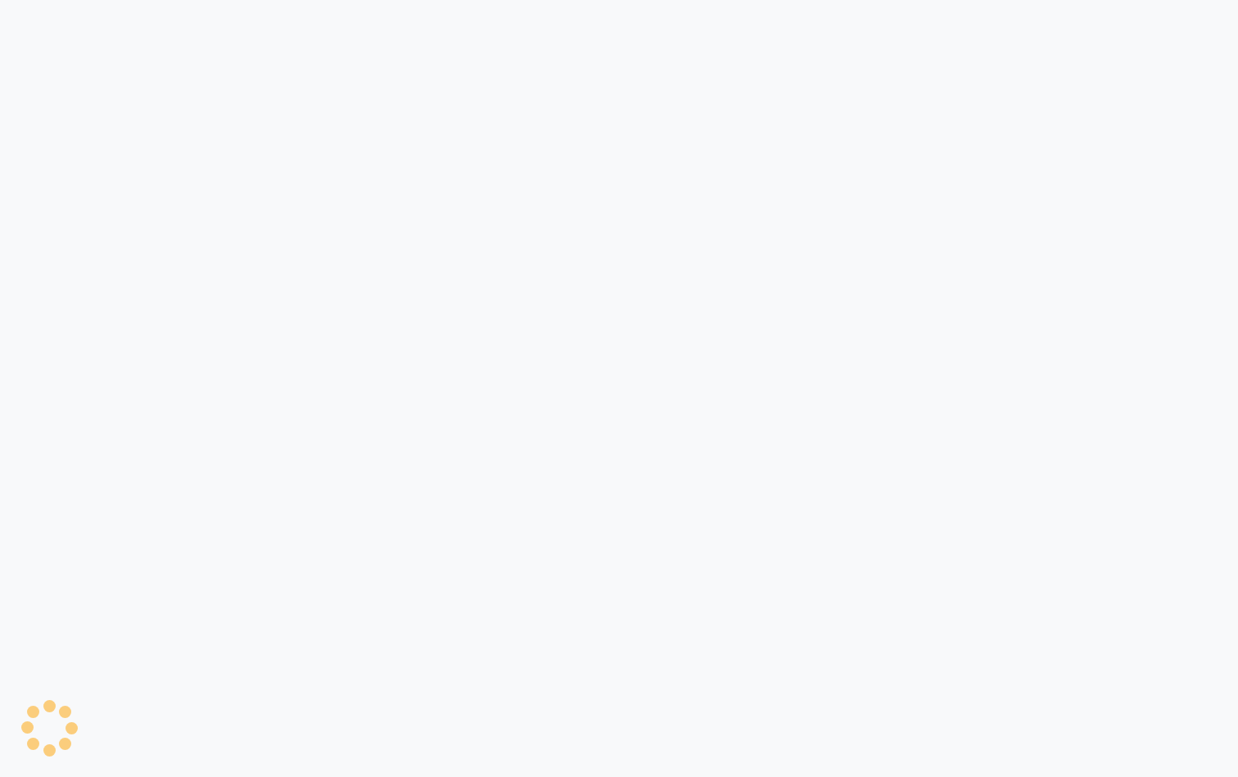
select select "7641"
select select "service"
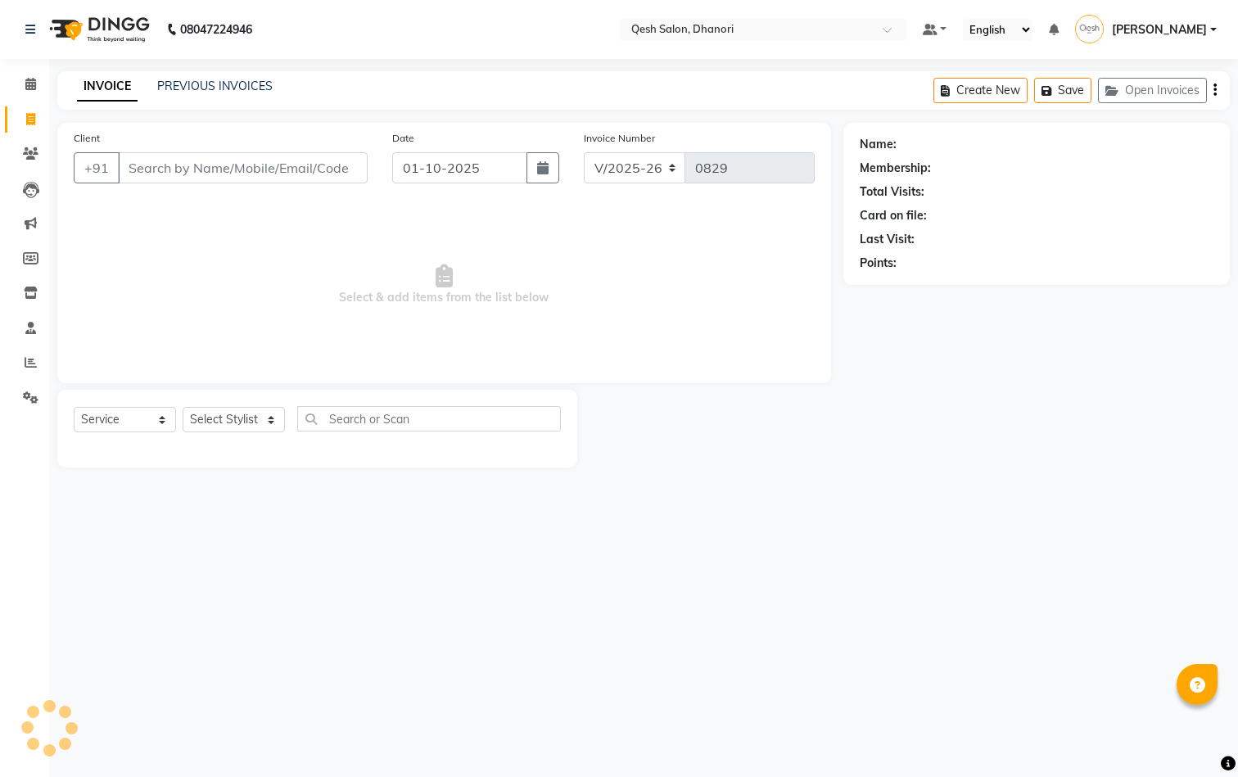
type input "8888859884"
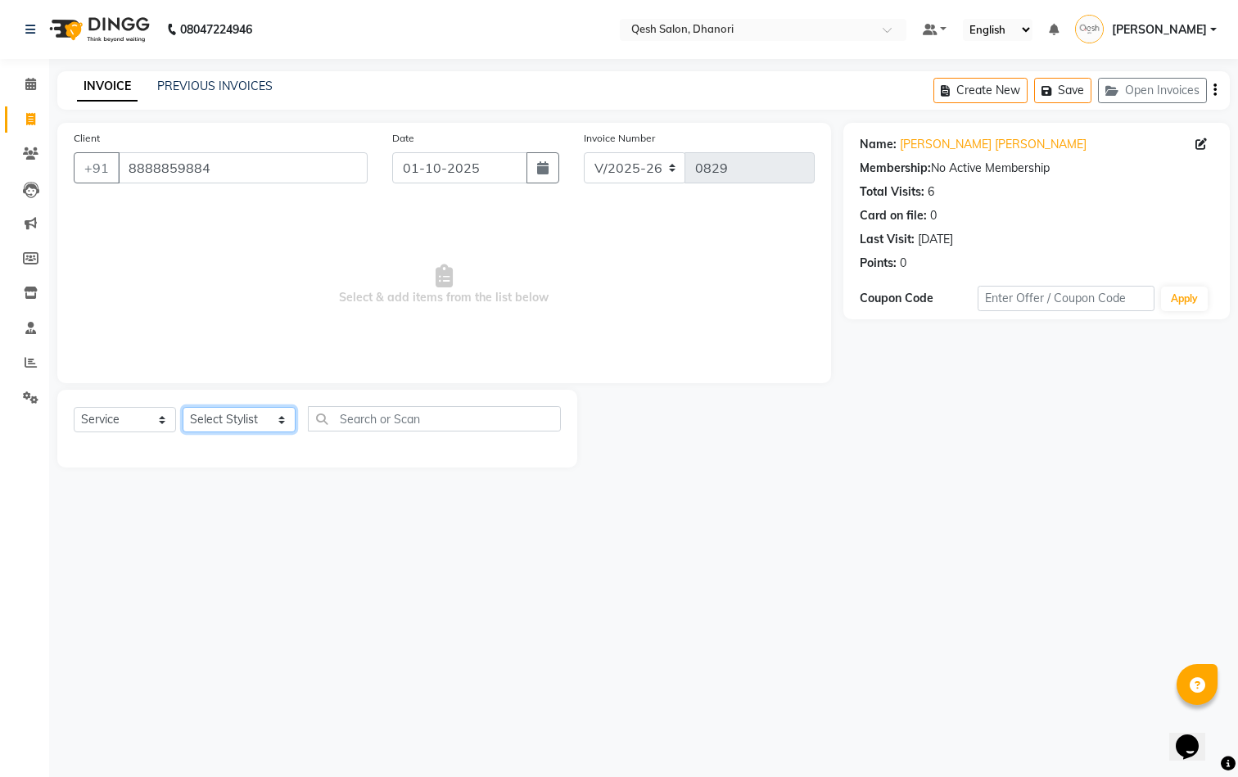
select select "73948"
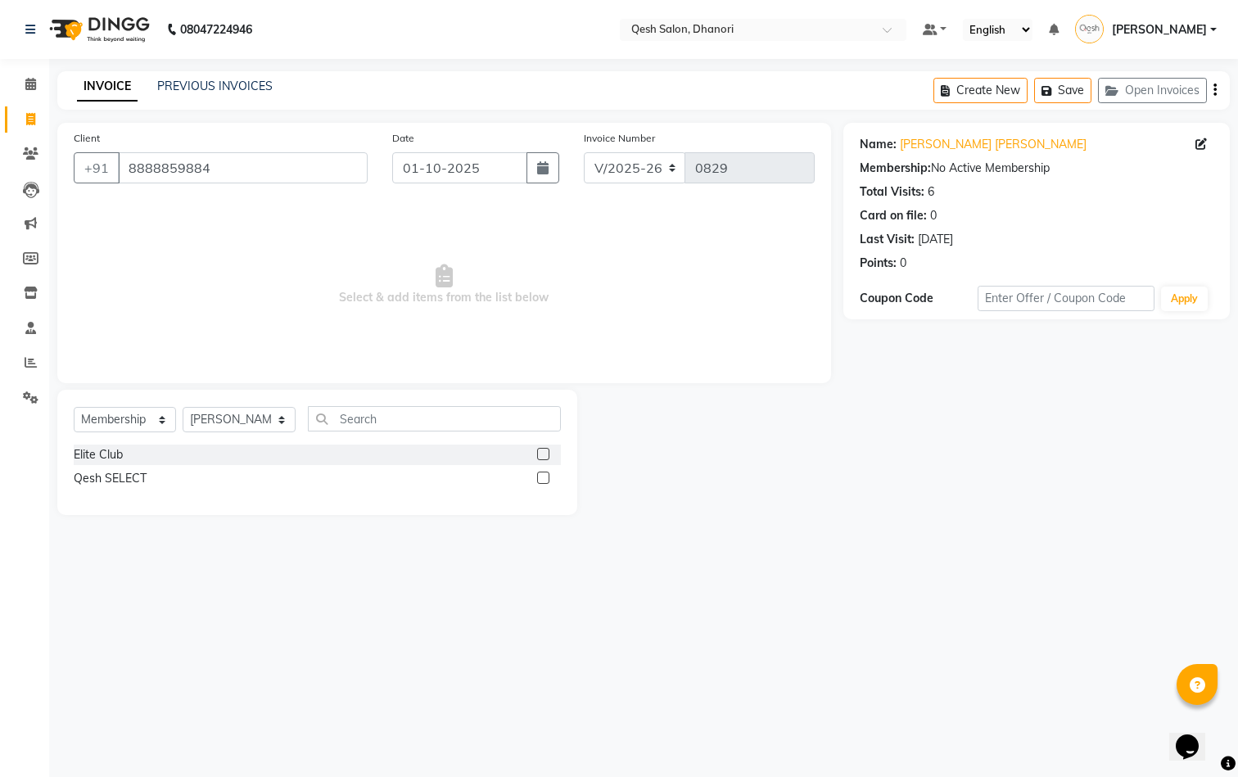
click at [546, 456] on label at bounding box center [543, 454] width 12 height 12
click at [546, 456] on input "checkbox" at bounding box center [542, 455] width 11 height 11
select select "select"
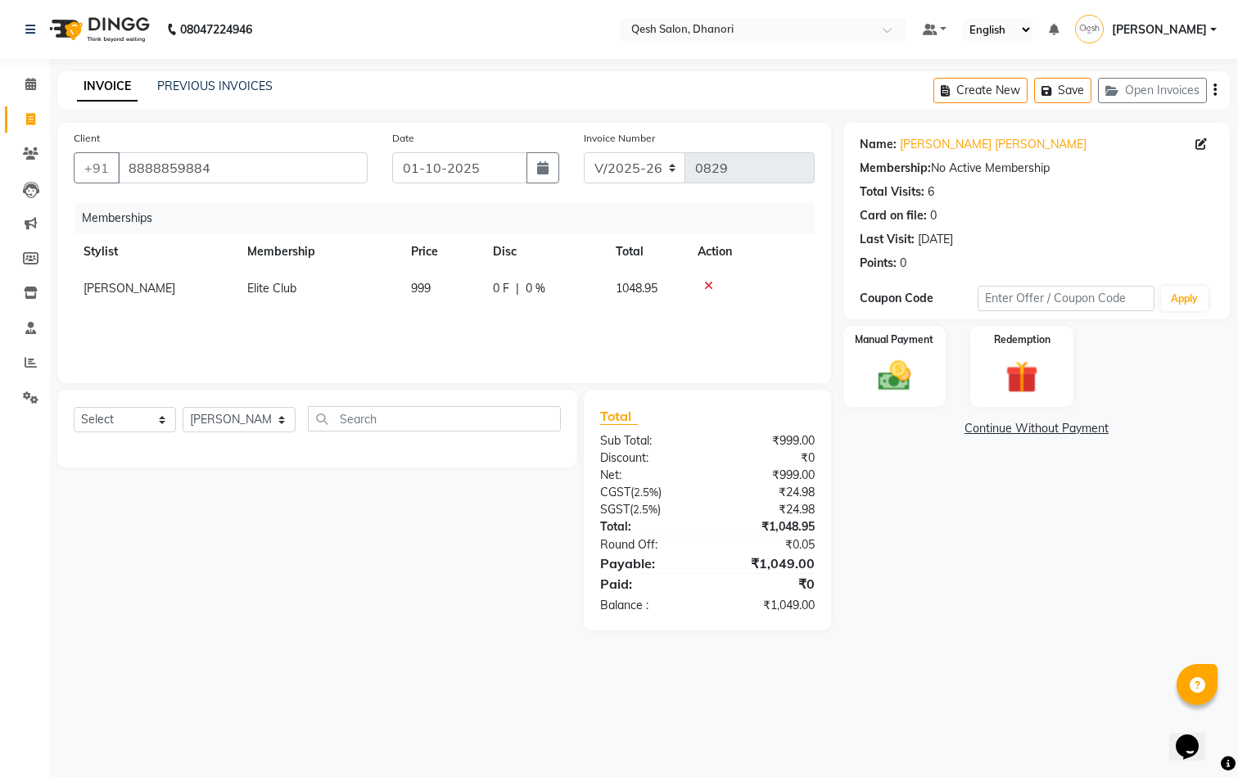
click at [527, 292] on span "0 %" at bounding box center [536, 288] width 20 height 17
click at [536, 293] on input "0" at bounding box center [553, 292] width 49 height 25
click at [536, 292] on span "0 %" at bounding box center [536, 288] width 20 height 17
click at [608, 294] on input "0" at bounding box center [625, 292] width 49 height 25
type input "100"
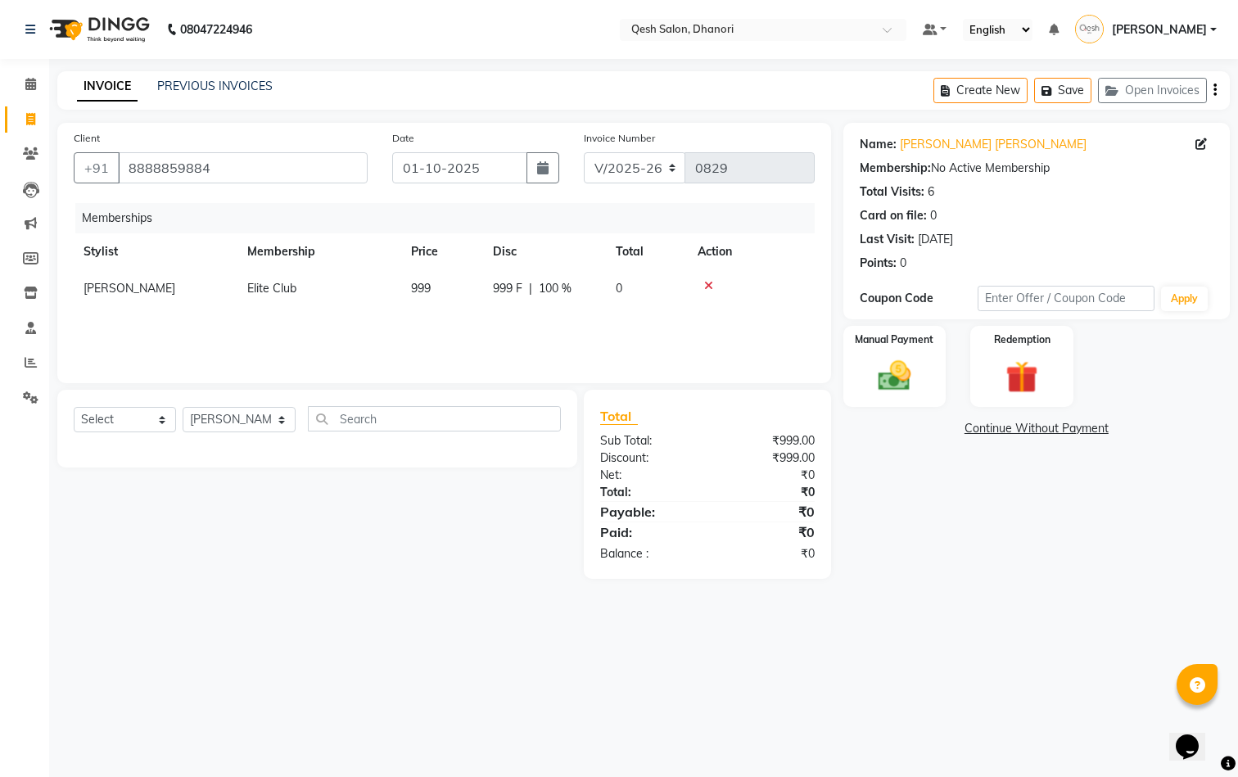
click at [963, 573] on div "Name: Mrinal Mandar Membership: No Active Membership Total Visits: 6 Card on fi…" at bounding box center [1042, 351] width 399 height 456
click at [921, 384] on img at bounding box center [894, 376] width 55 height 38
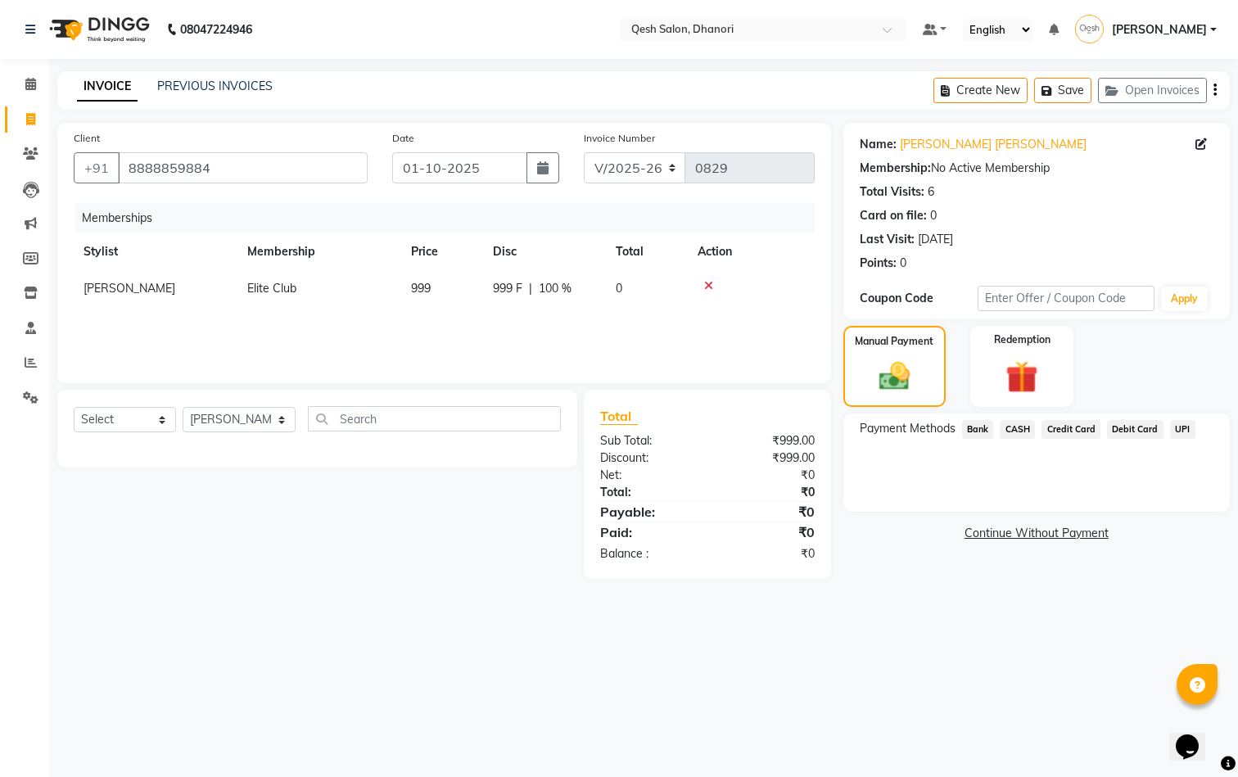
click at [1024, 438] on span "CASH" at bounding box center [1017, 429] width 35 height 19
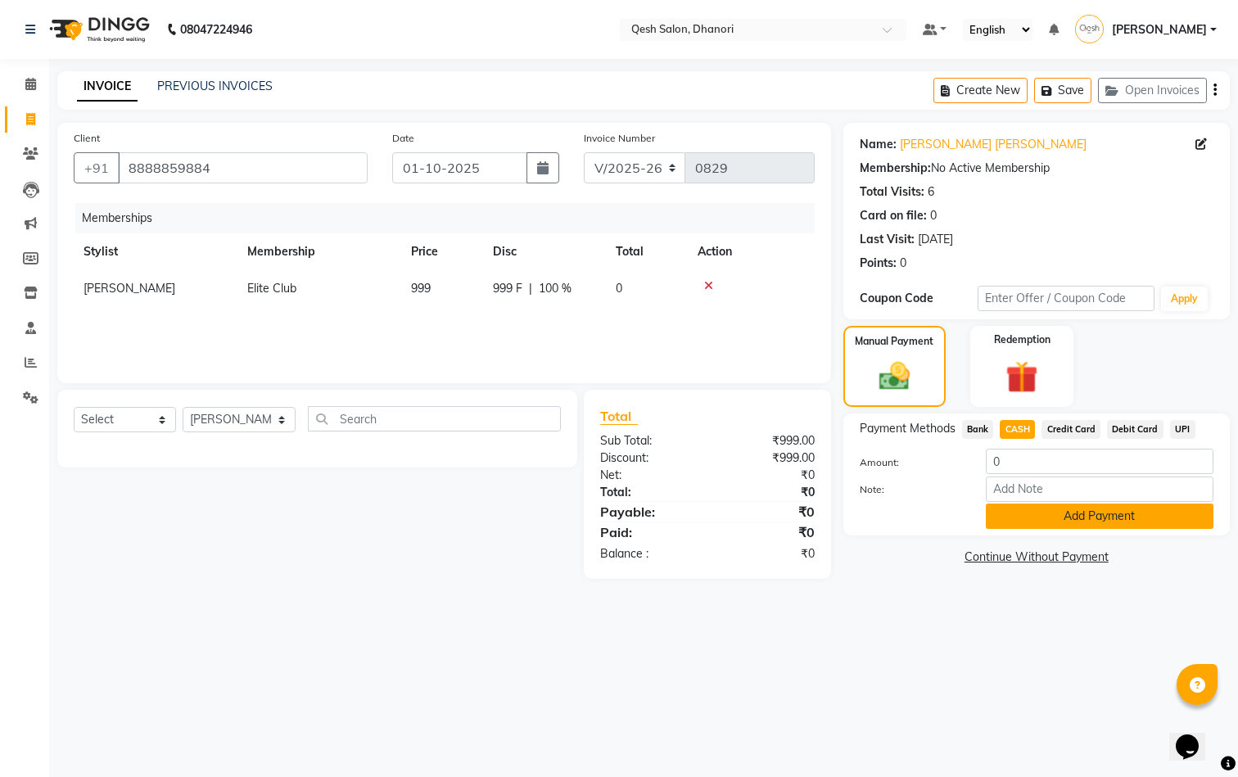
click at [1026, 512] on button "Add Payment" at bounding box center [1100, 516] width 228 height 25
